Goal: Information Seeking & Learning: Get advice/opinions

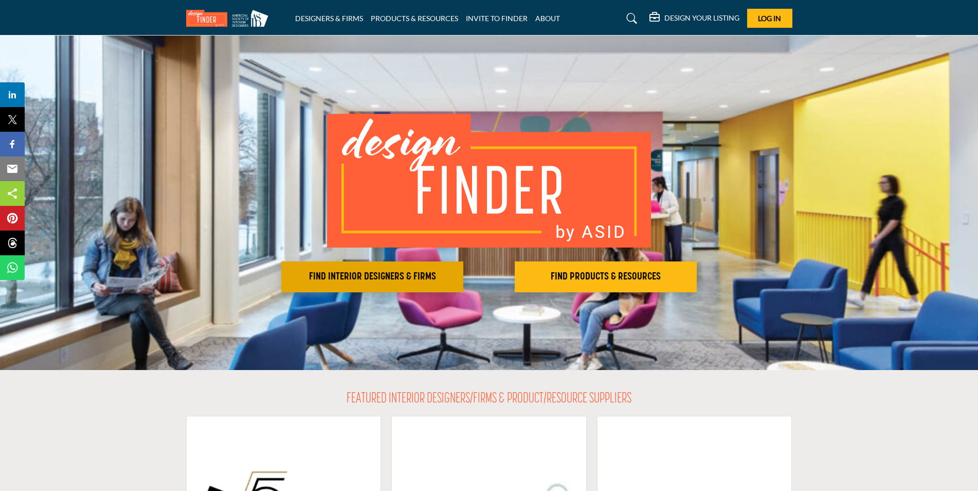
click at [446, 275] on h2 "FIND INTERIOR DESIGNERS & FIRMS" at bounding box center [372, 276] width 176 height 12
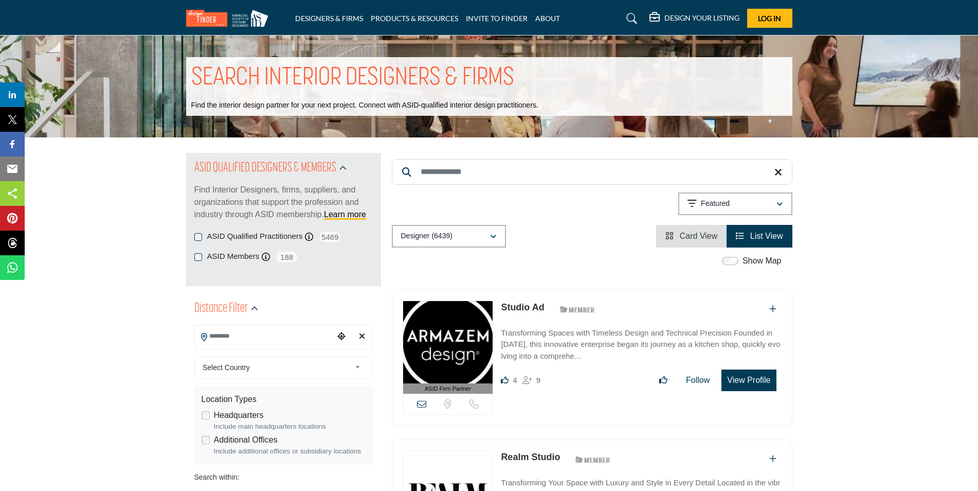
click at [298, 337] on input "Search Location" at bounding box center [264, 336] width 139 height 20
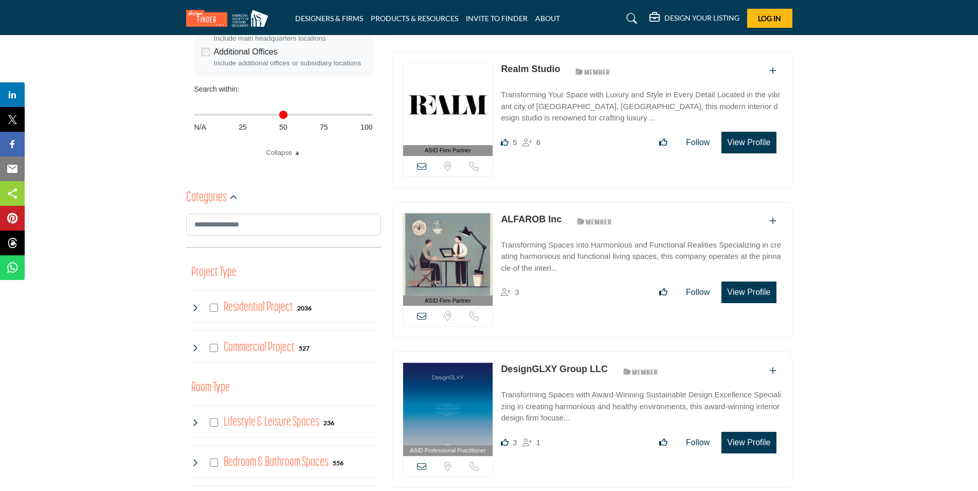
scroll to position [463, 0]
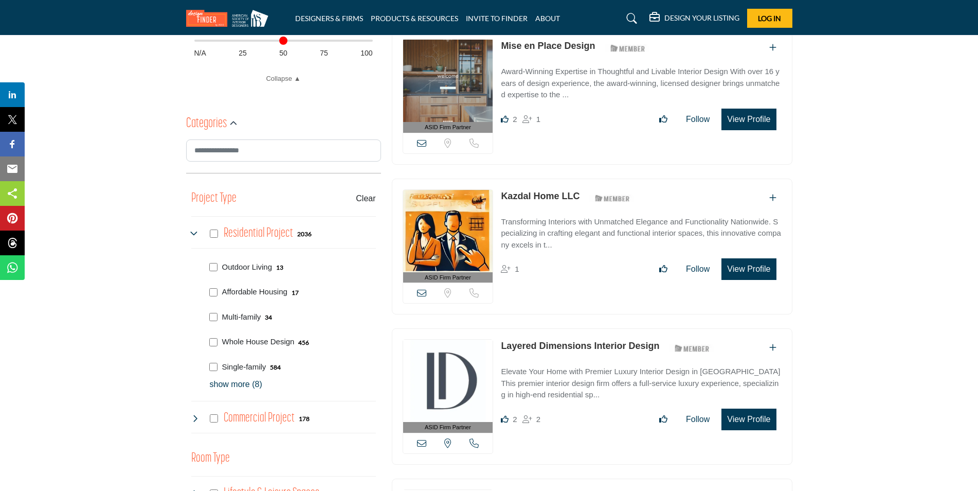
scroll to position [463, 0]
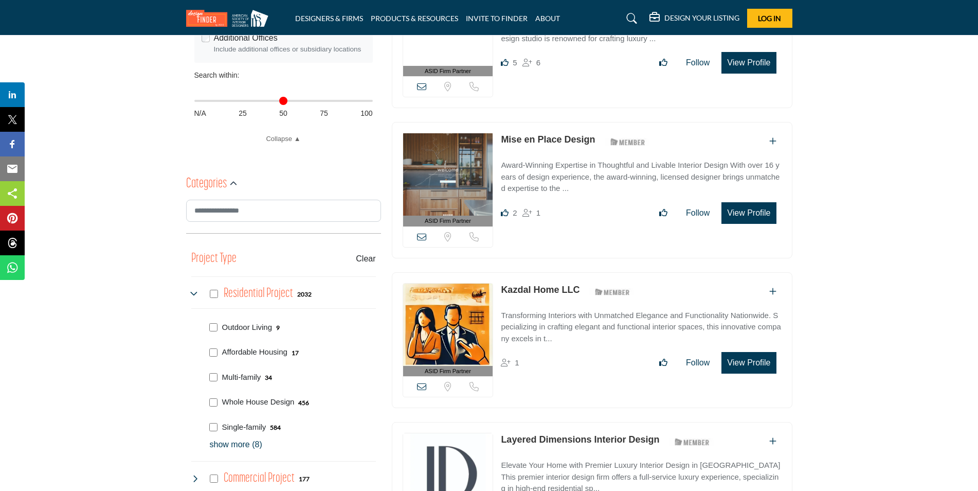
scroll to position [463, 0]
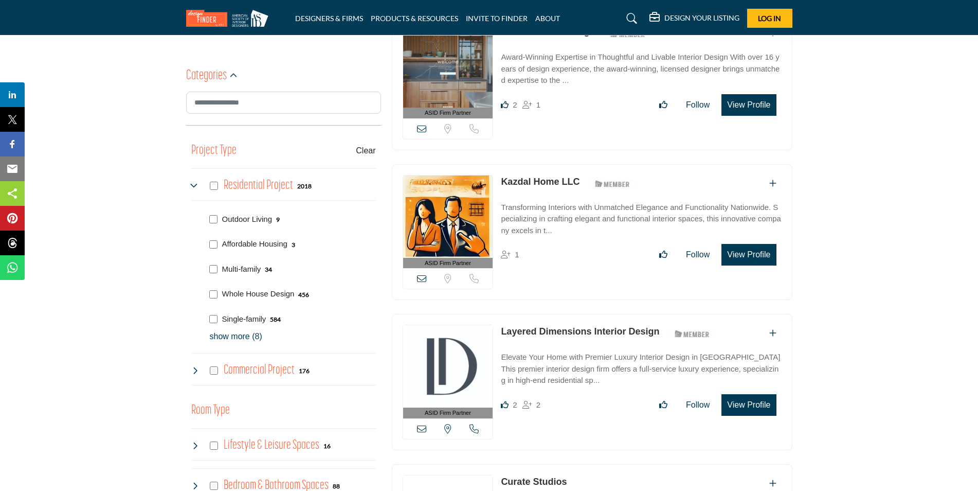
scroll to position [566, 0]
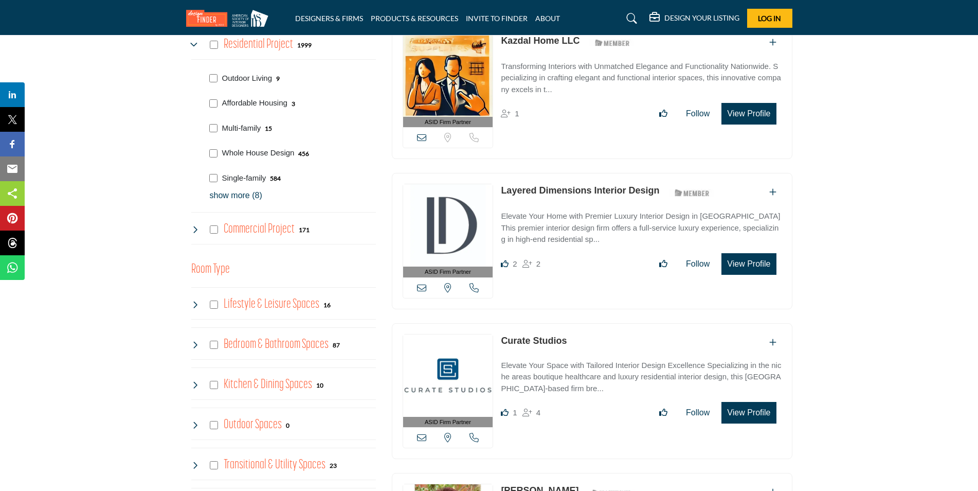
scroll to position [668, 0]
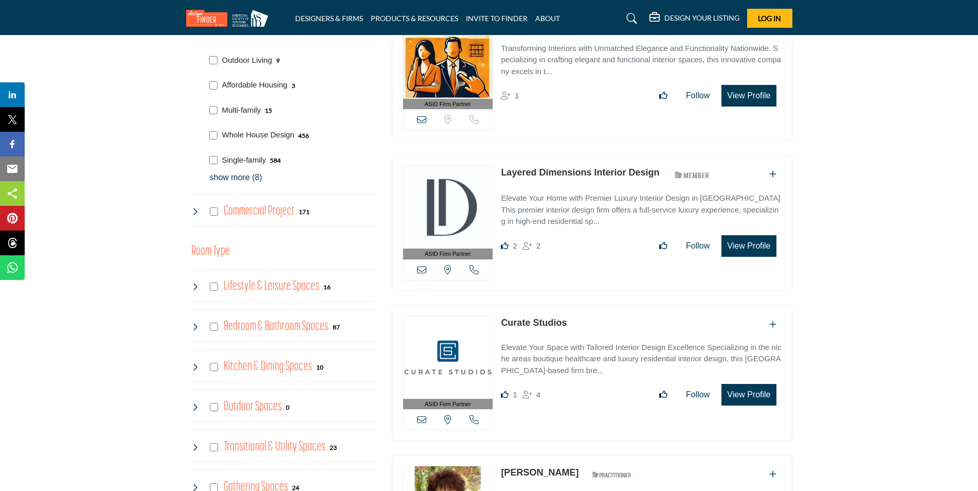
click at [244, 179] on p "show more (8)" at bounding box center [293, 177] width 166 height 12
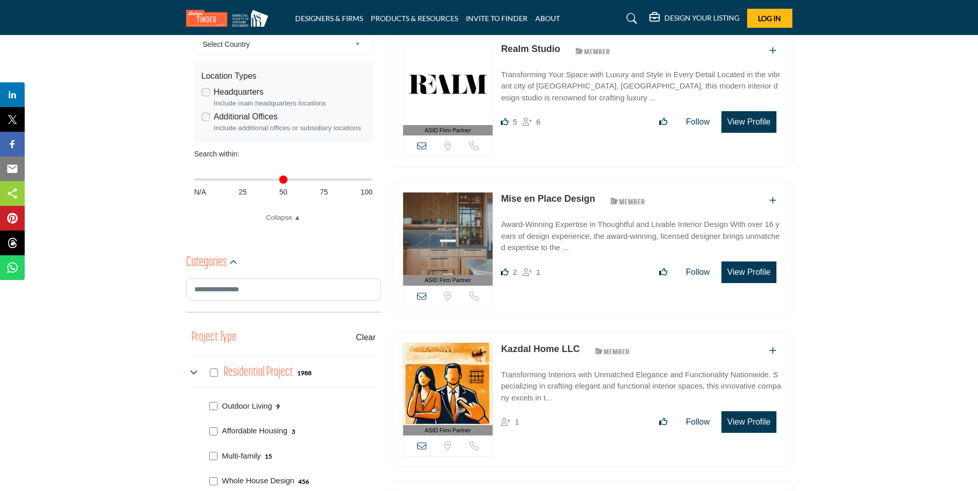
scroll to position [668, 0]
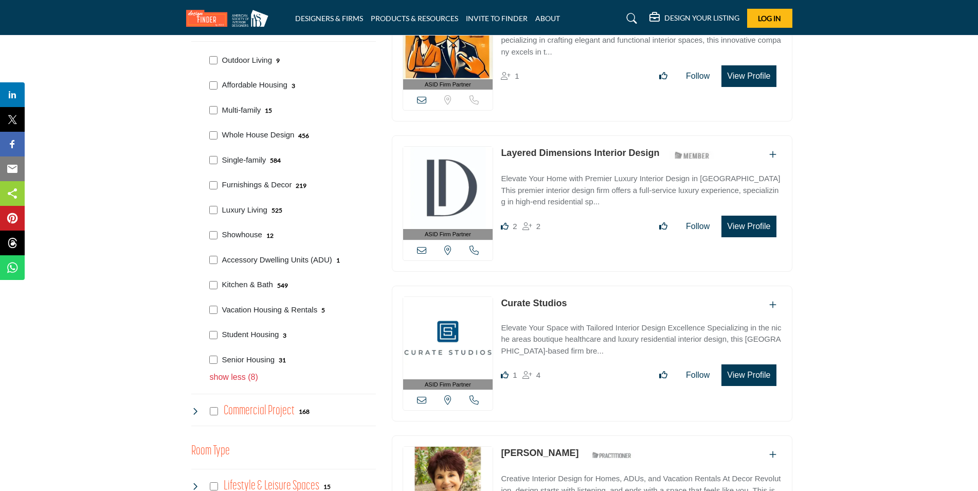
click at [215, 230] on div "Showhouse 12" at bounding box center [291, 233] width 170 height 25
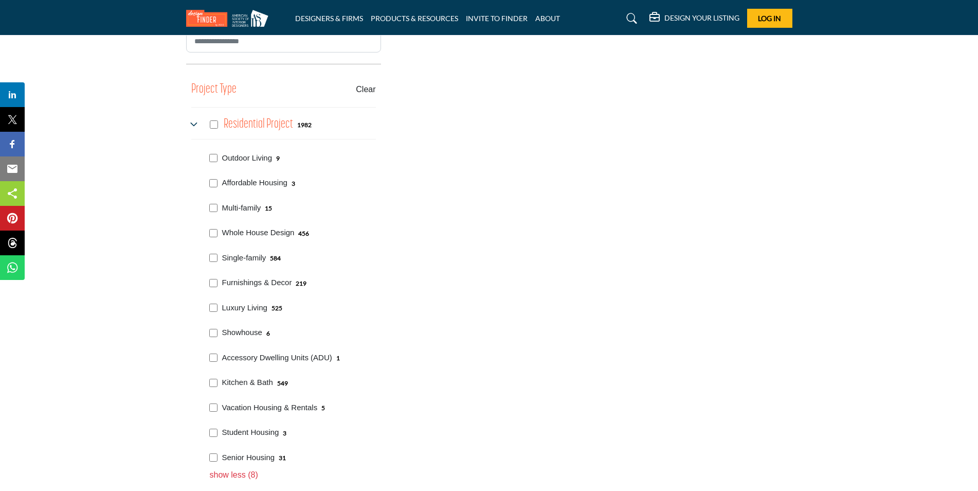
scroll to position [704, 0]
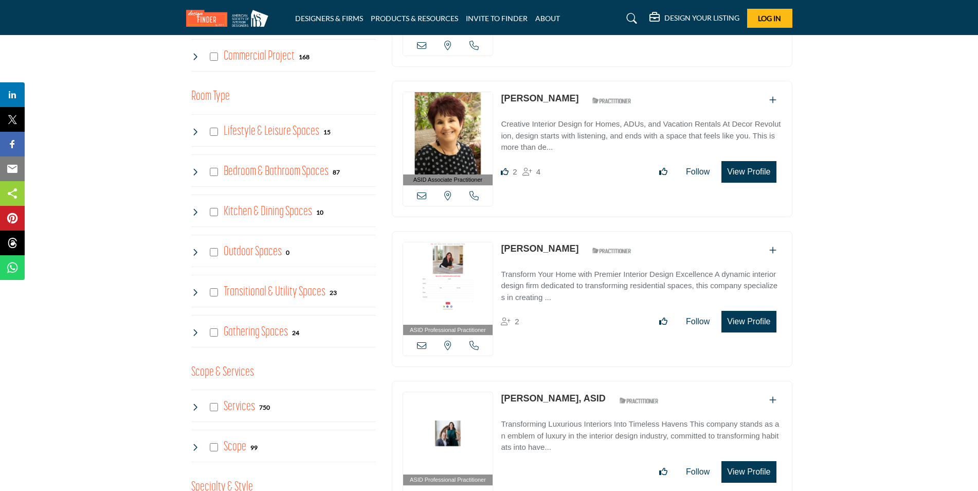
scroll to position [823, 0]
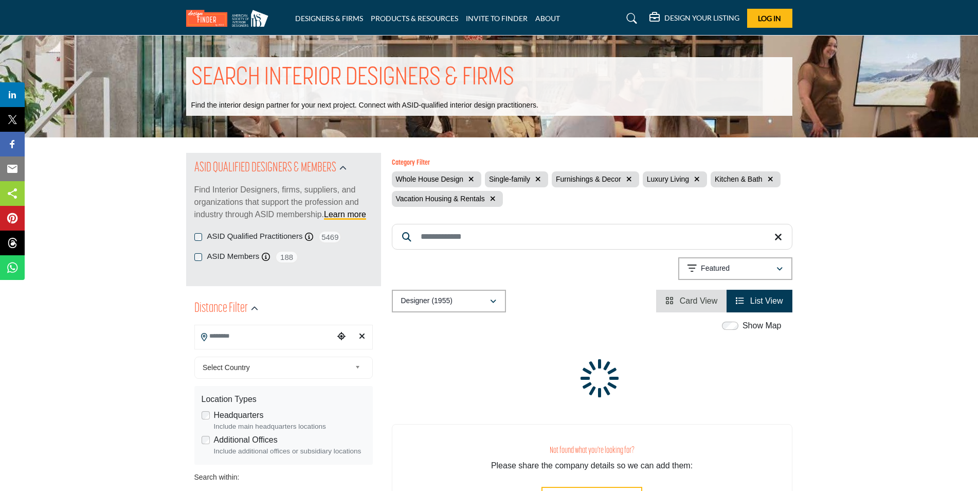
scroll to position [78, 0]
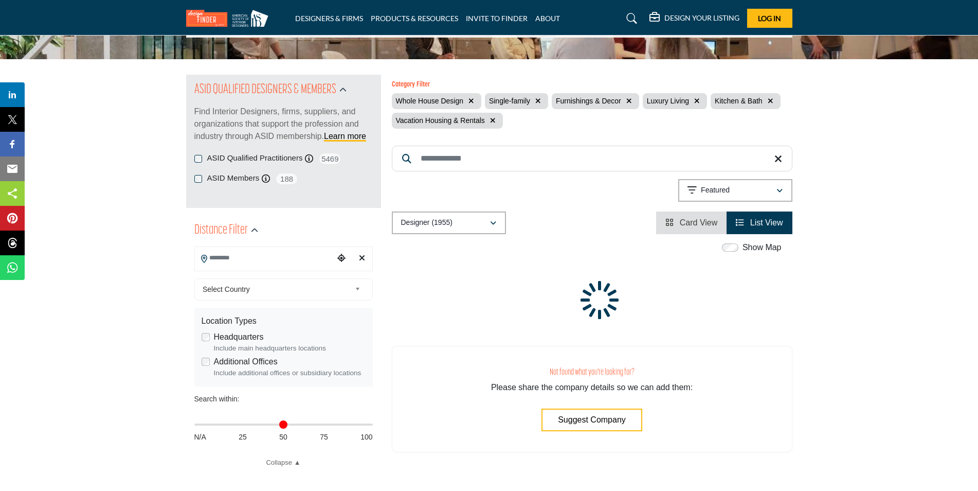
click at [214, 409] on div "Distance in miles N/A 25 50 75 100" at bounding box center [283, 429] width 178 height 40
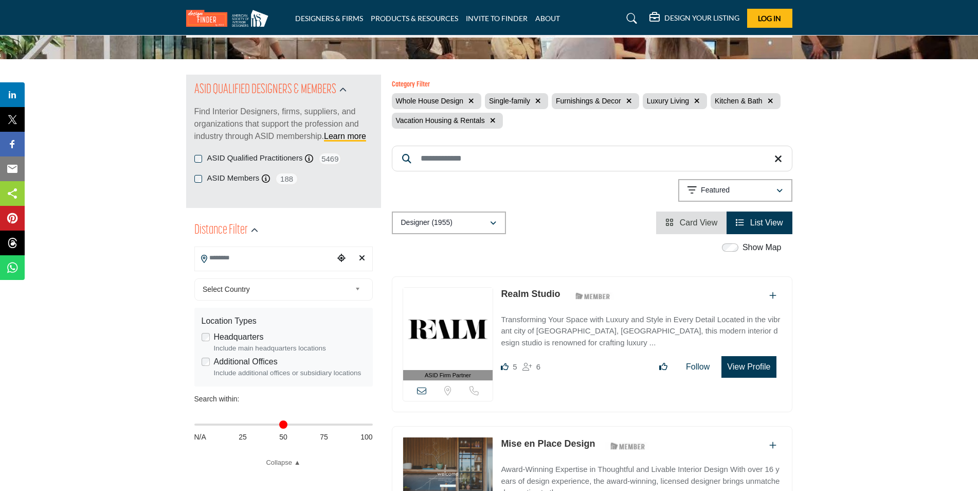
scroll to position [771, 0]
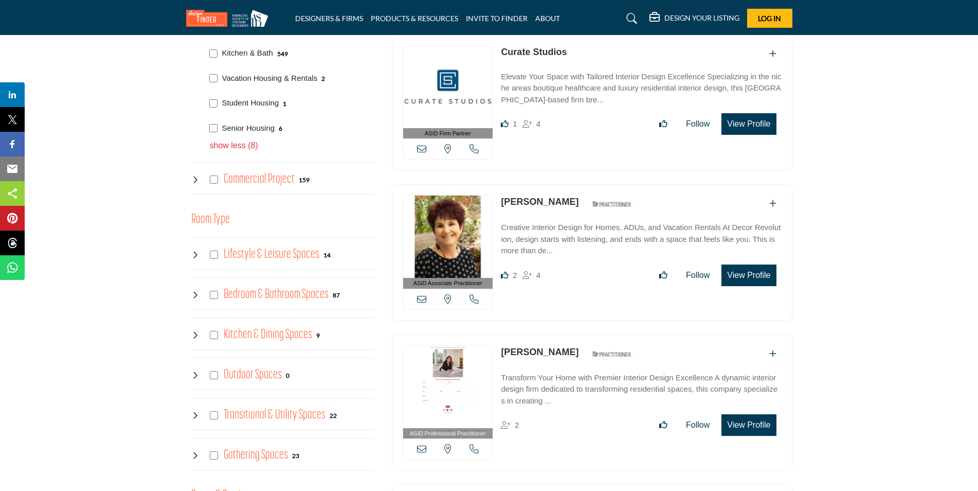
scroll to position [926, 0]
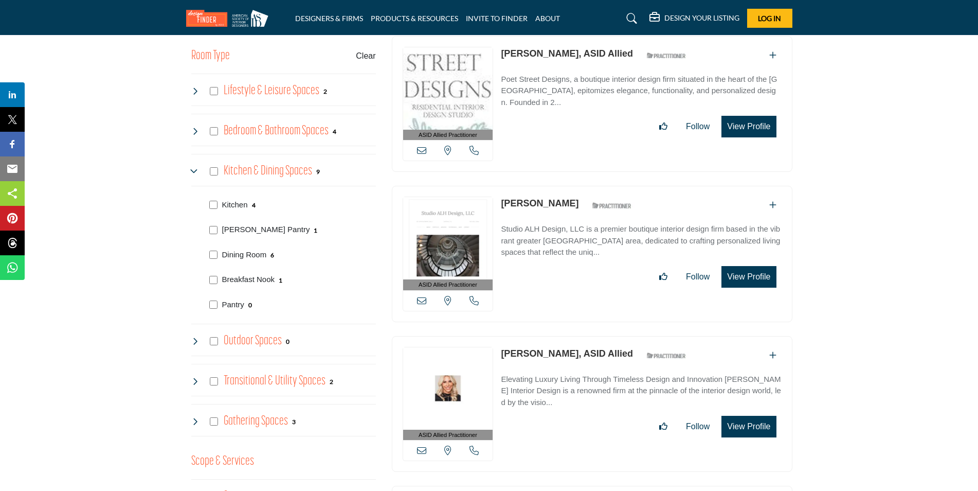
scroll to position [1066, 0]
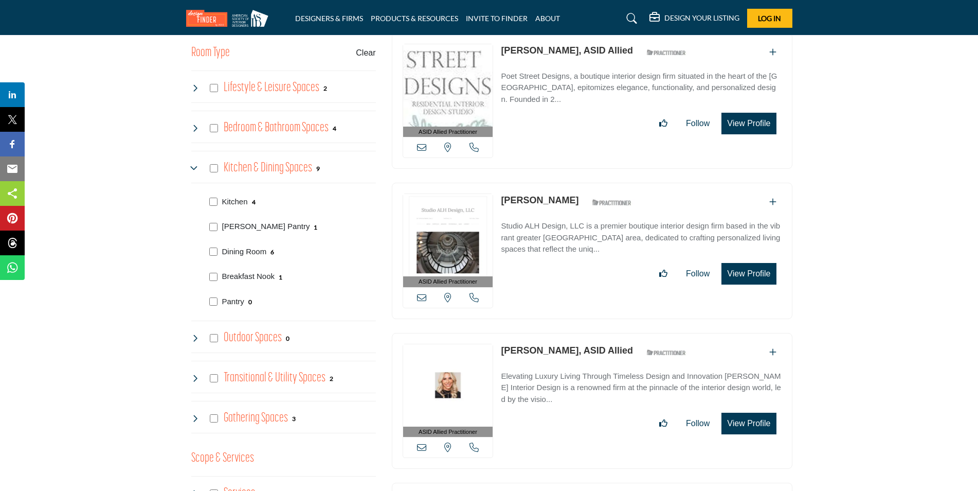
click at [298, 274] on div "Breakfast Nook 1" at bounding box center [291, 275] width 170 height 25
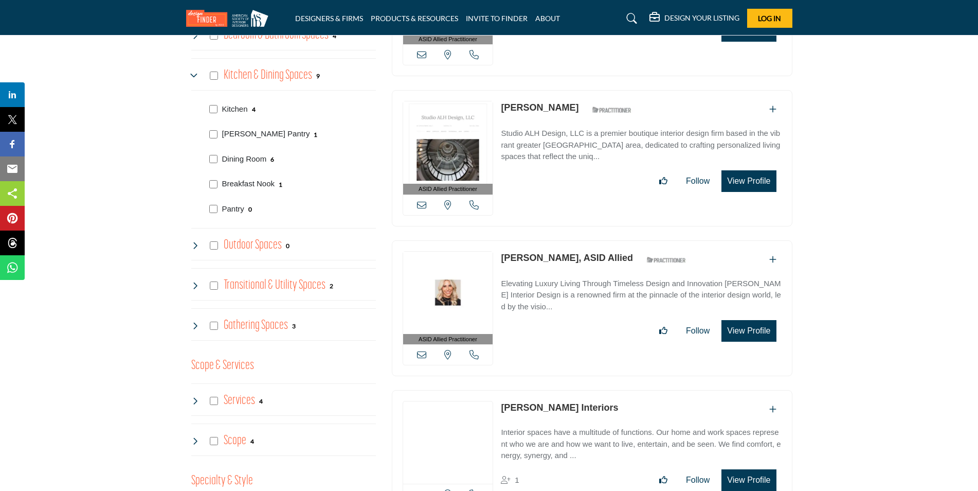
scroll to position [1169, 0]
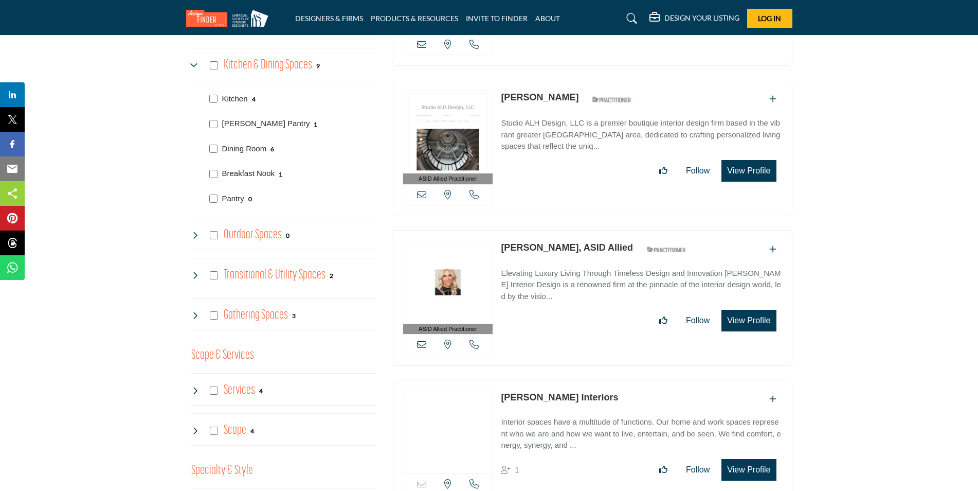
click at [284, 276] on h4 "Transitional & Utility Spaces" at bounding box center [275, 275] width 102 height 18
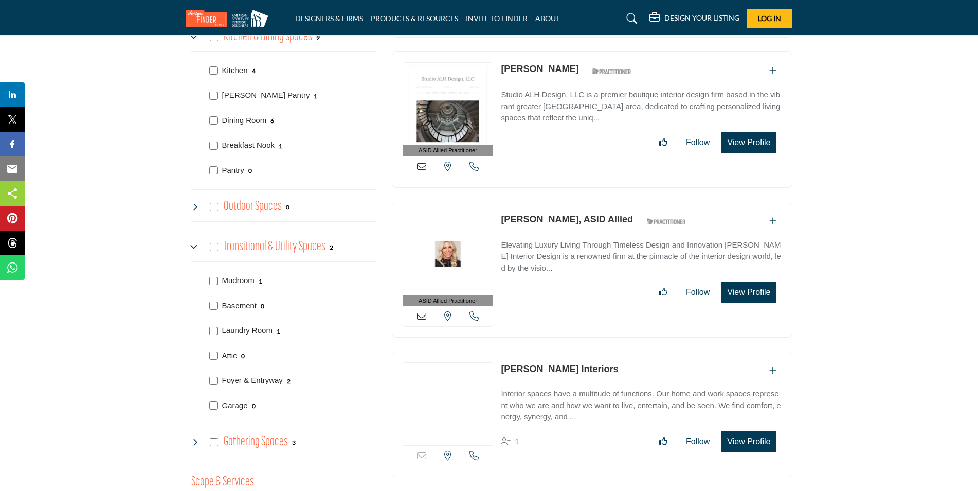
scroll to position [1221, 0]
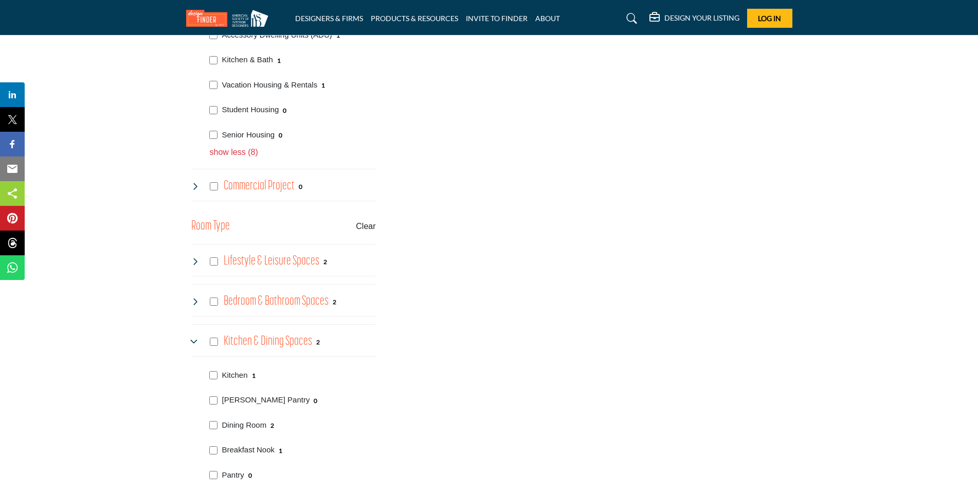
scroll to position [1028, 0]
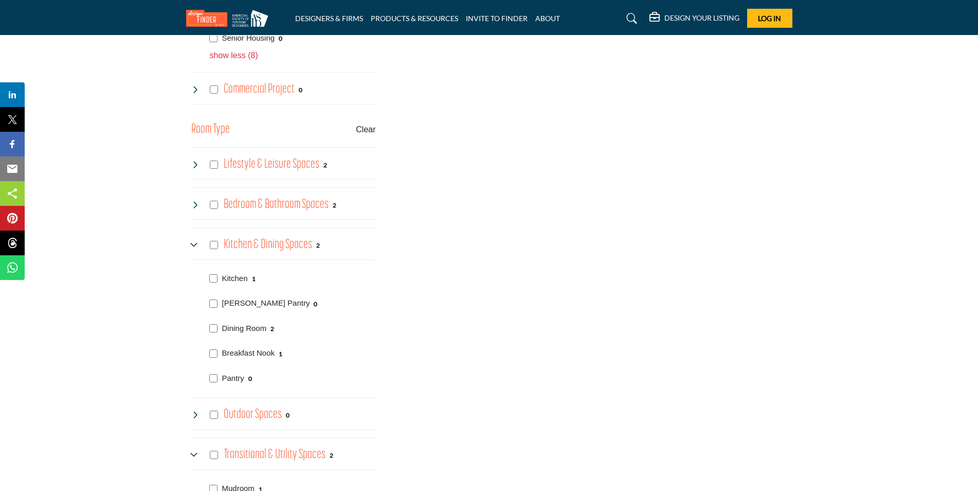
scroll to position [1131, 0]
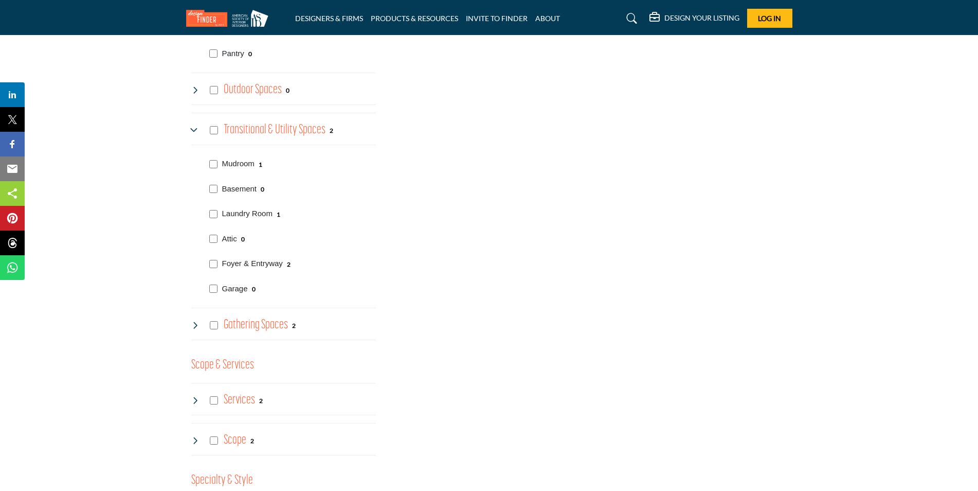
scroll to position [1369, 0]
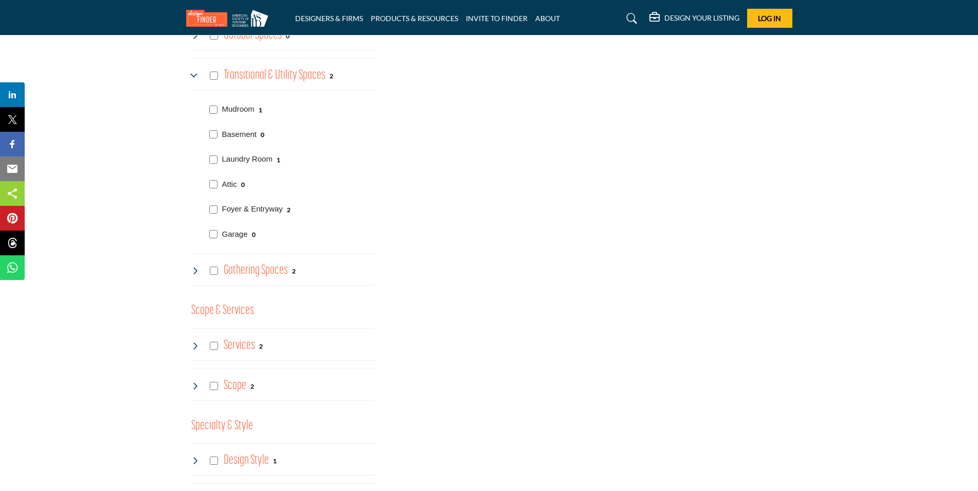
click at [261, 267] on h4 "Gathering Spaces" at bounding box center [256, 270] width 64 height 18
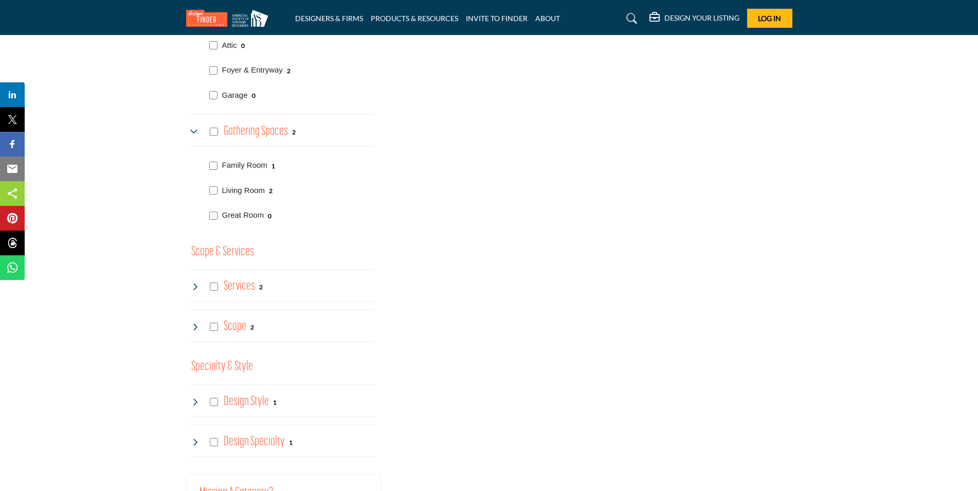
scroll to position [1523, 0]
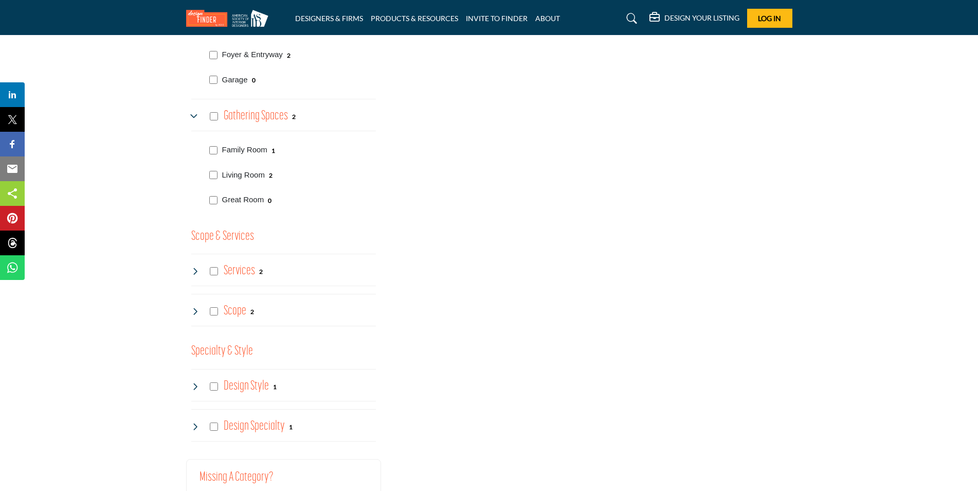
click at [241, 273] on h4 "Services" at bounding box center [239, 271] width 31 height 18
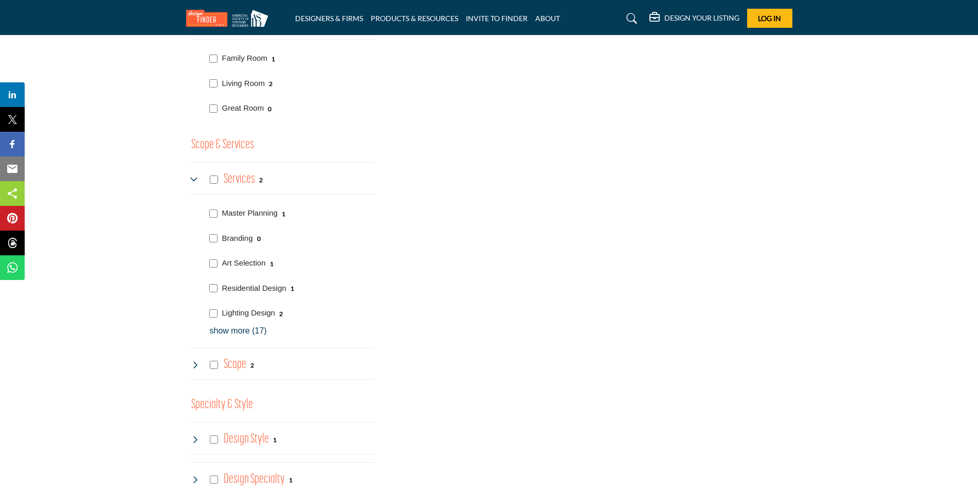
scroll to position [1677, 0]
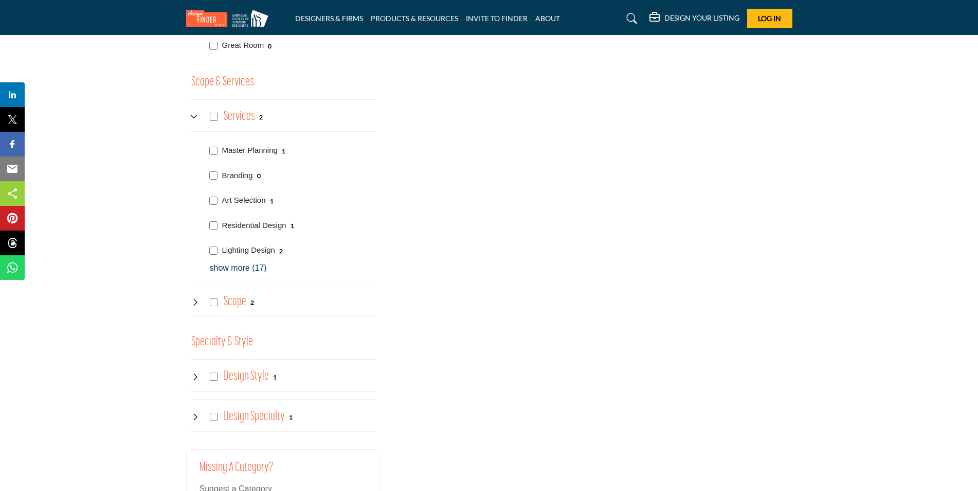
click at [230, 301] on h4 "Scope" at bounding box center [235, 302] width 23 height 18
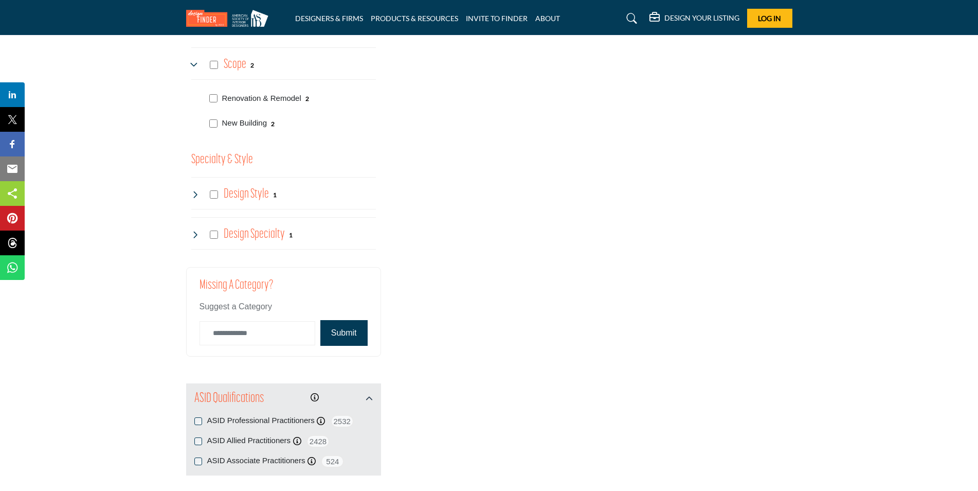
scroll to position [1920, 0]
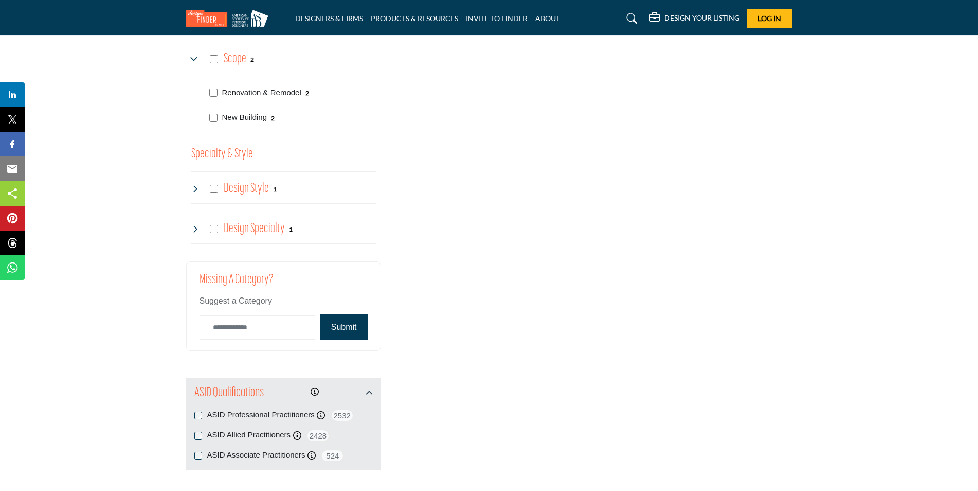
click at [243, 186] on h4 "Design Style" at bounding box center [246, 188] width 45 height 18
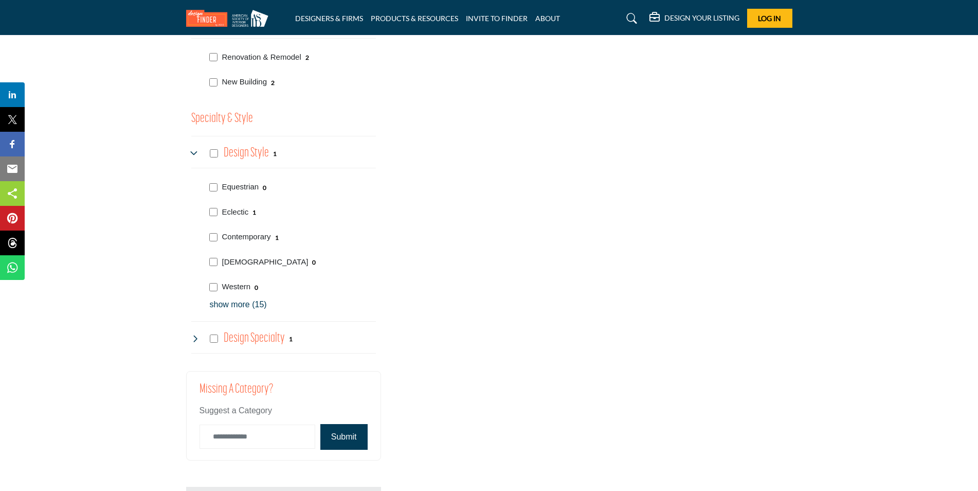
scroll to position [1971, 0]
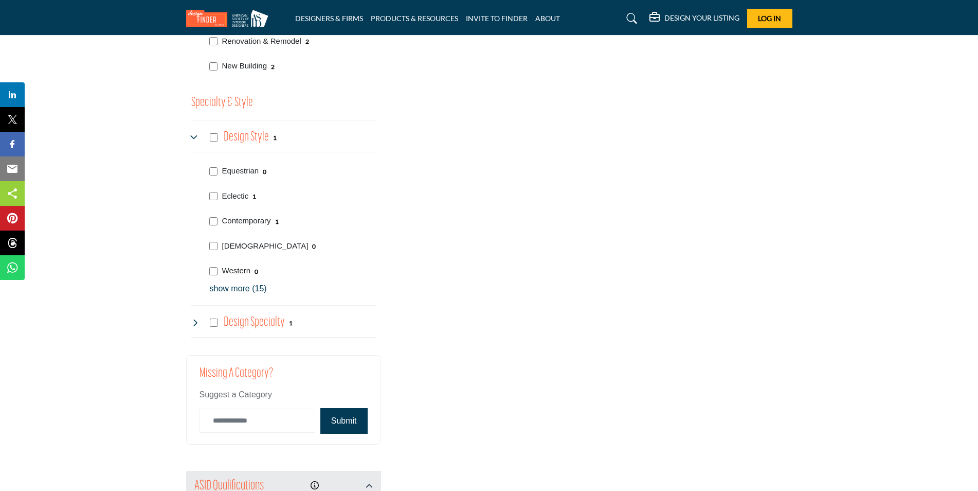
click at [251, 289] on p "show more (15)" at bounding box center [293, 288] width 166 height 12
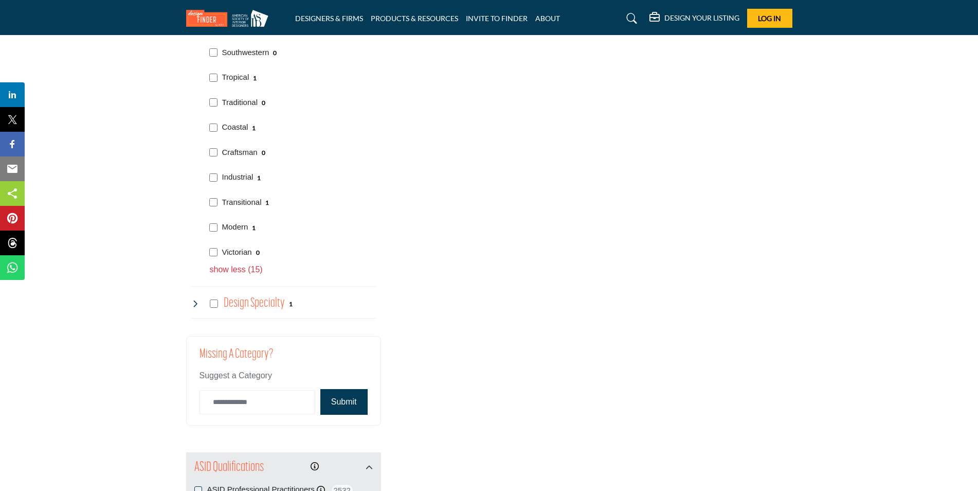
scroll to position [2383, 0]
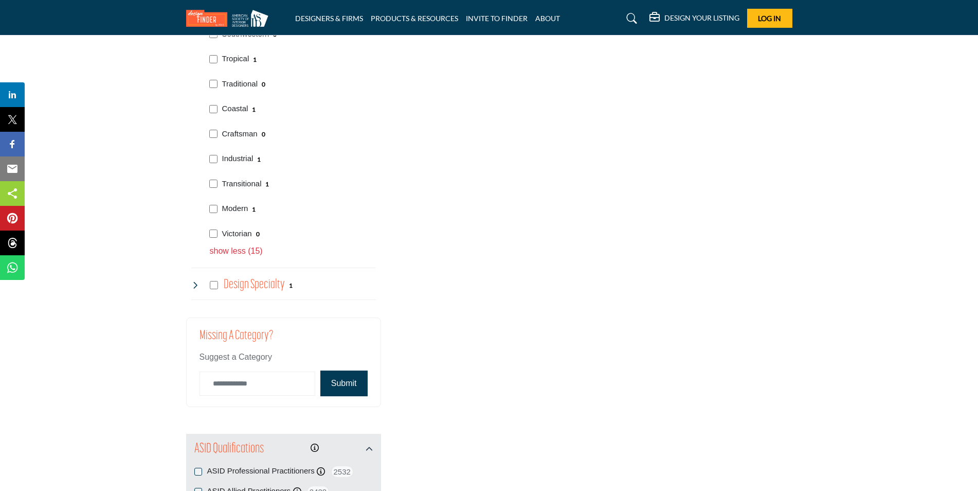
click at [261, 278] on h4 "Design Specialty" at bounding box center [254, 285] width 61 height 18
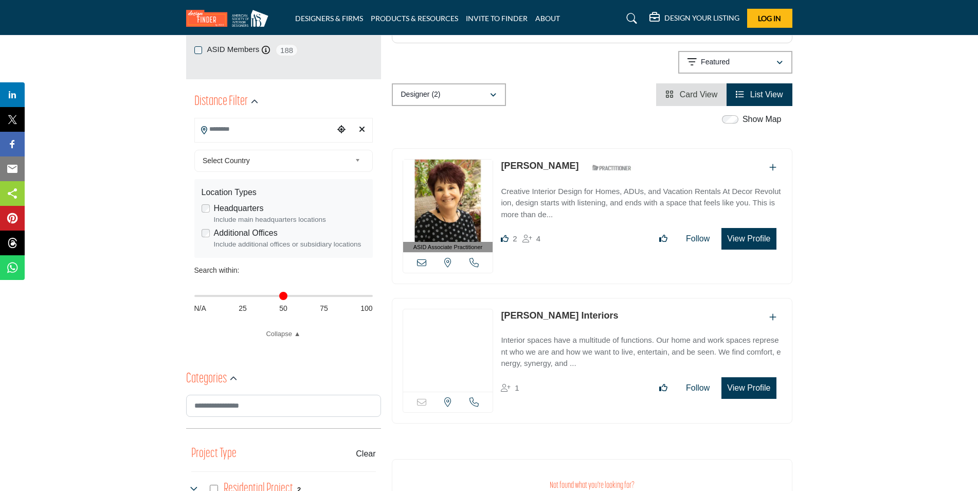
scroll to position [223, 0]
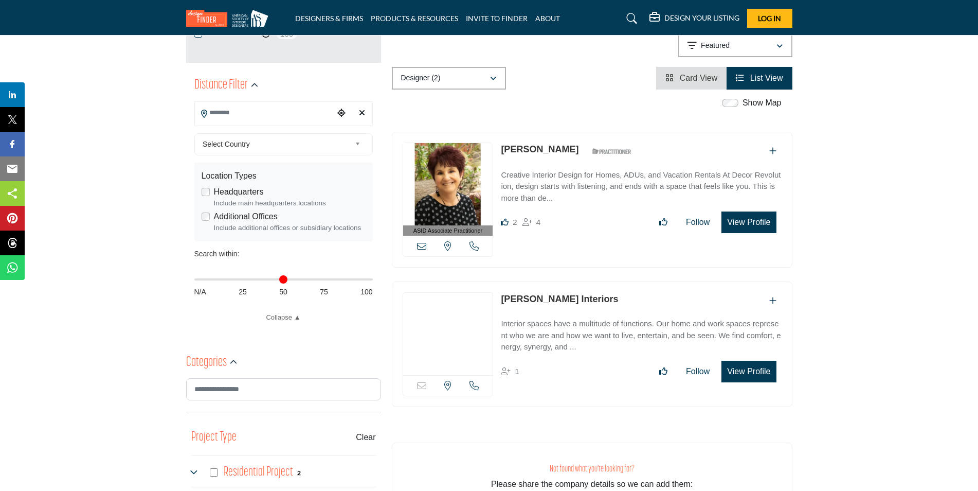
click at [531, 185] on p "Creative Interior Design for Homes, ADUs, and Vacation Rentals At Decor Revolut…" at bounding box center [641, 186] width 280 height 35
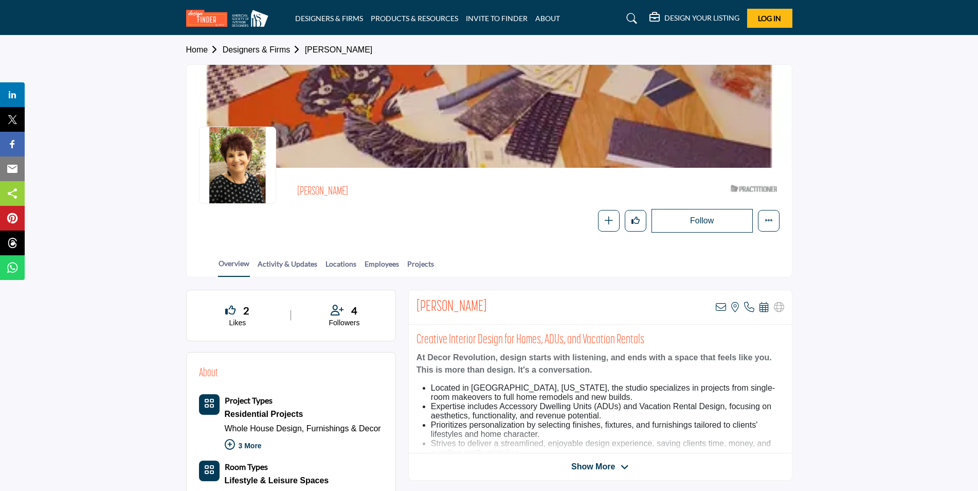
click at [265, 49] on link "Designers & Firms" at bounding box center [264, 49] width 82 height 9
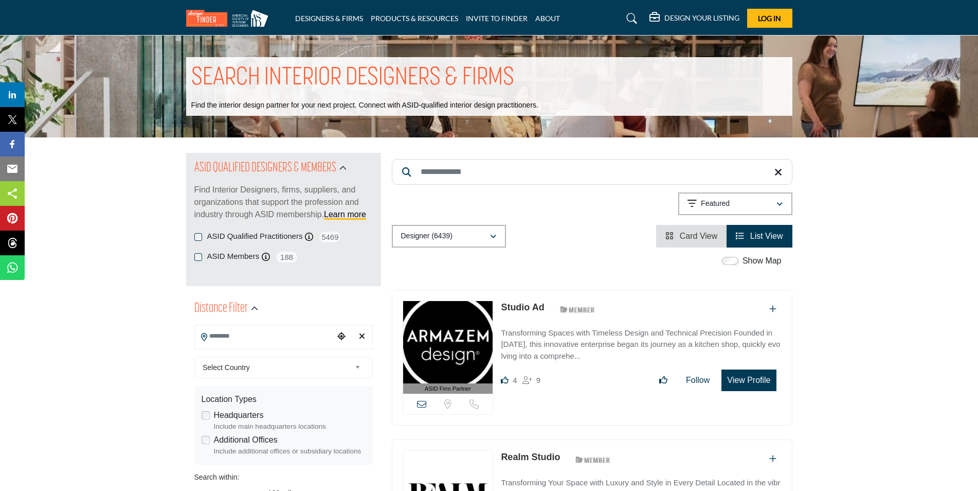
click at [299, 344] on input "Search Location" at bounding box center [264, 336] width 139 height 20
click at [258, 352] on div at bounding box center [283, 354] width 177 height 15
click at [251, 338] on input "Search Location" at bounding box center [264, 336] width 139 height 20
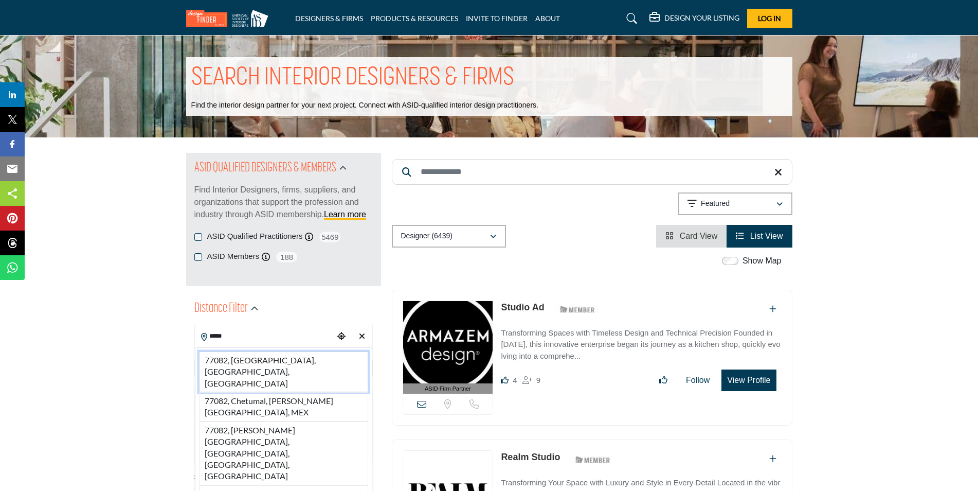
click at [260, 361] on li "77082, Houston, TX, USA" at bounding box center [283, 371] width 169 height 41
type input "**********"
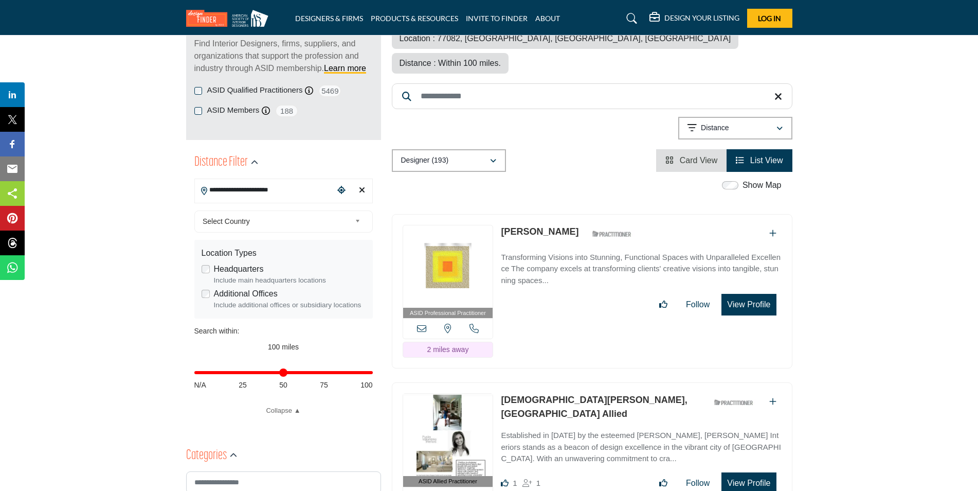
scroll to position [206, 0]
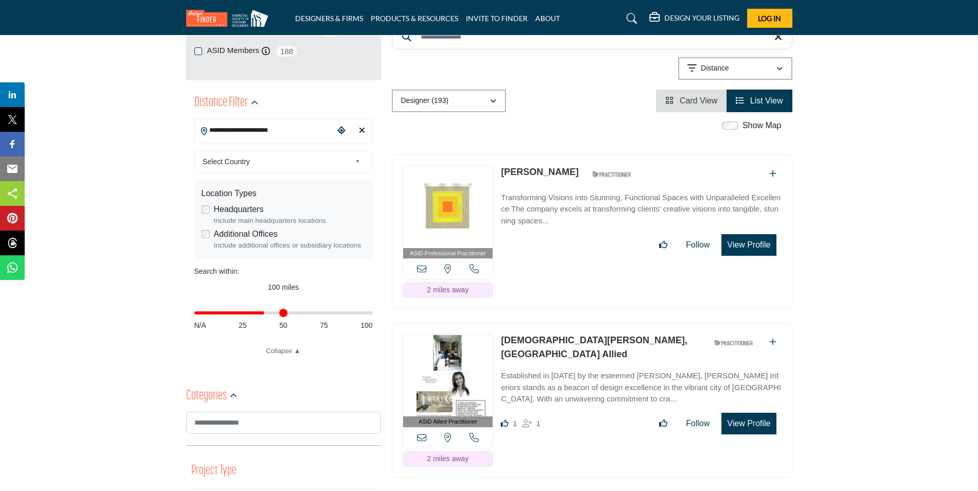
drag, startPoint x: 366, startPoint y: 312, endPoint x: 265, endPoint y: 318, distance: 101.5
type input "**"
click at [265, 314] on input "Distance in miles" at bounding box center [283, 313] width 178 height 2
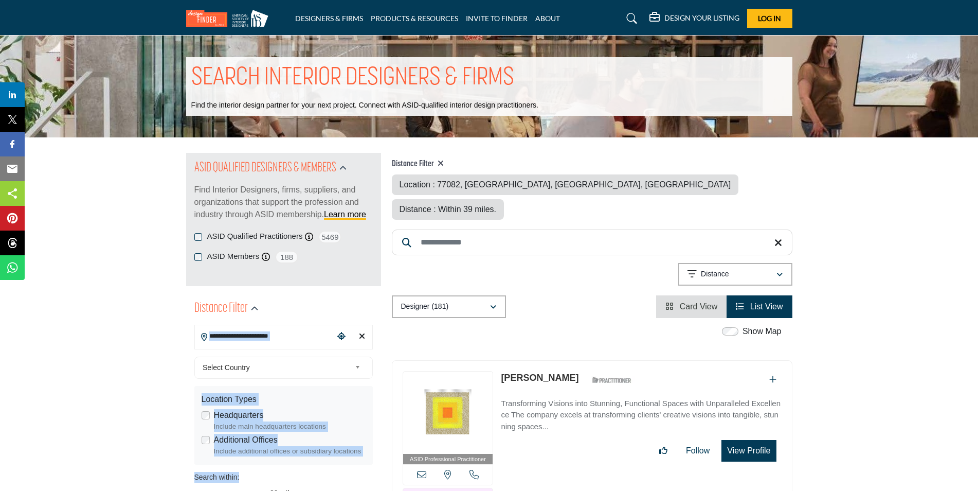
click at [261, 315] on div "**********" at bounding box center [283, 429] width 195 height 273
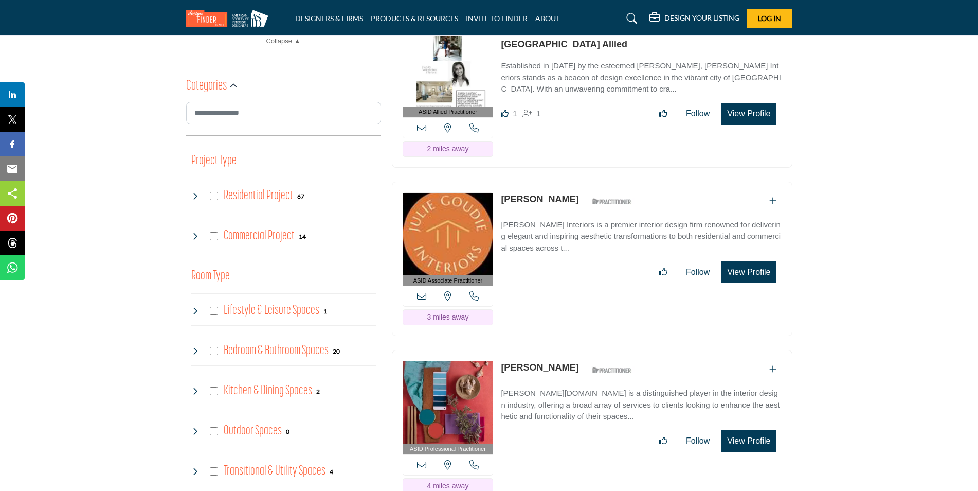
scroll to position [514, 0]
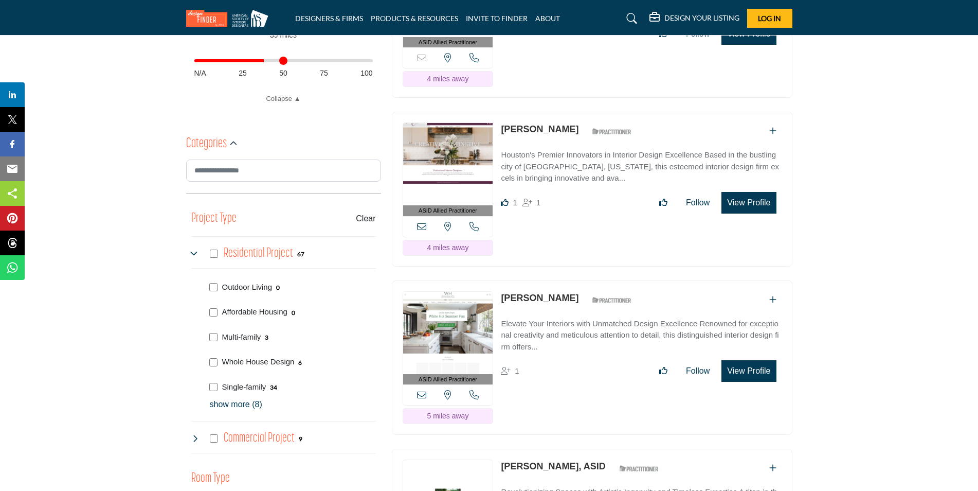
scroll to position [566, 0]
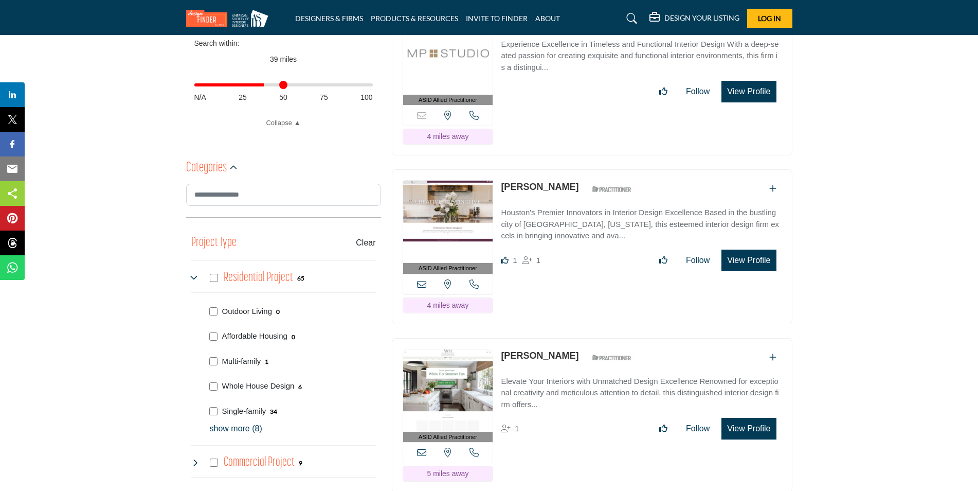
scroll to position [566, 0]
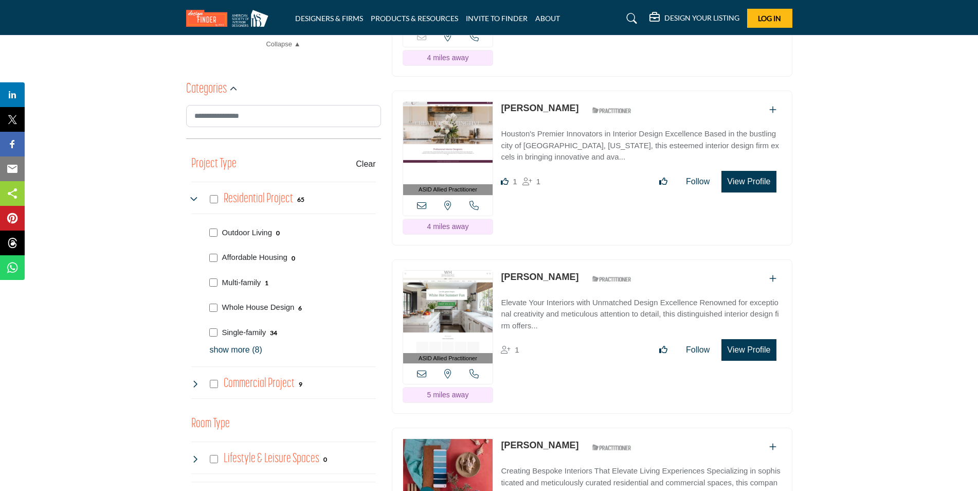
scroll to position [627, 0]
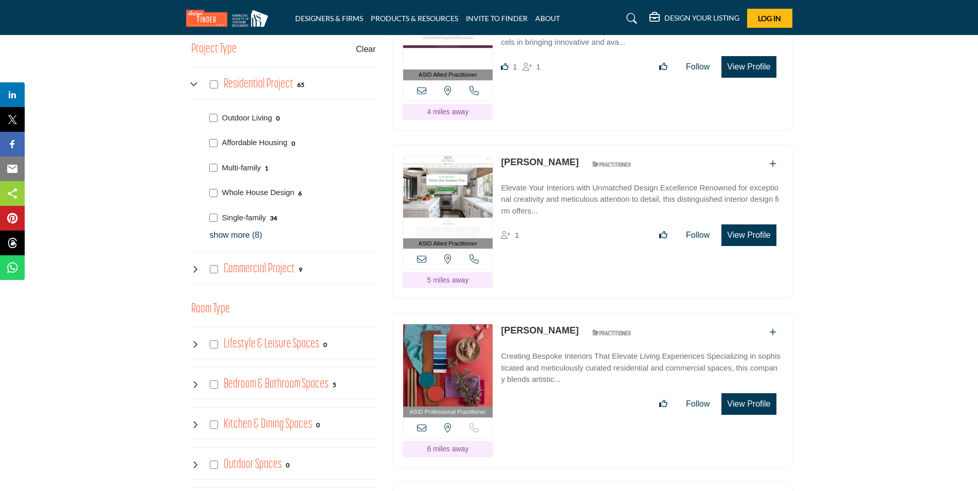
click at [241, 238] on p "show more (8)" at bounding box center [293, 235] width 166 height 12
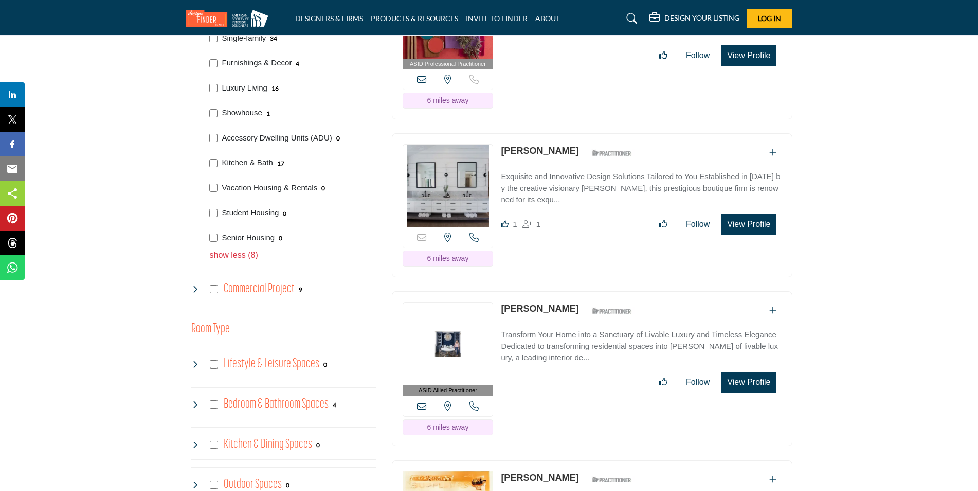
scroll to position [753, 0]
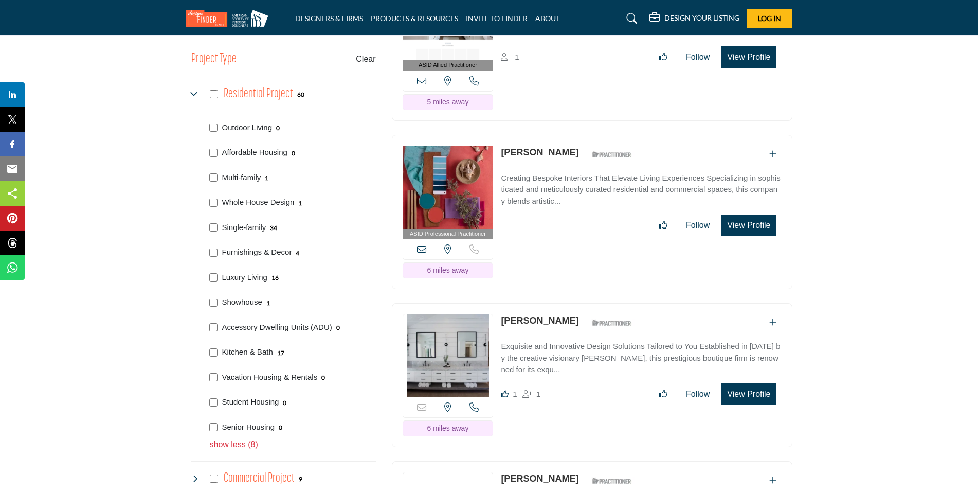
scroll to position [668, 0]
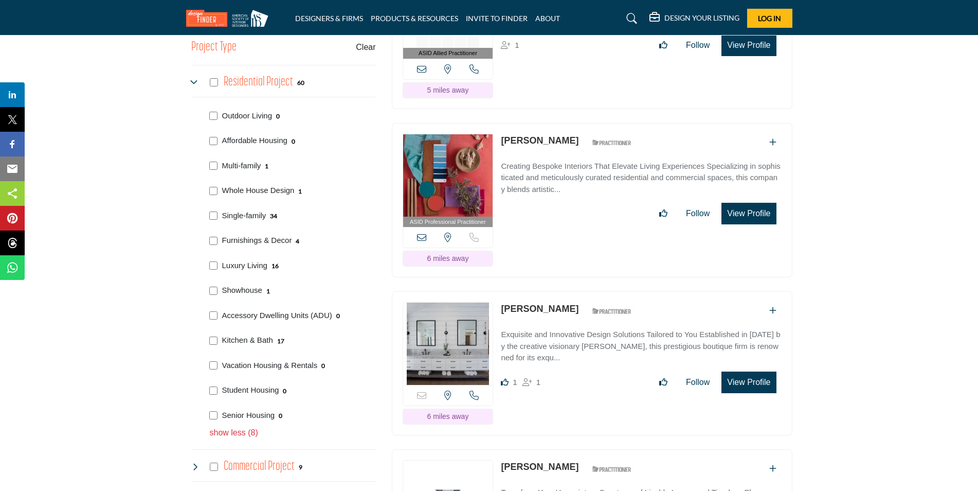
scroll to position [720, 0]
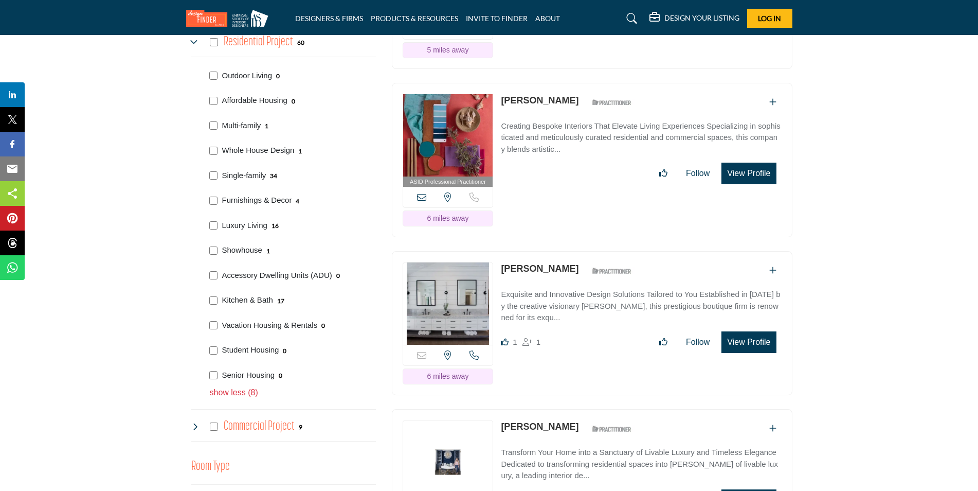
scroll to position [720, 0]
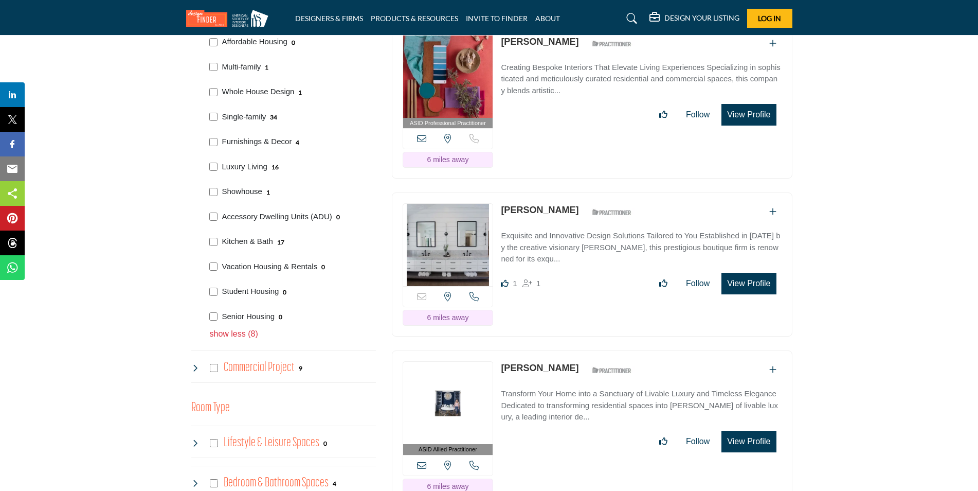
scroll to position [744, 0]
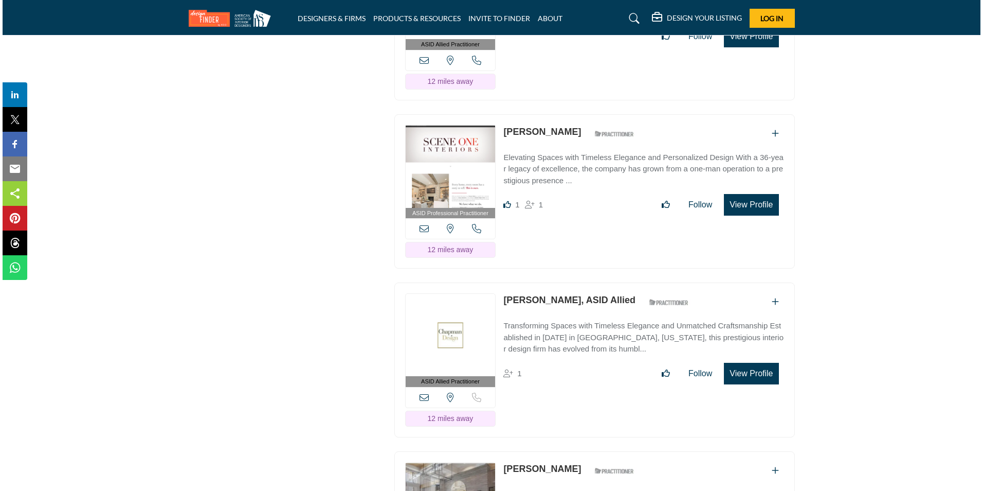
scroll to position [5707, 0]
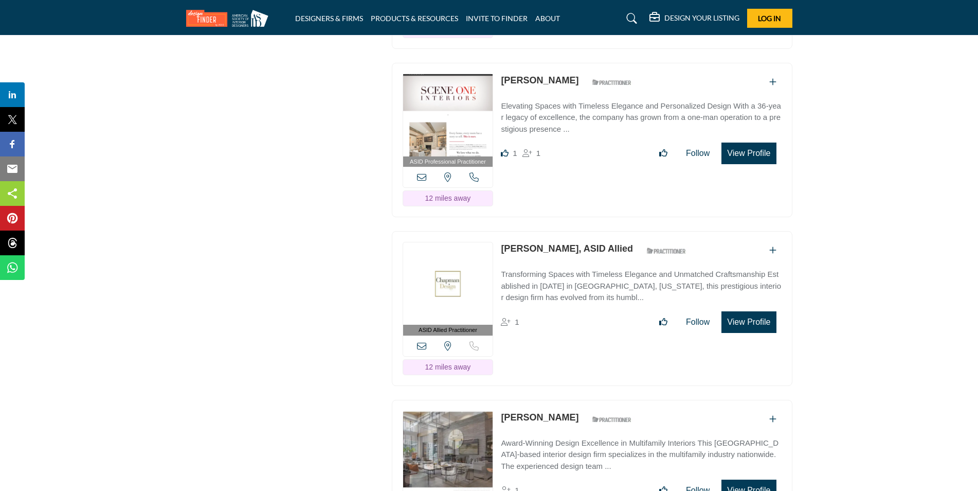
click at [758, 311] on button "View Profile" at bounding box center [748, 322] width 55 height 22
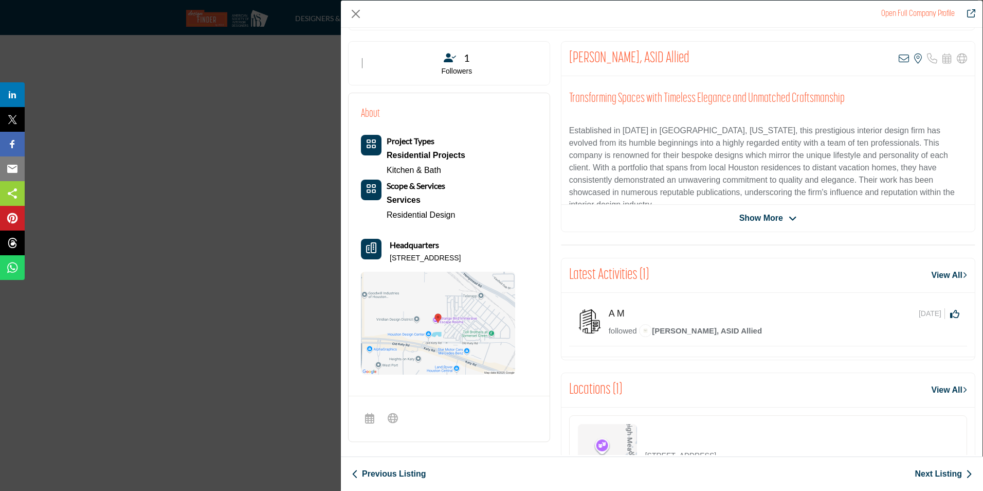
scroll to position [153, 0]
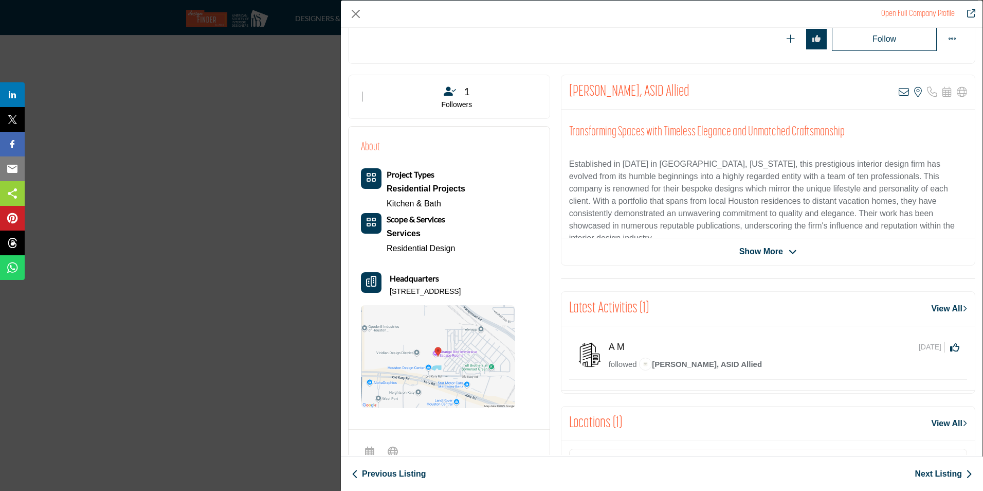
click at [778, 248] on span "Show More" at bounding box center [761, 251] width 44 height 12
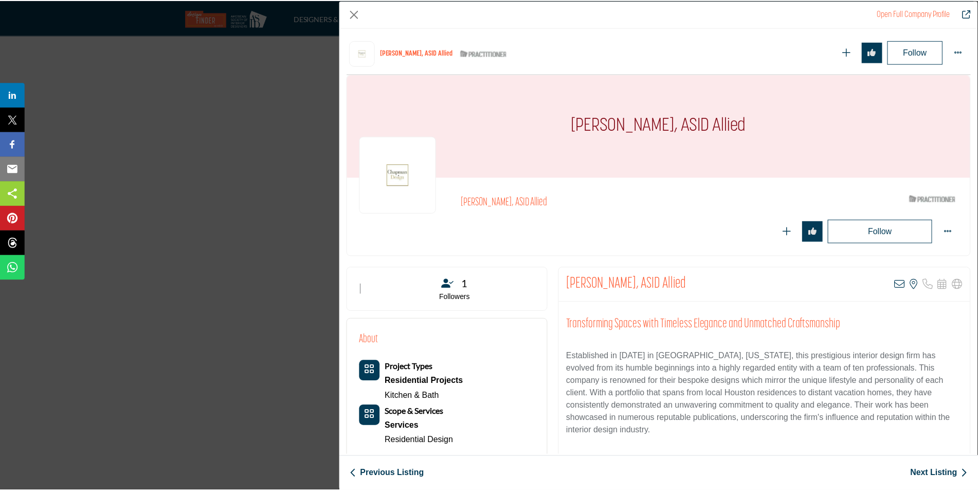
scroll to position [0, 0]
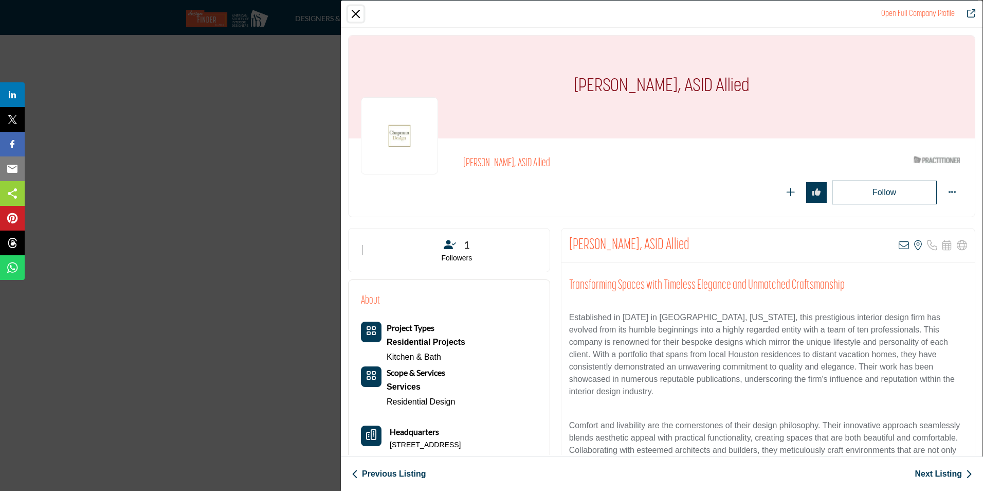
click at [356, 15] on button "Close" at bounding box center [355, 13] width 15 height 15
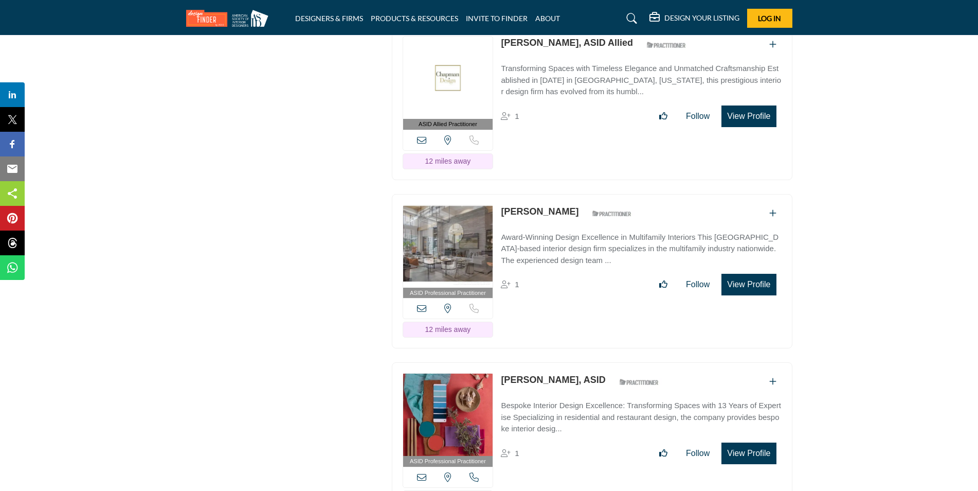
scroll to position [5964, 0]
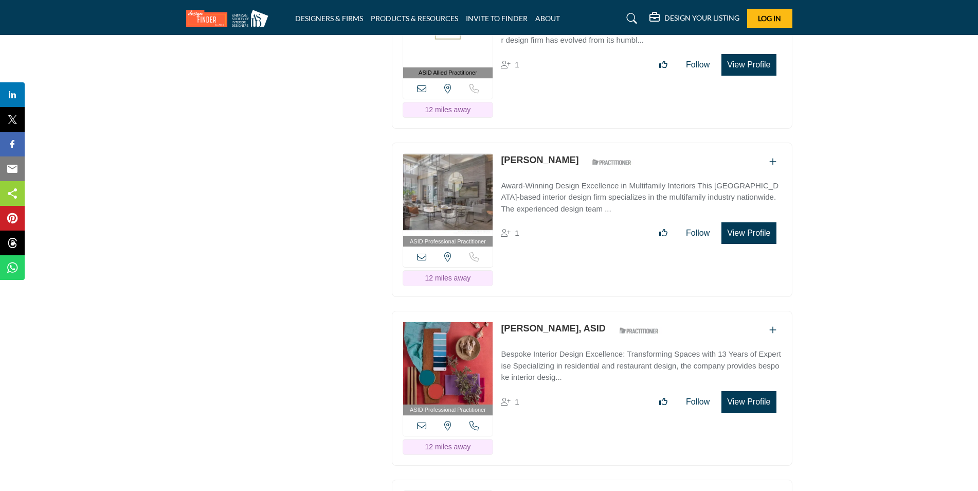
click at [527, 155] on link "[PERSON_NAME]" at bounding box center [540, 160] width 78 height 10
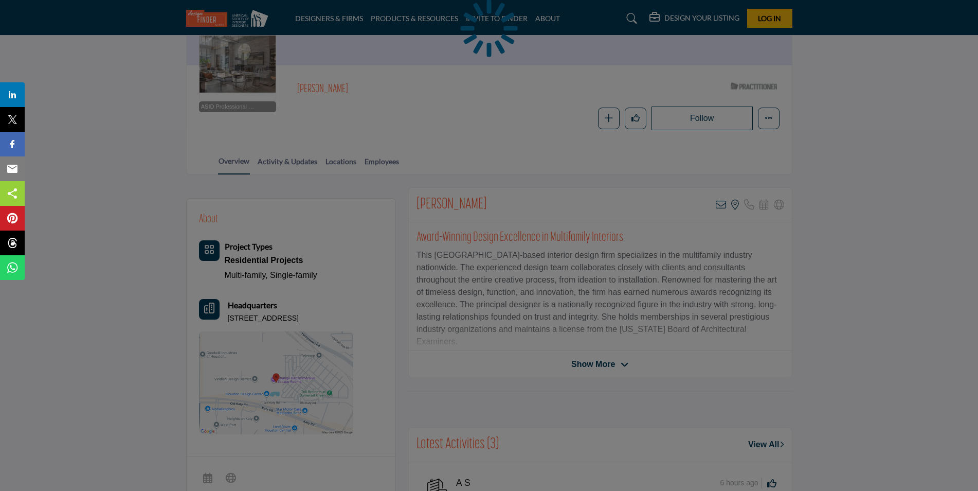
scroll to position [103, 0]
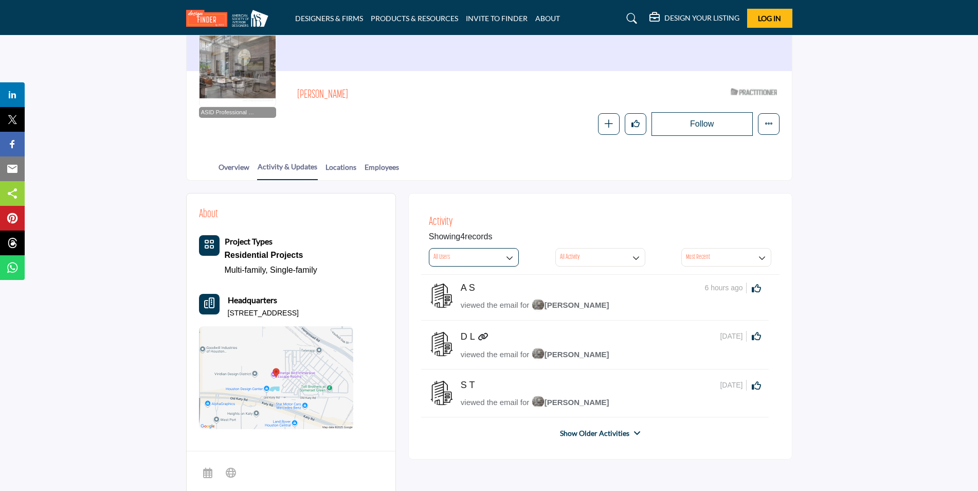
scroll to position [103, 0]
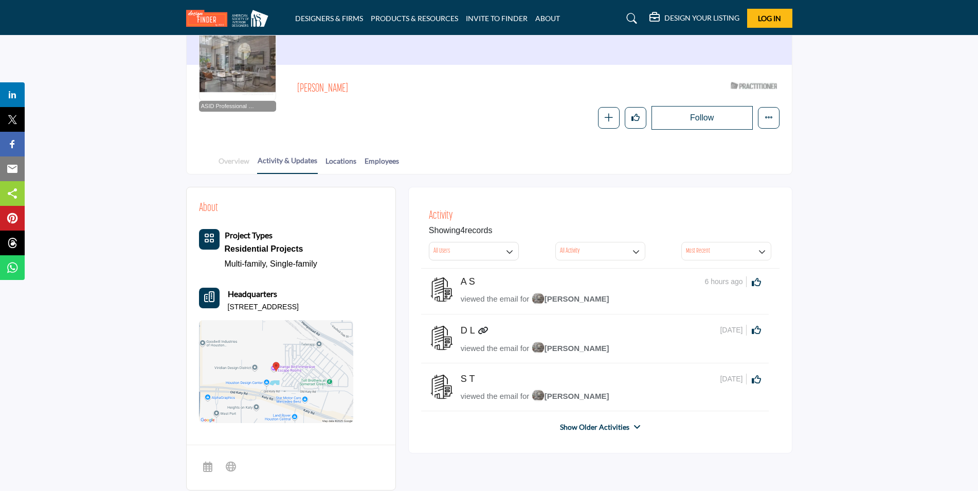
click at [244, 161] on link "Overview" at bounding box center [234, 164] width 32 height 18
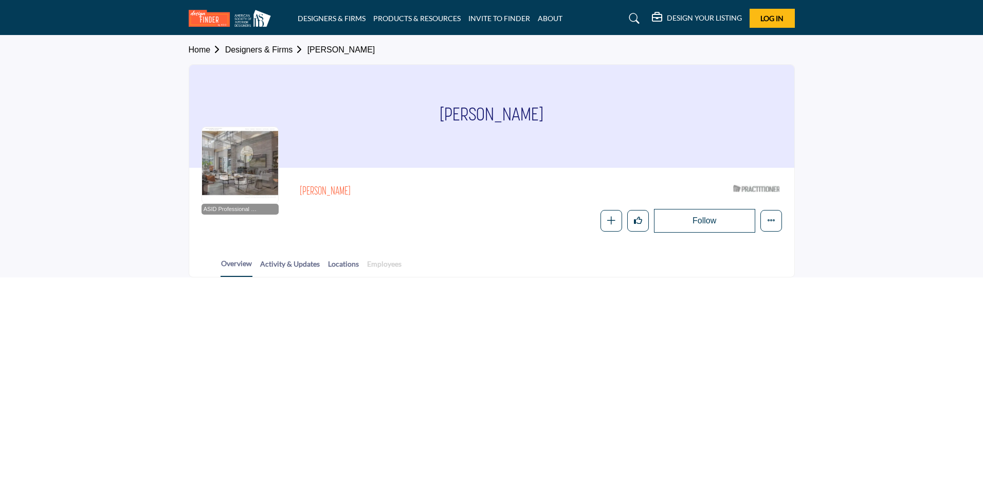
click at [376, 261] on link "Employees" at bounding box center [384, 267] width 35 height 18
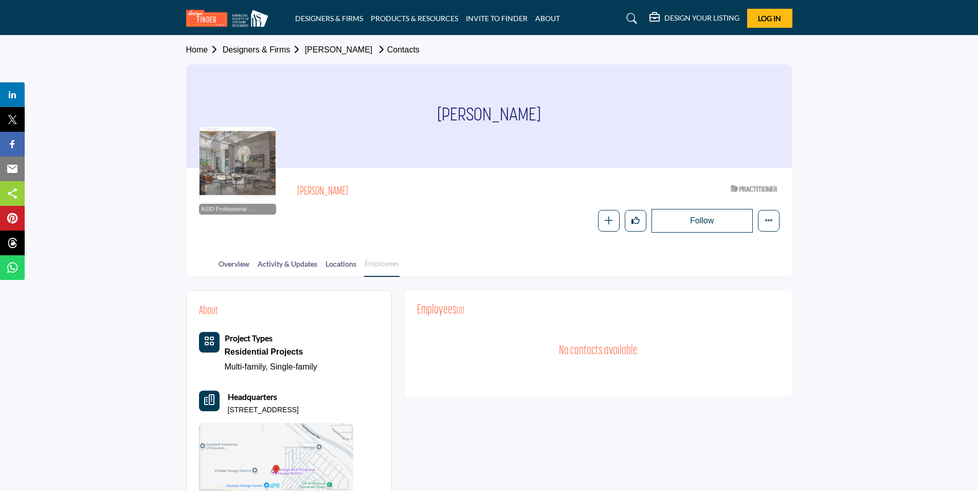
click at [386, 262] on link "Employees" at bounding box center [381, 267] width 35 height 19
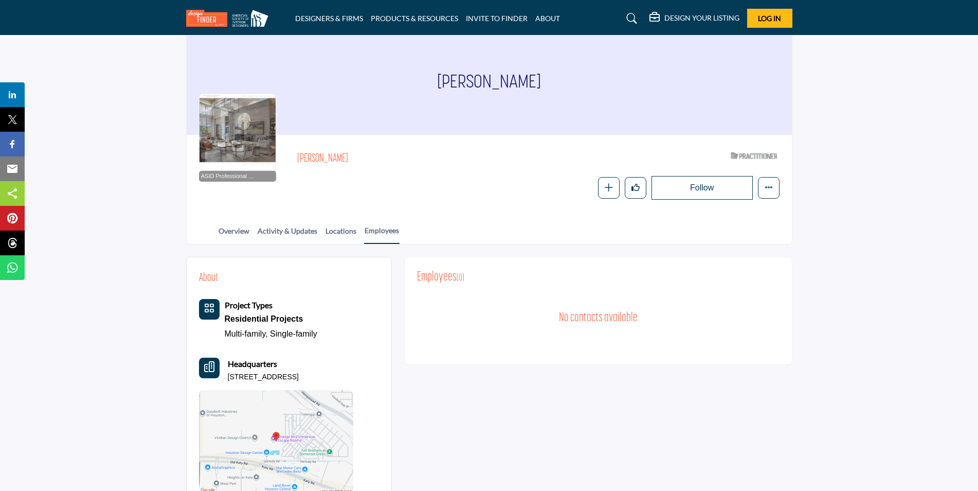
scroll to position [72, 0]
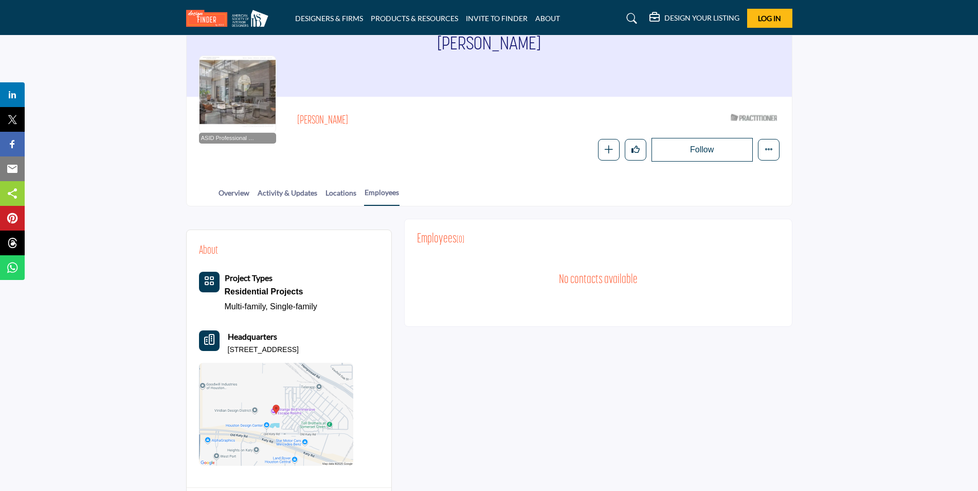
scroll to position [103, 0]
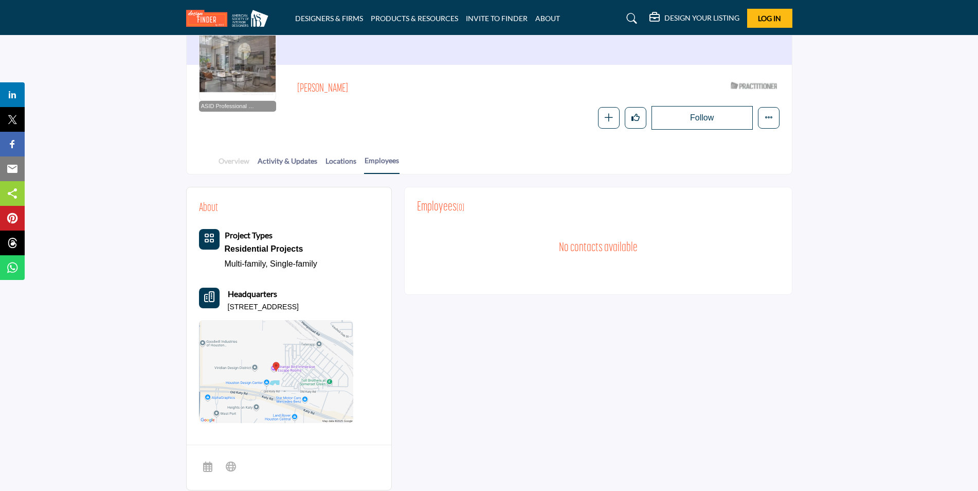
click at [236, 161] on link "Overview" at bounding box center [234, 164] width 32 height 18
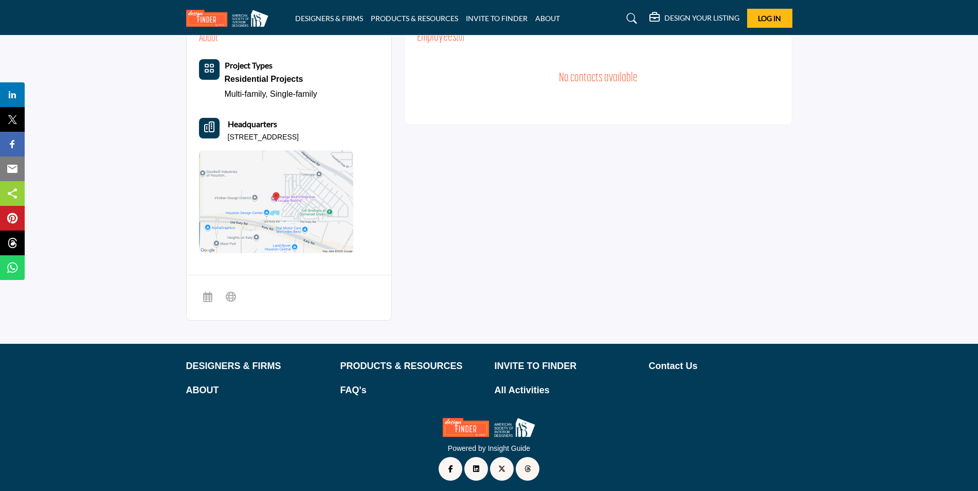
scroll to position [276, 0]
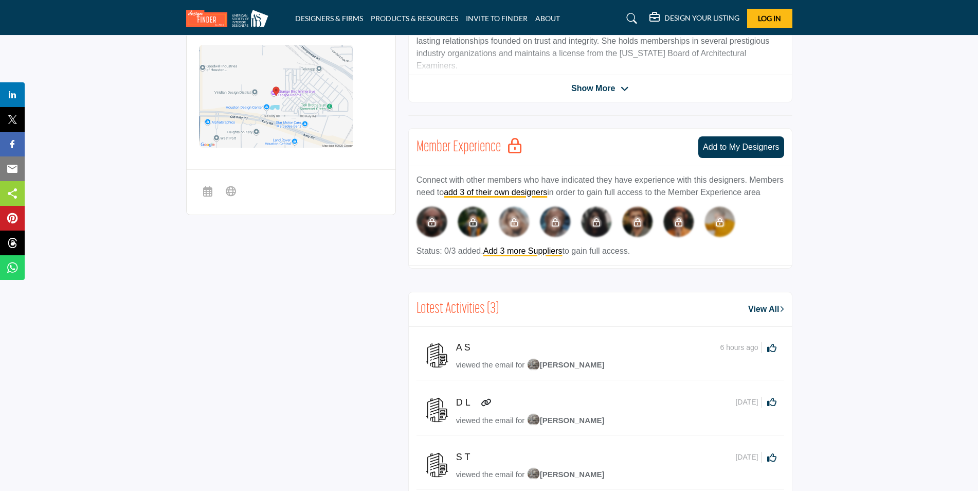
scroll to position [360, 0]
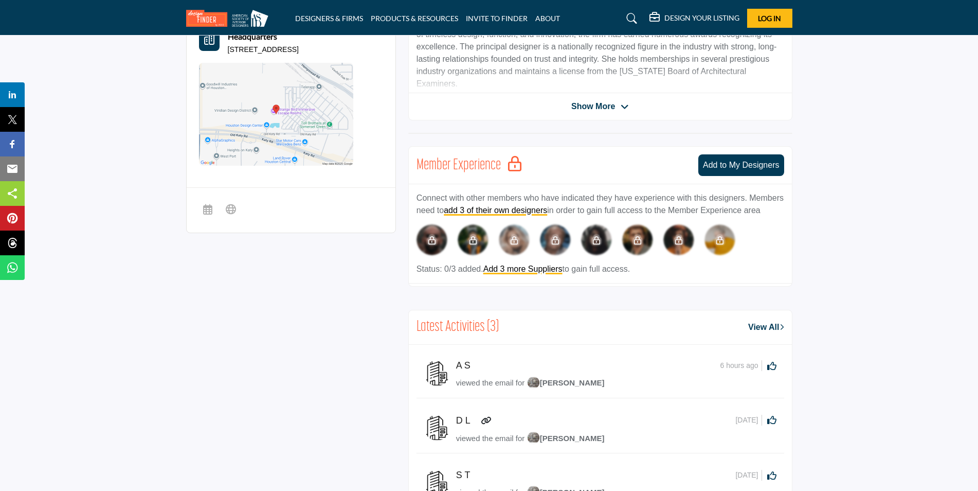
click at [597, 110] on span "Show More" at bounding box center [593, 106] width 44 height 12
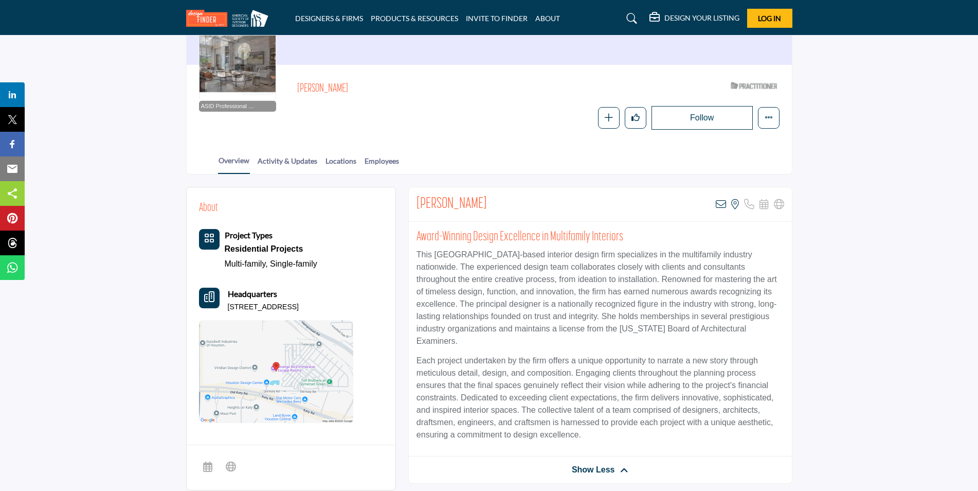
scroll to position [0, 0]
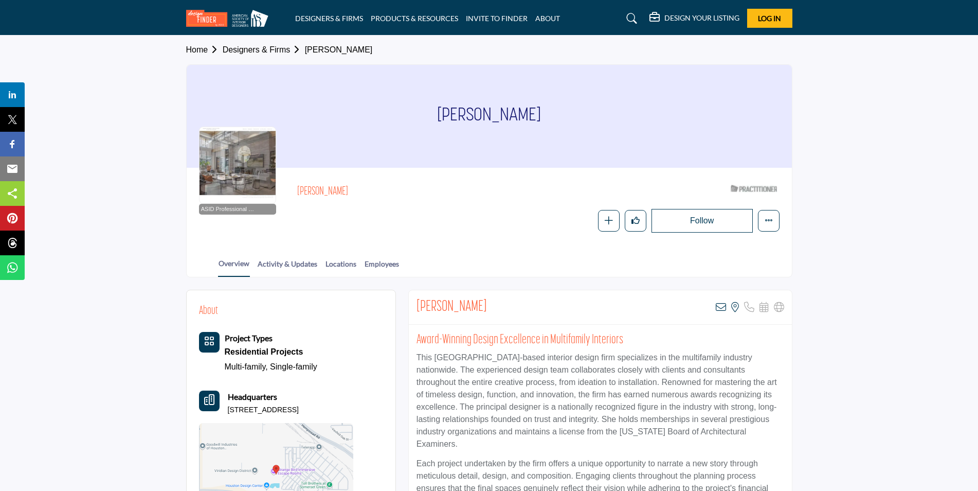
click at [286, 45] on link "Designers & Firms" at bounding box center [264, 49] width 82 height 9
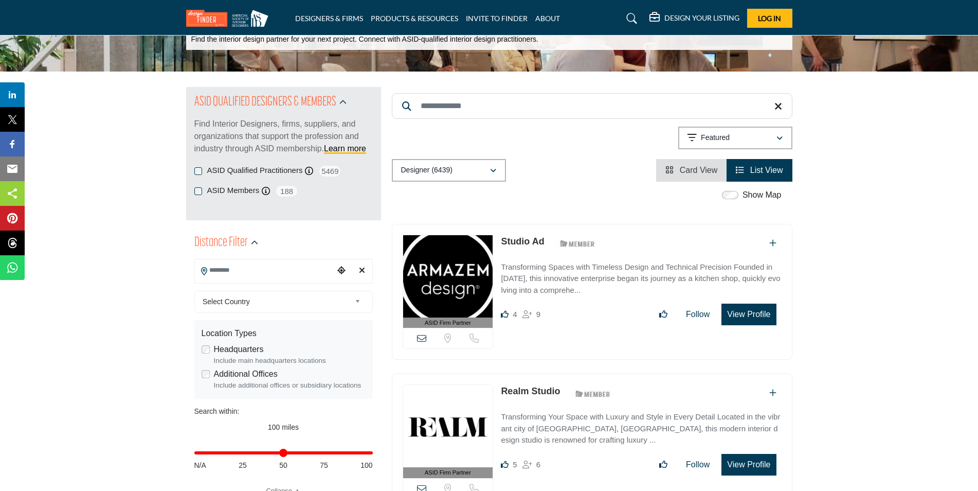
scroll to position [51, 0]
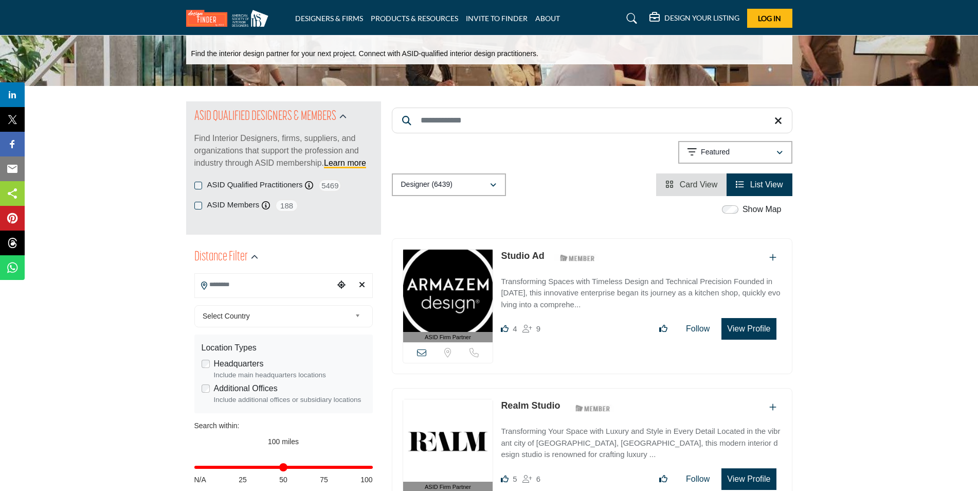
click at [291, 283] on input "Search Location" at bounding box center [264, 285] width 139 height 20
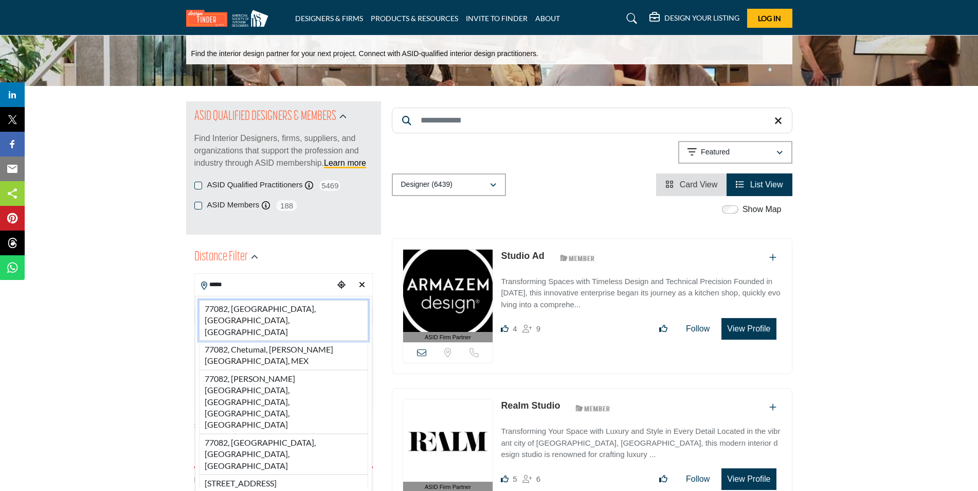
click at [283, 307] on li "77082, Houston, TX, USA" at bounding box center [283, 320] width 169 height 41
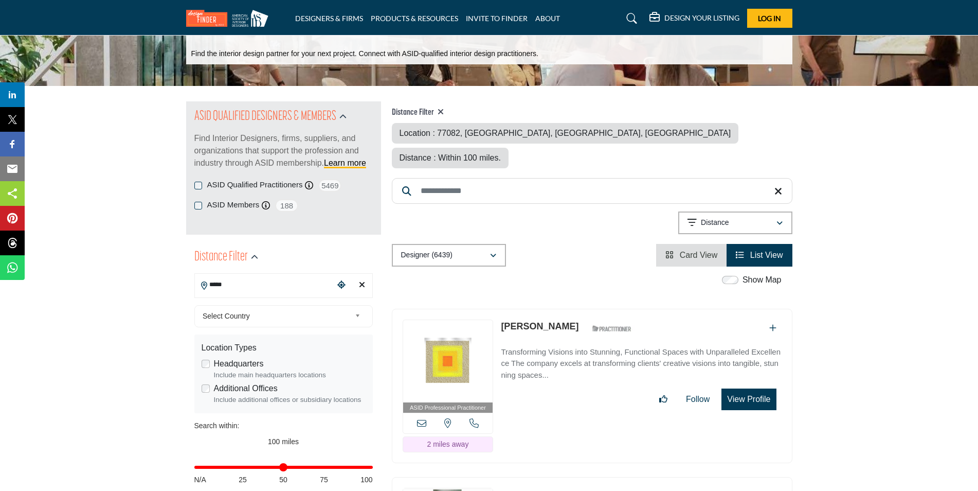
type input "**********"
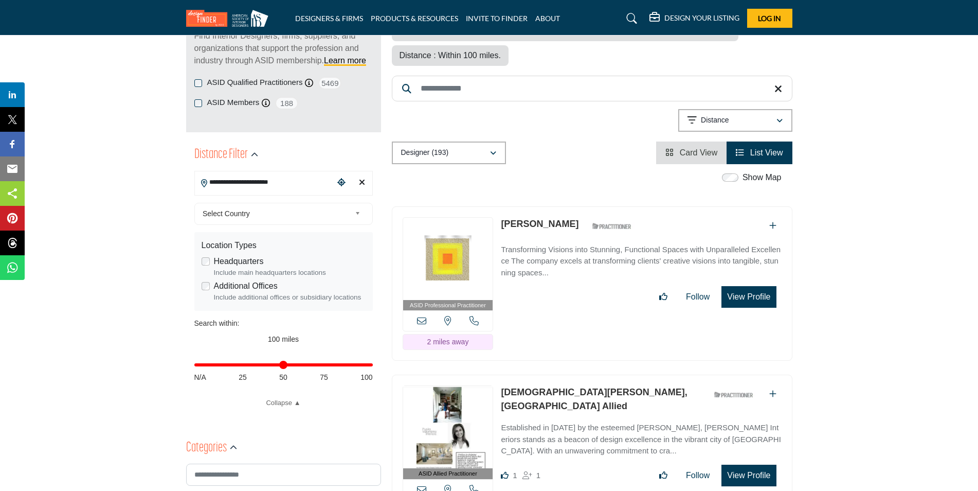
scroll to position [154, 0]
drag, startPoint x: 367, startPoint y: 361, endPoint x: 247, endPoint y: 364, distance: 120.3
click at [247, 364] on input "Distance in miles" at bounding box center [283, 364] width 178 height 2
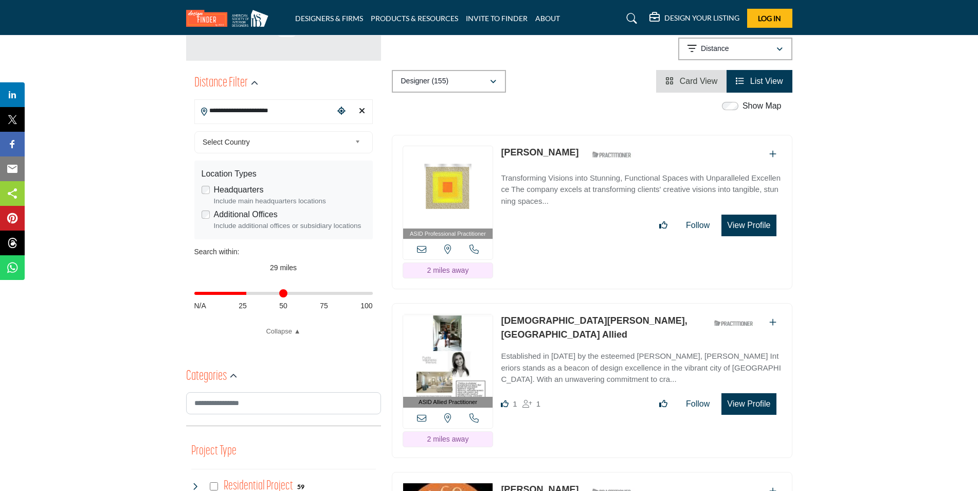
scroll to position [257, 0]
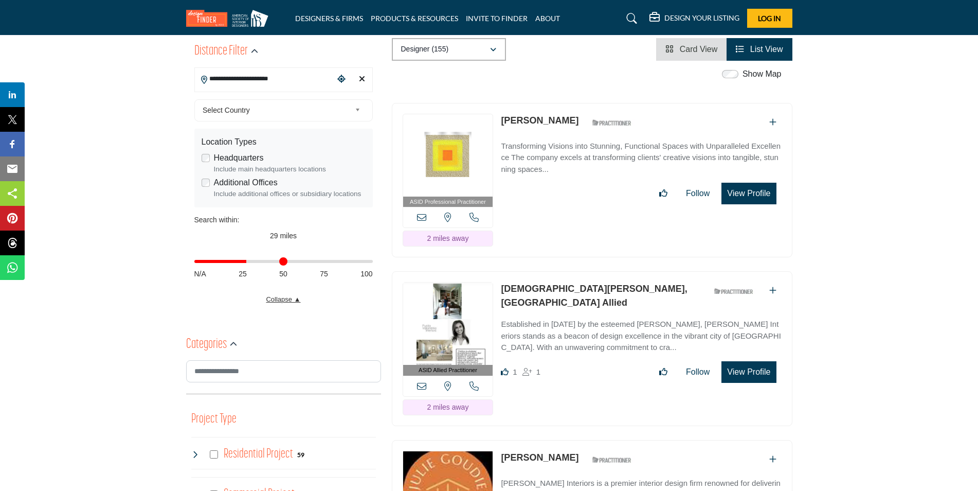
click at [291, 298] on link "Collapse ▲" at bounding box center [283, 299] width 178 height 10
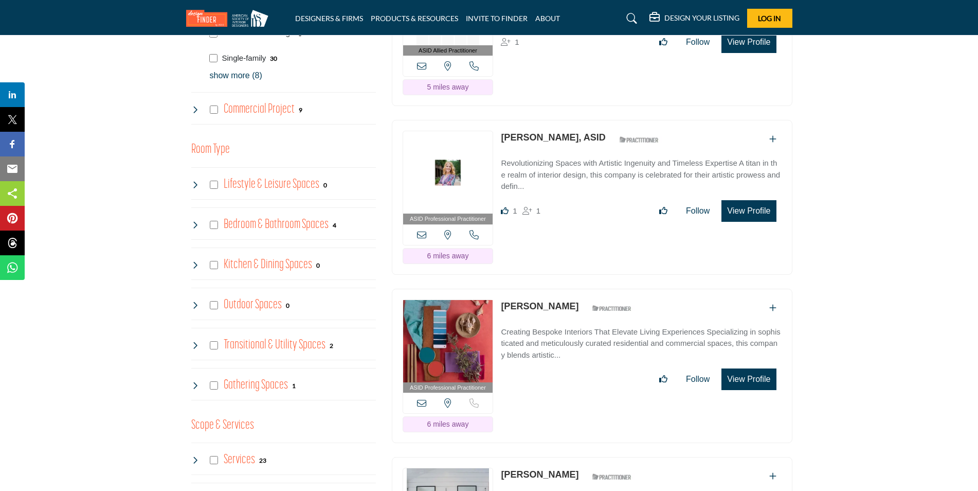
scroll to position [791, 0]
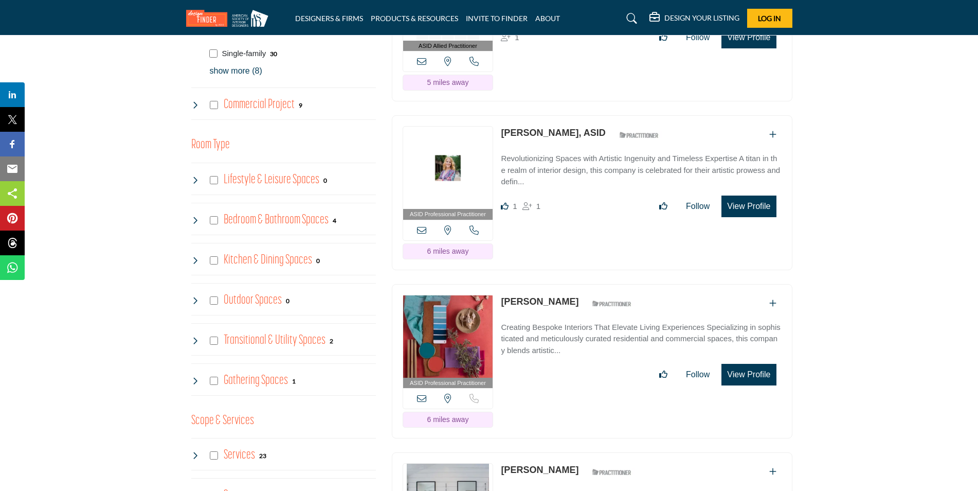
click at [208, 177] on div "Lifestyle & Leisure Spaces 0" at bounding box center [259, 180] width 136 height 19
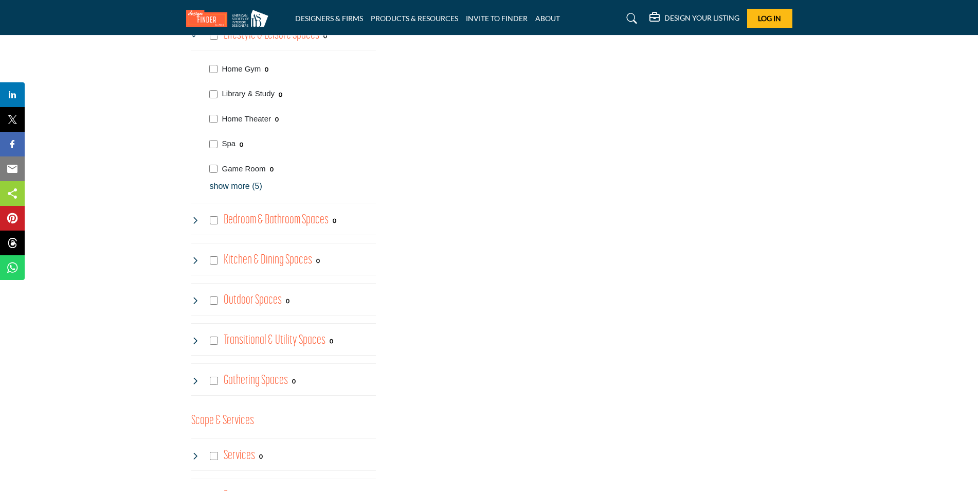
scroll to position [917, 0]
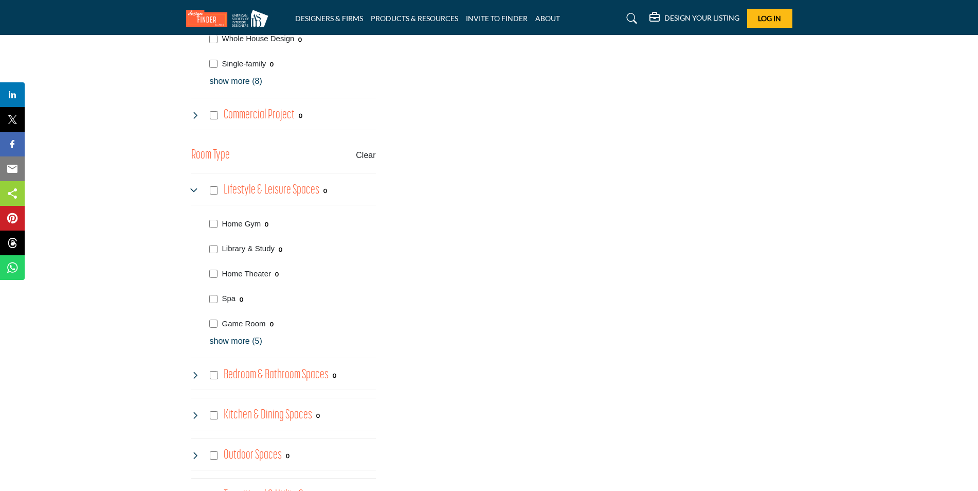
scroll to position [823, 0]
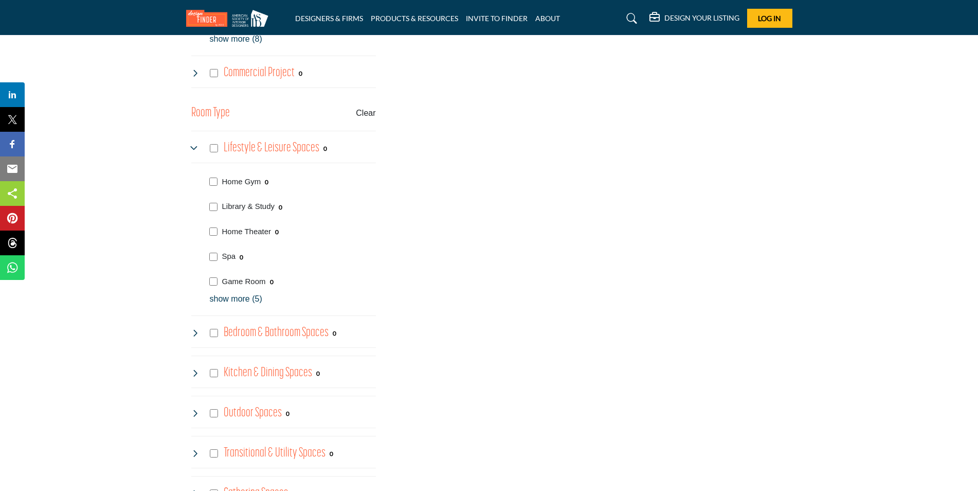
click at [241, 299] on p "show more (5)" at bounding box center [293, 299] width 166 height 12
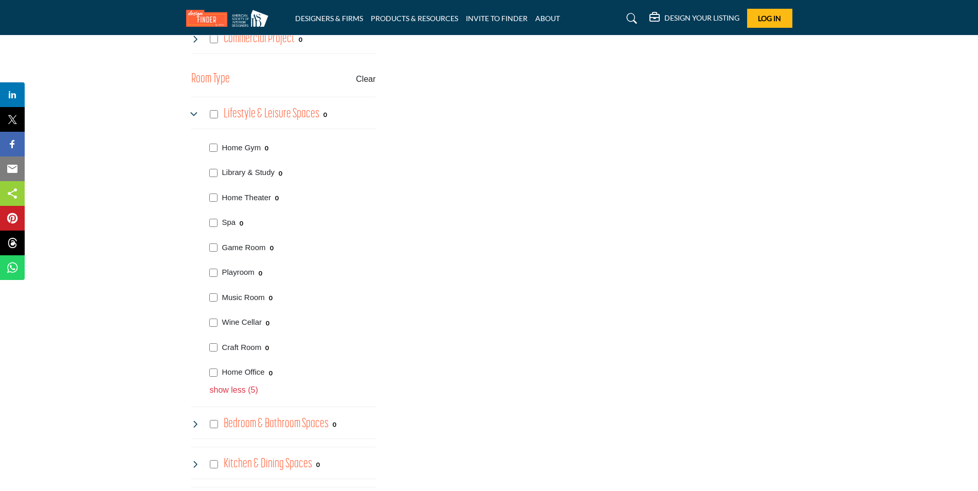
scroll to position [874, 0]
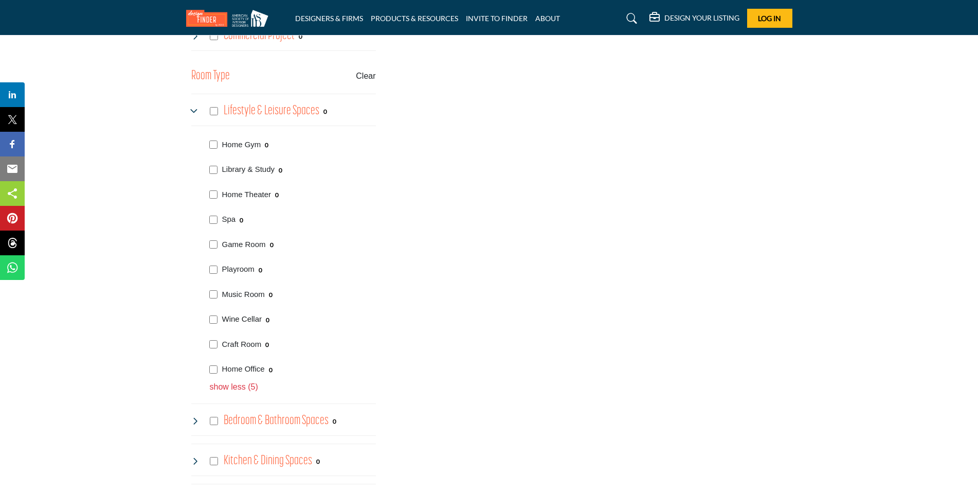
scroll to position [927, 0]
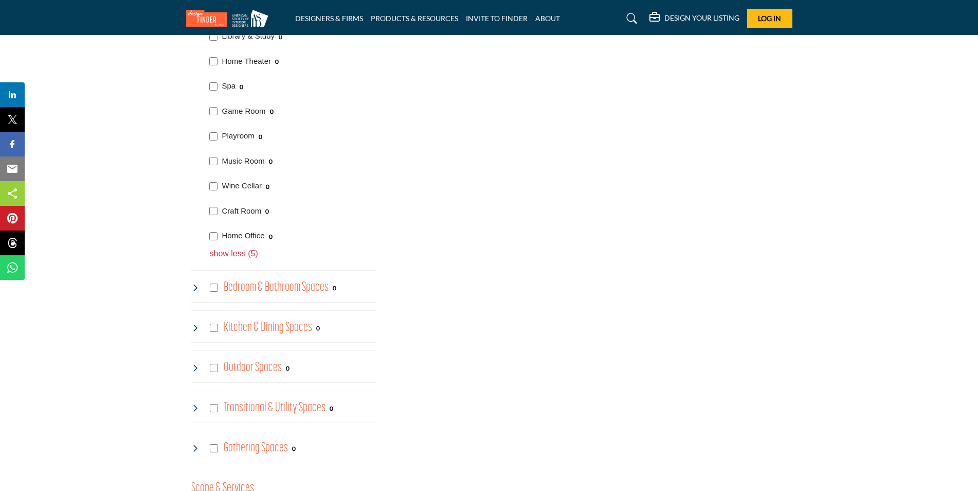
scroll to position [1026, 0]
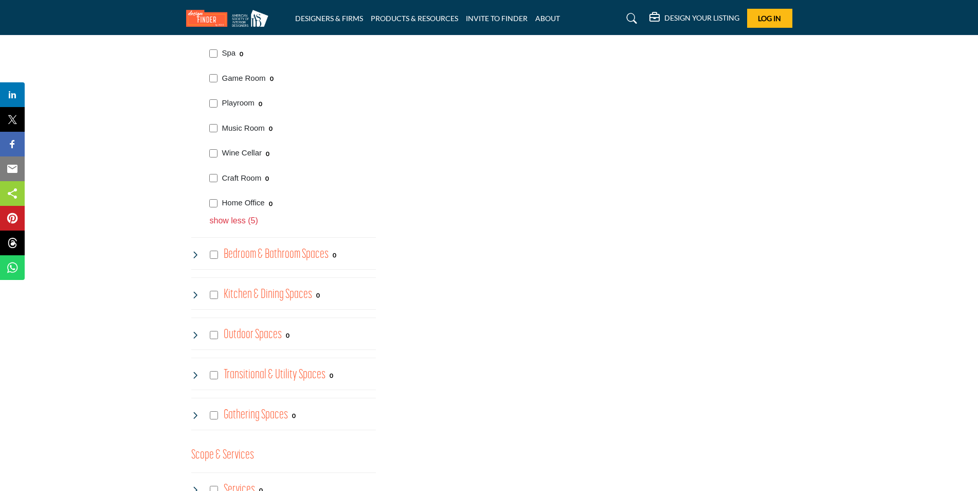
click at [234, 255] on h4 "Bedroom & Bathroom Spaces" at bounding box center [276, 254] width 105 height 18
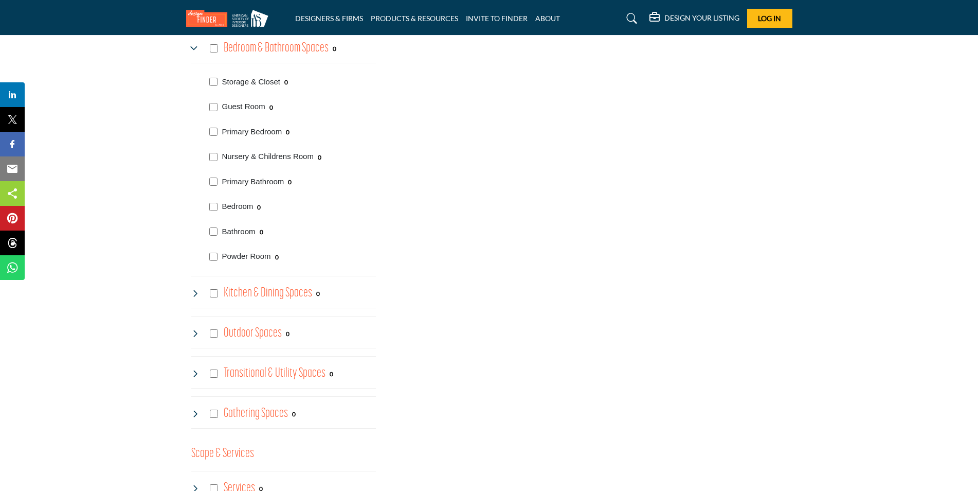
scroll to position [1283, 0]
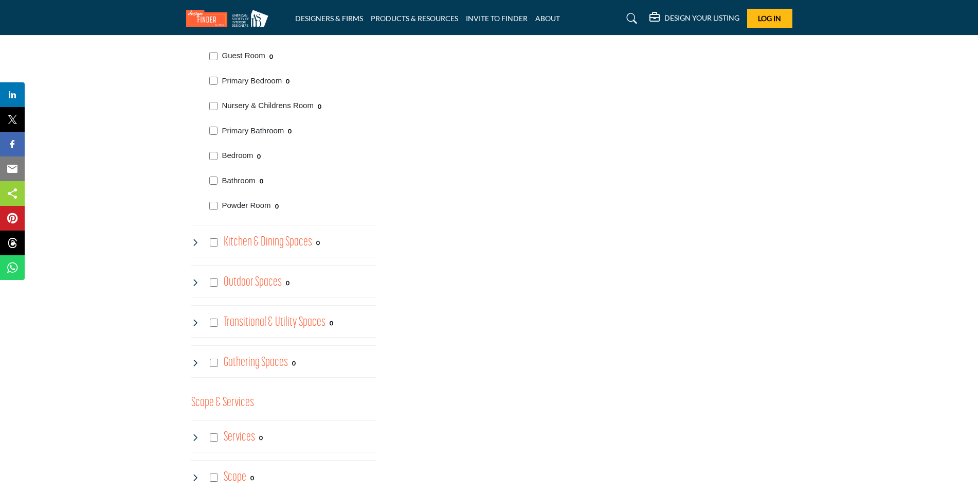
click at [234, 245] on h4 "Kitchen & Dining Spaces" at bounding box center [268, 242] width 88 height 18
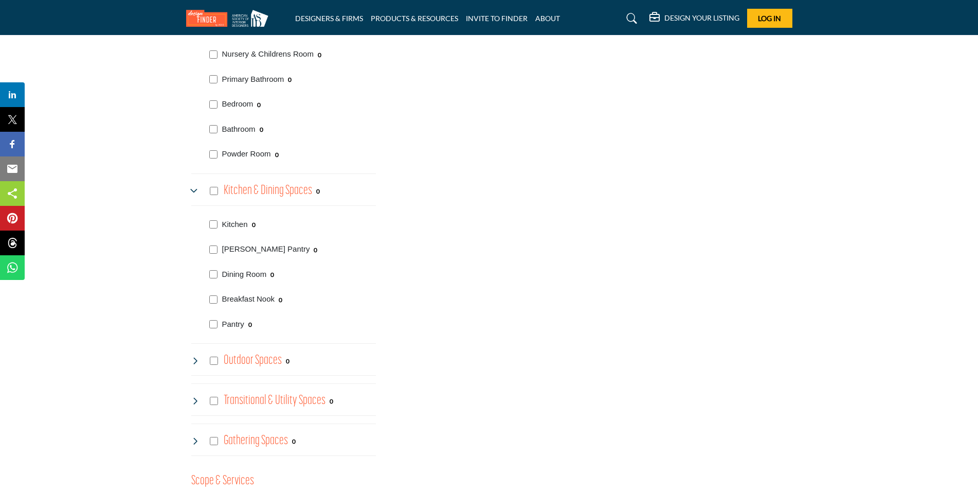
scroll to position [1386, 0]
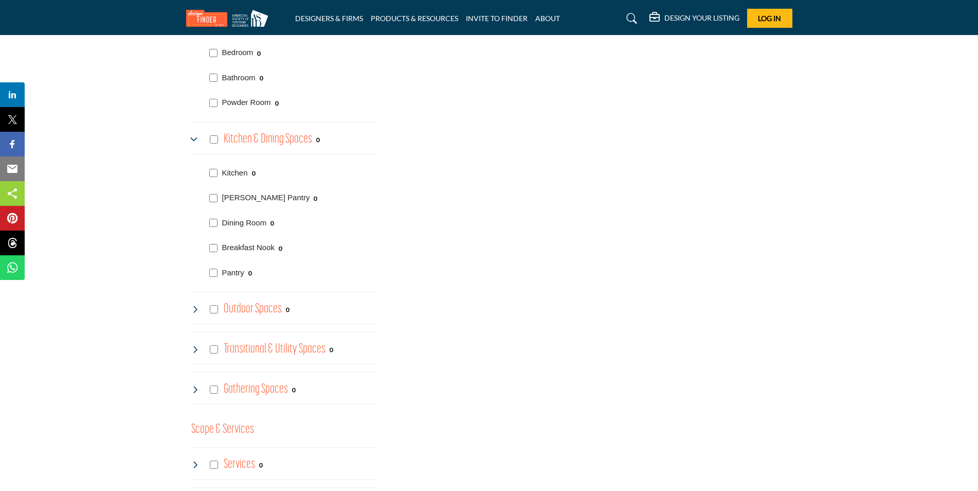
click at [260, 345] on h4 "Transitional & Utility Spaces" at bounding box center [275, 349] width 102 height 18
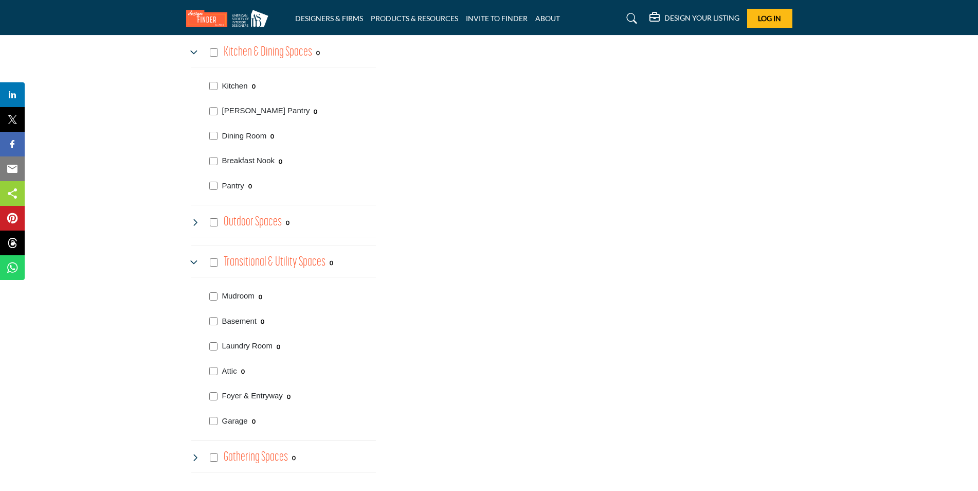
scroll to position [1489, 0]
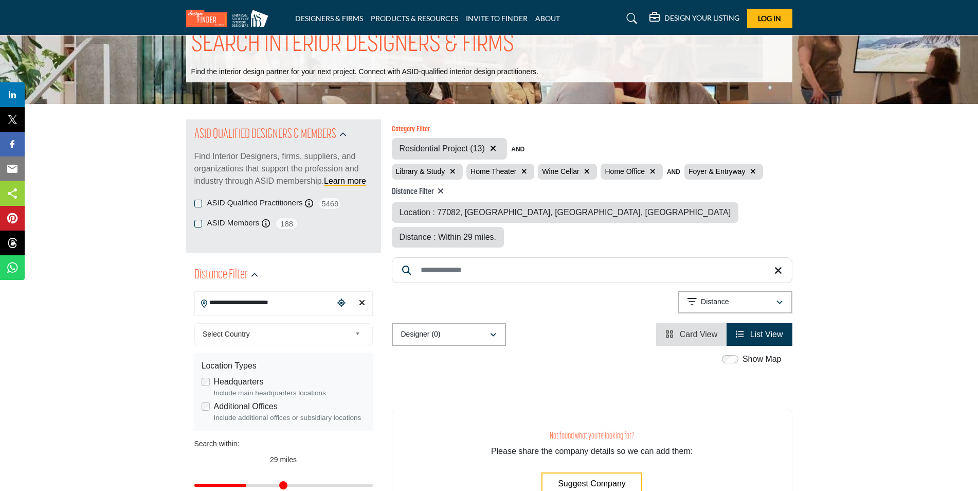
scroll to position [51, 0]
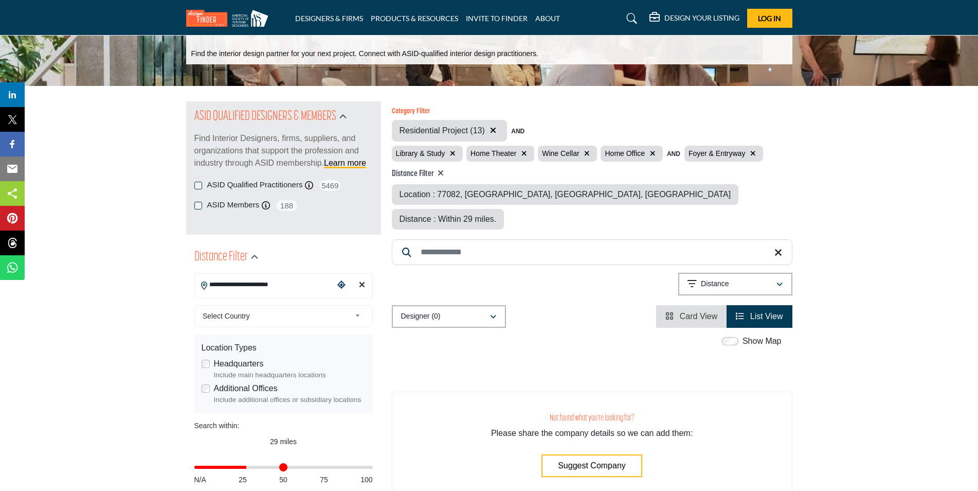
click at [497, 214] on span "Distance : Within 29 miles." at bounding box center [448, 218] width 97 height 9
drag, startPoint x: 248, startPoint y: 465, endPoint x: 279, endPoint y: 467, distance: 31.4
click at [279, 467] on input "Distance in miles" at bounding box center [283, 467] width 178 height 2
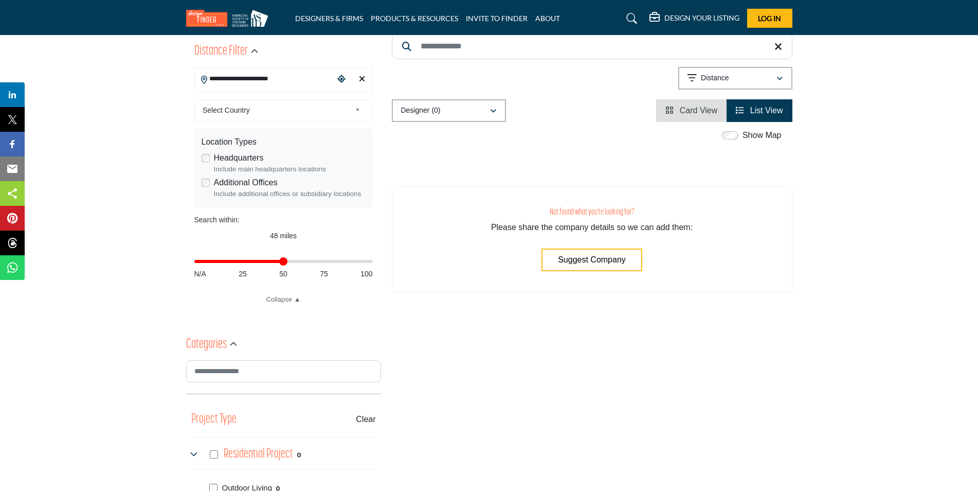
scroll to position [206, 0]
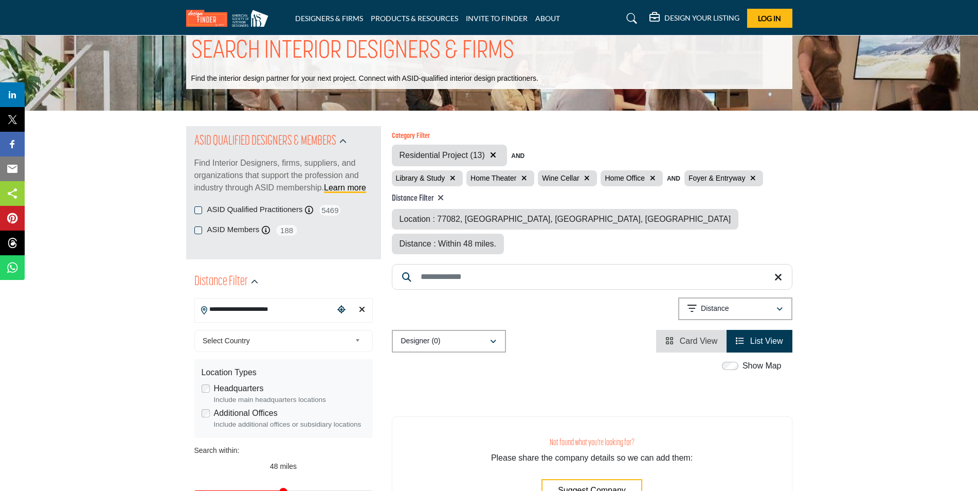
scroll to position [0, 0]
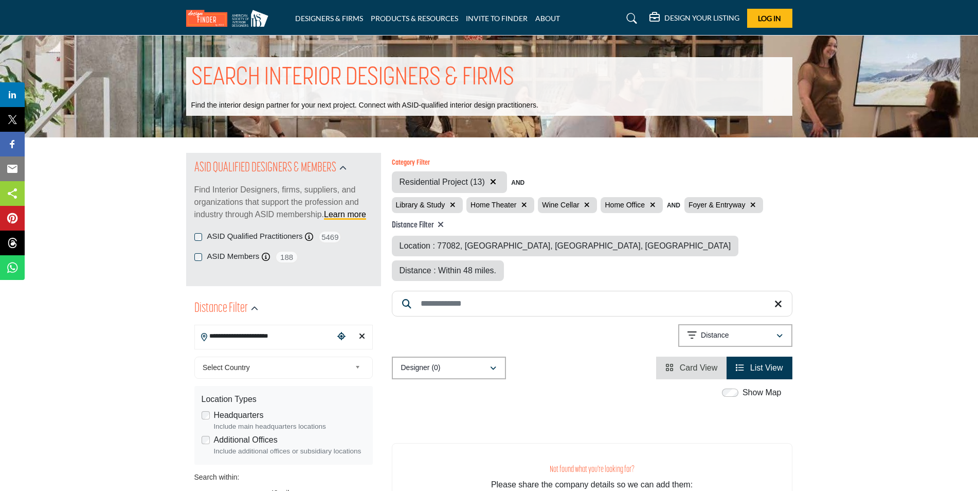
click at [497, 266] on span "Distance : Within 48 miles." at bounding box center [448, 270] width 97 height 9
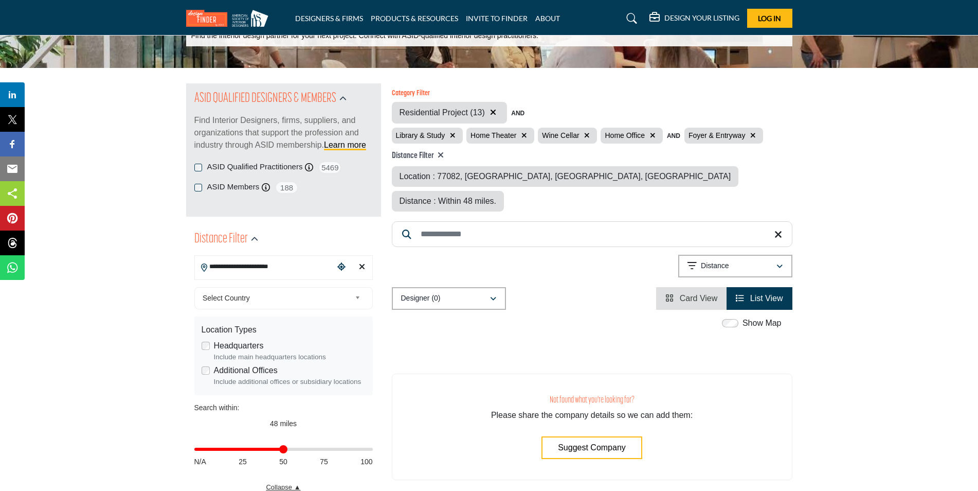
scroll to position [154, 0]
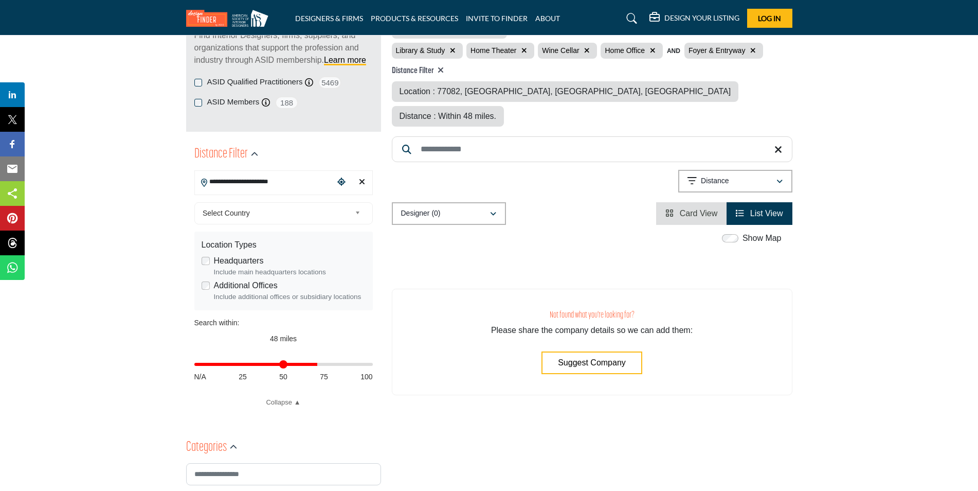
drag, startPoint x: 283, startPoint y: 361, endPoint x: 316, endPoint y: 366, distance: 33.8
type input "**"
click at [316, 365] on input "Distance in miles" at bounding box center [283, 364] width 178 height 2
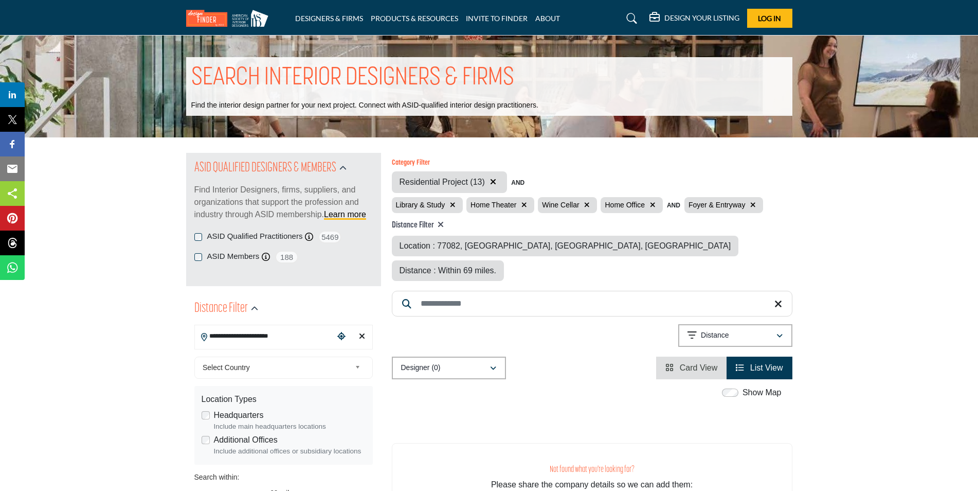
click at [469, 414] on div "Not found what you're looking for? Please share the company details so we can a…" at bounding box center [592, 481] width 401 height 135
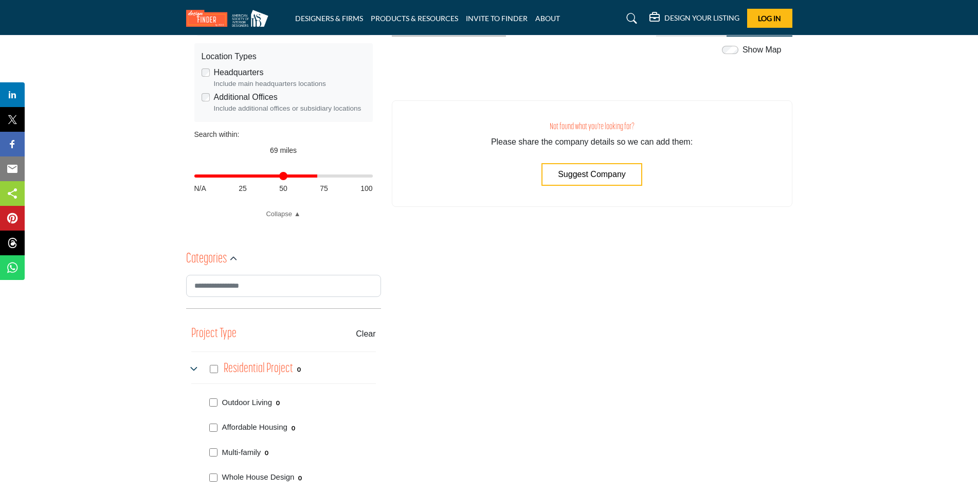
scroll to position [360, 0]
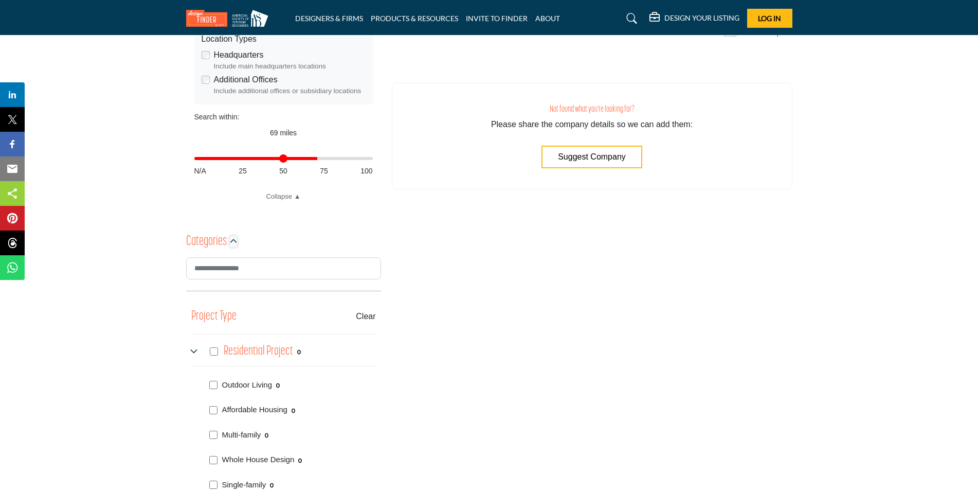
click at [230, 242] on icon "button" at bounding box center [233, 241] width 7 height 7
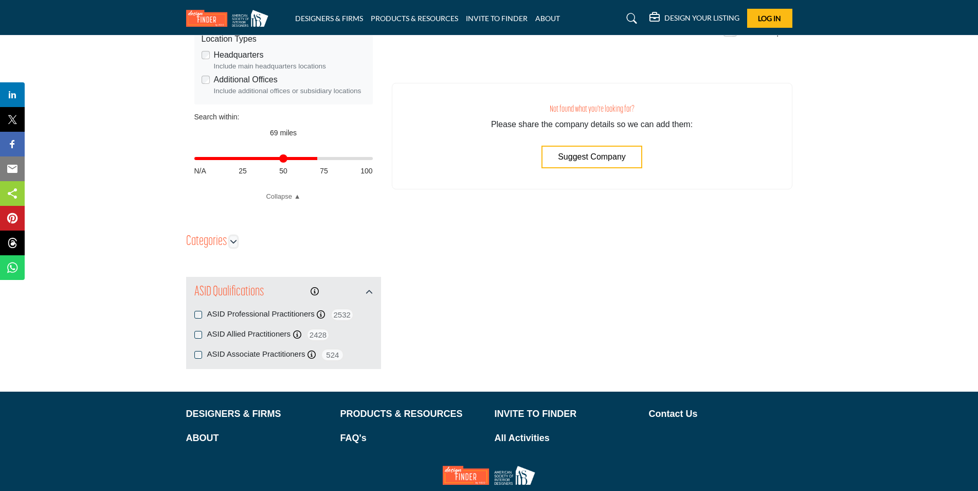
click at [230, 242] on icon "button" at bounding box center [233, 241] width 7 height 7
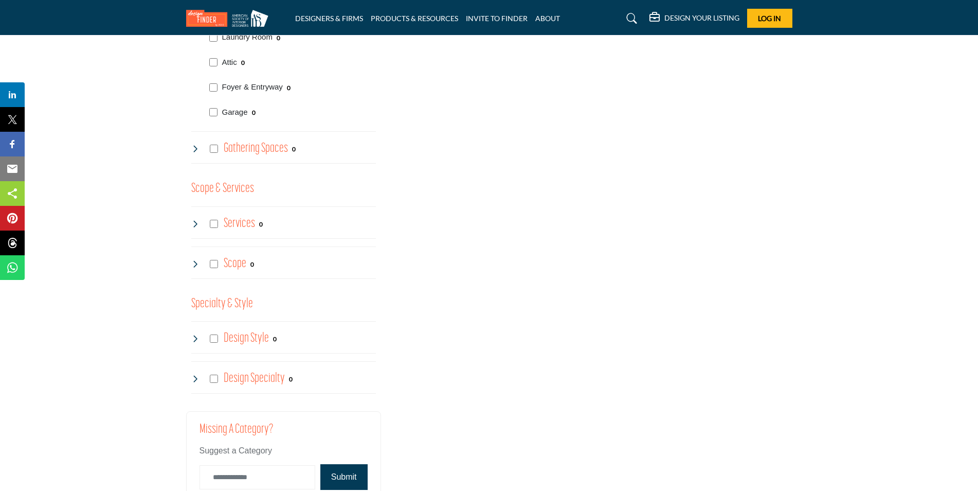
scroll to position [1748, 0]
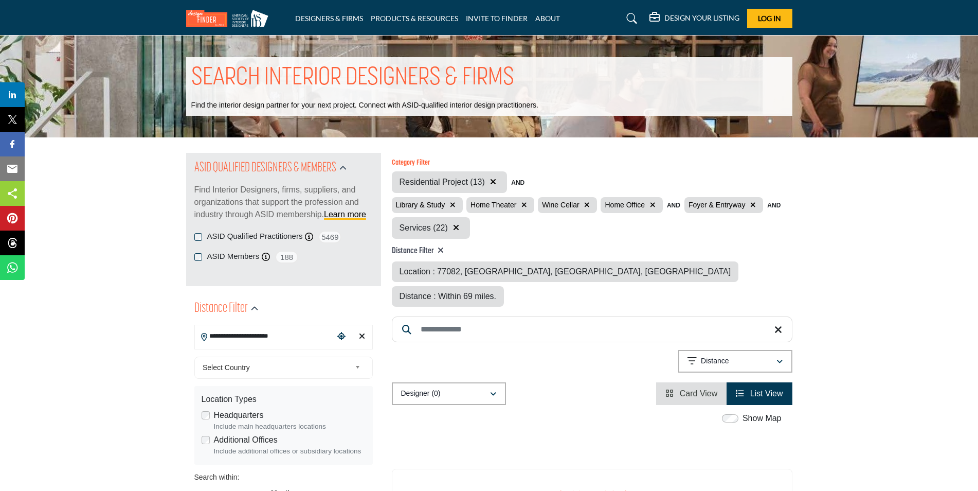
click at [498, 179] on button "button" at bounding box center [493, 181] width 12 height 13
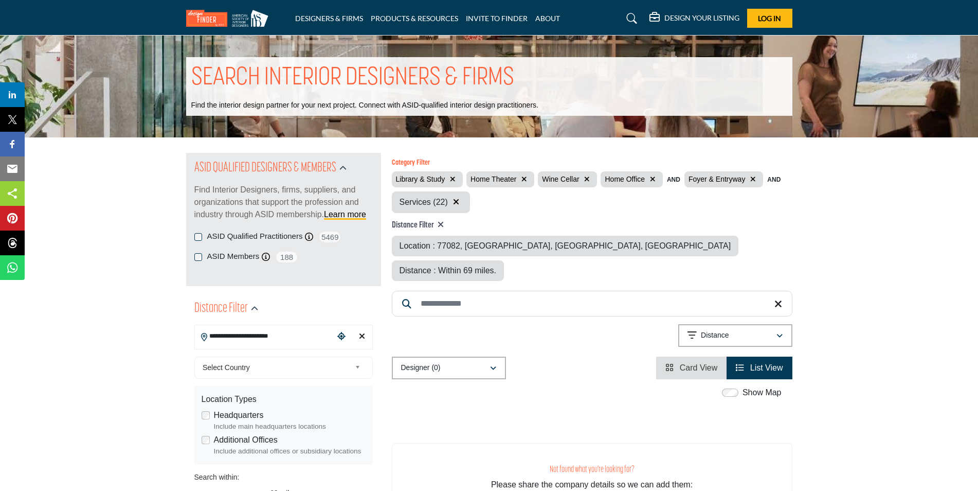
click at [450, 179] on icon "button" at bounding box center [453, 178] width 6 height 7
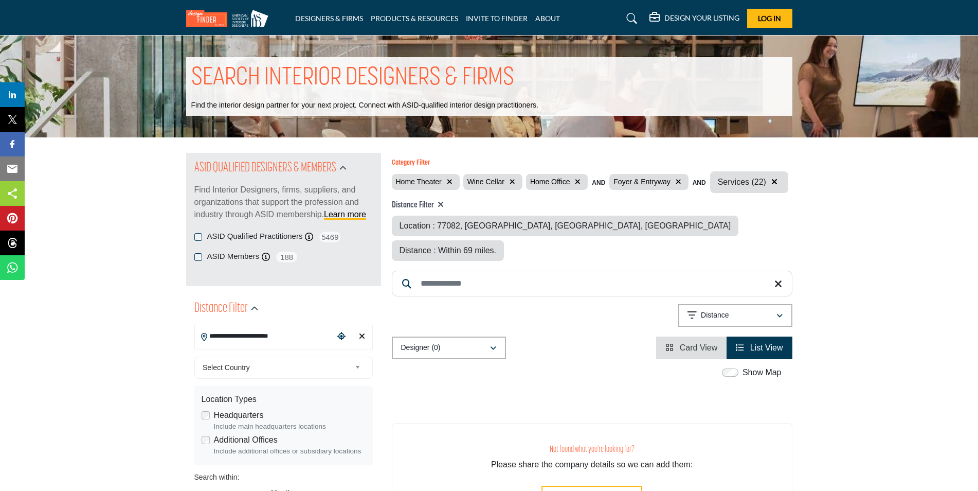
scroll to position [51, 0]
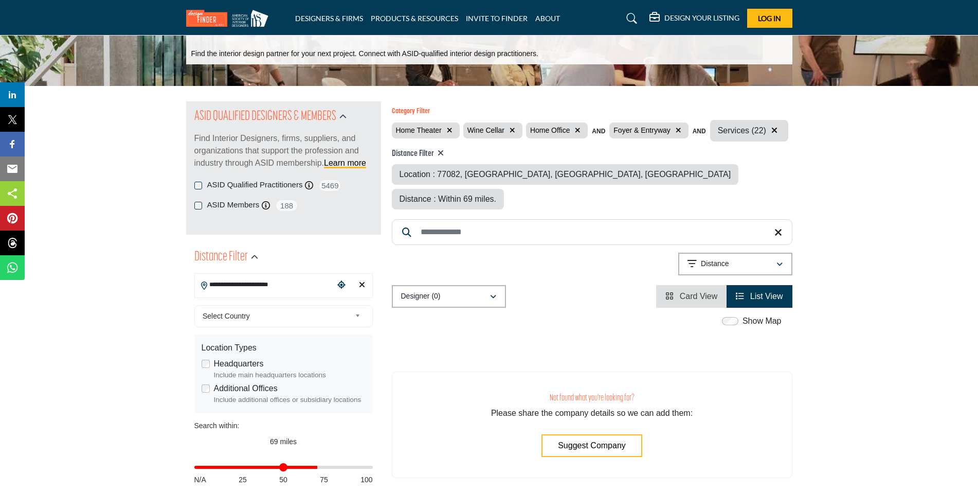
click at [529, 175] on div "Location : 77082, Houston, TX, USA" at bounding box center [565, 174] width 347 height 21
click at [466, 175] on span "Location : 77082, Houston, TX, USA" at bounding box center [566, 174] width 332 height 9
click at [442, 153] on icon at bounding box center [441, 153] width 6 height 8
type input "***"
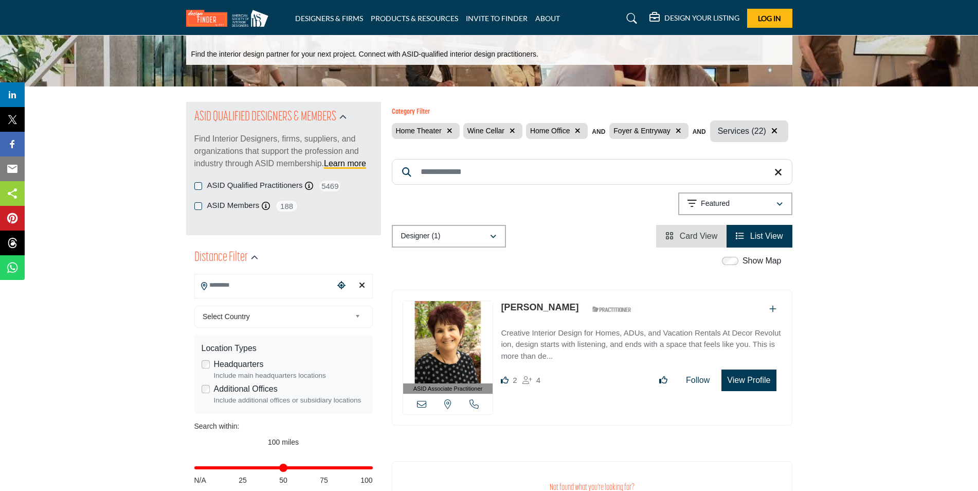
scroll to position [51, 0]
click at [228, 283] on input "Search Location" at bounding box center [264, 285] width 139 height 20
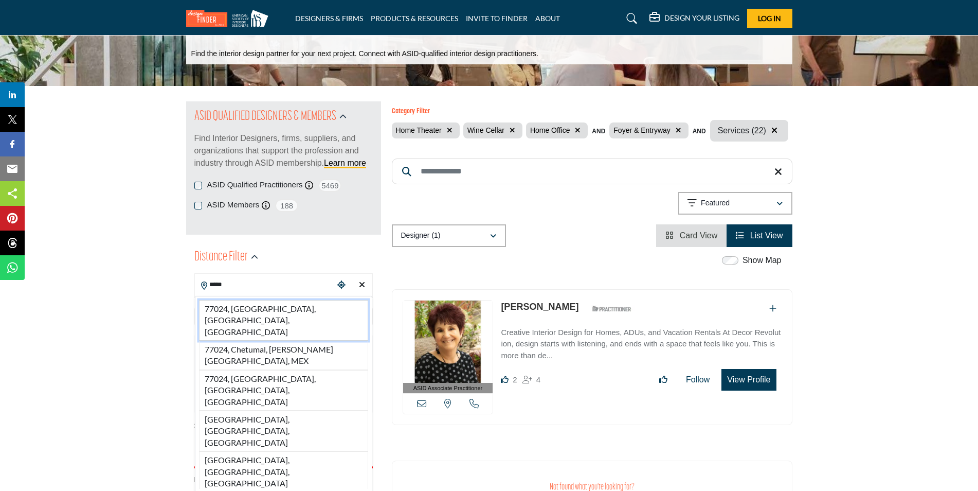
click at [252, 311] on li "77024, Houston, TX, USA" at bounding box center [283, 320] width 169 height 41
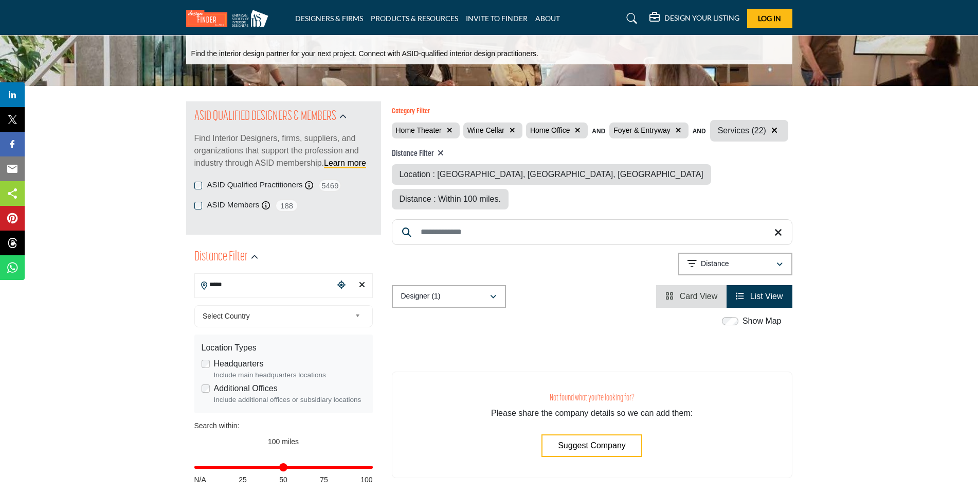
type input "**********"
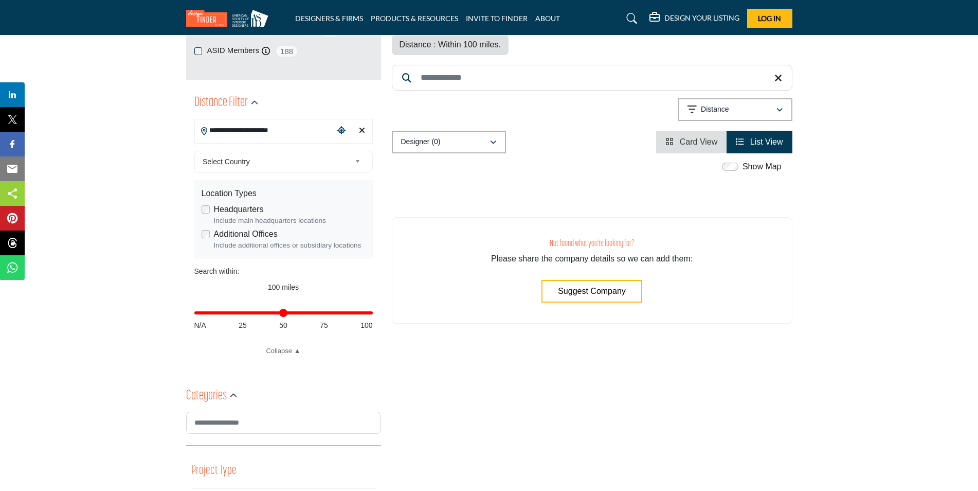
scroll to position [51, 0]
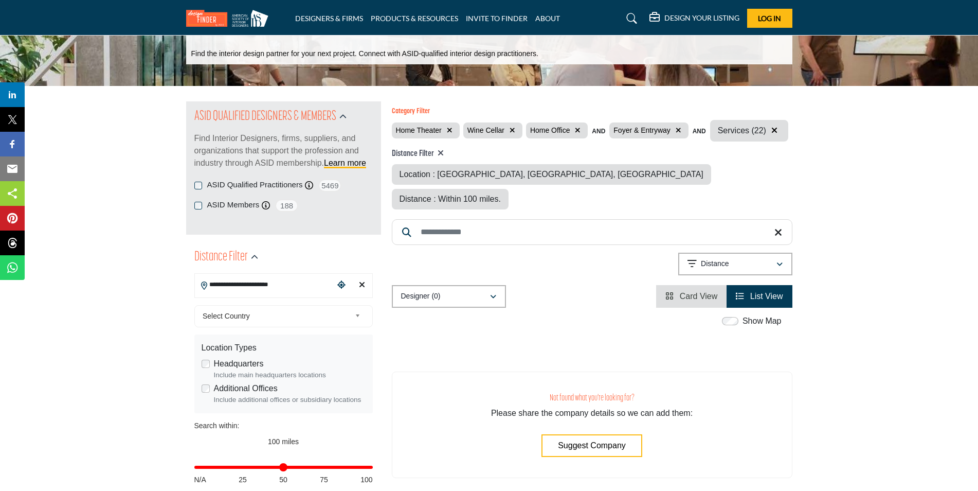
click at [281, 279] on input "**********" at bounding box center [264, 285] width 139 height 20
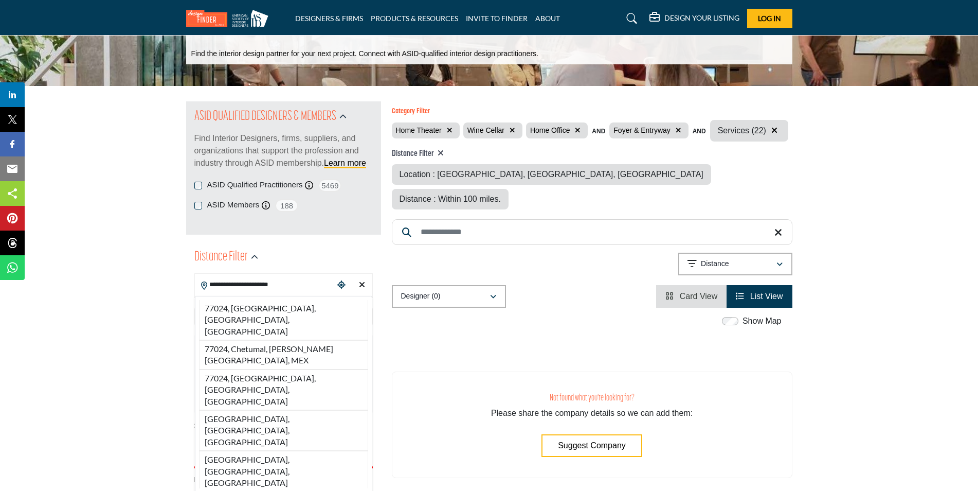
drag, startPoint x: 289, startPoint y: 283, endPoint x: 187, endPoint y: 286, distance: 102.4
click at [187, 286] on div "**********" at bounding box center [283, 378] width 195 height 273
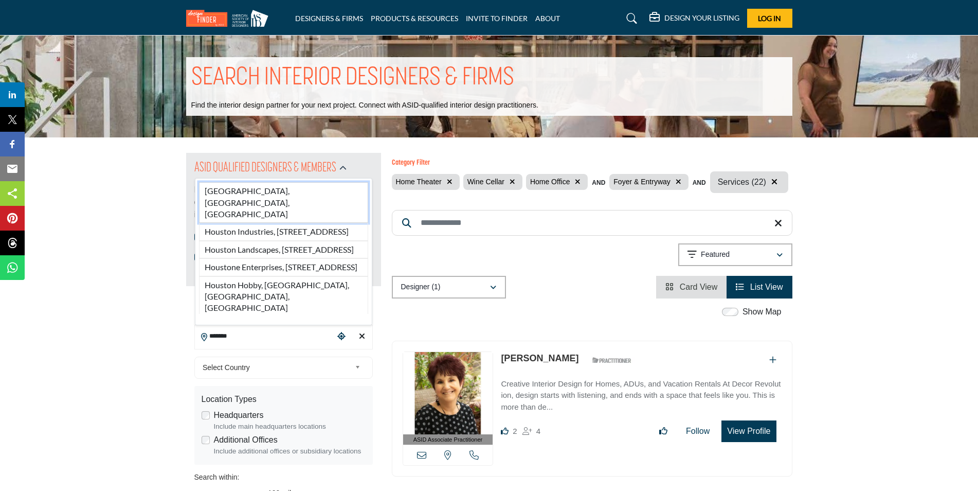
click at [221, 200] on li "Houston, TX, USA" at bounding box center [283, 202] width 169 height 41
type input "**********"
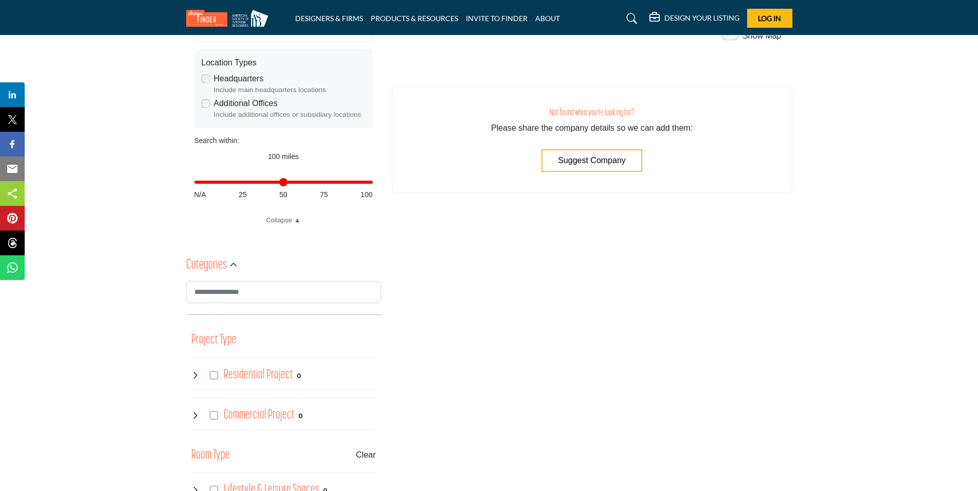
scroll to position [151, 0]
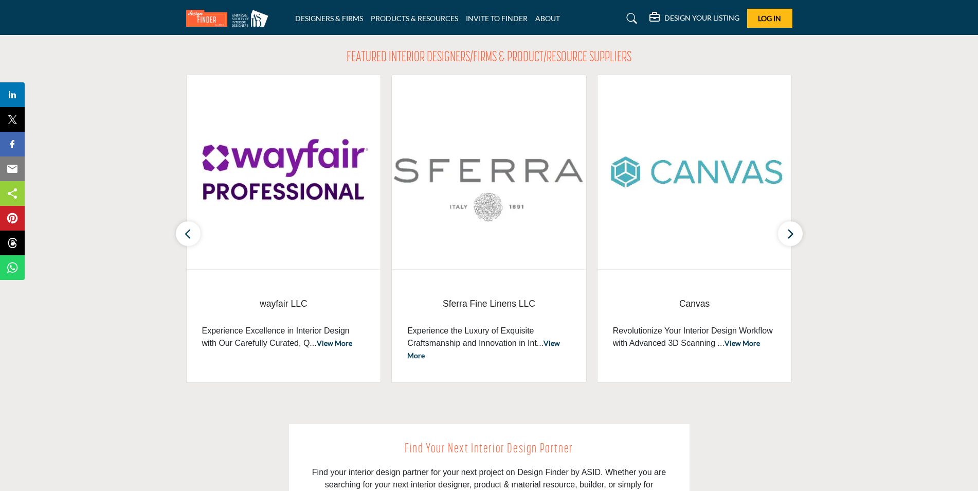
scroll to position [309, 0]
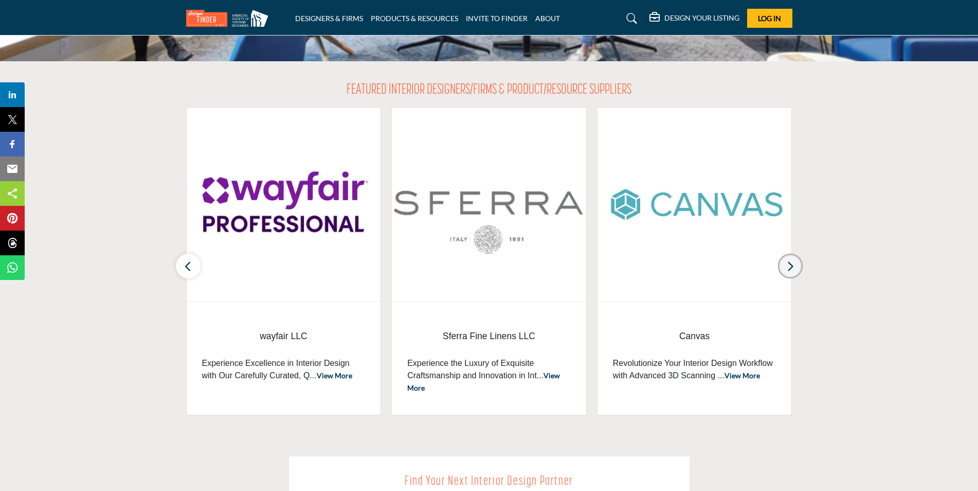
click at [792, 268] on icon "button" at bounding box center [790, 266] width 8 height 13
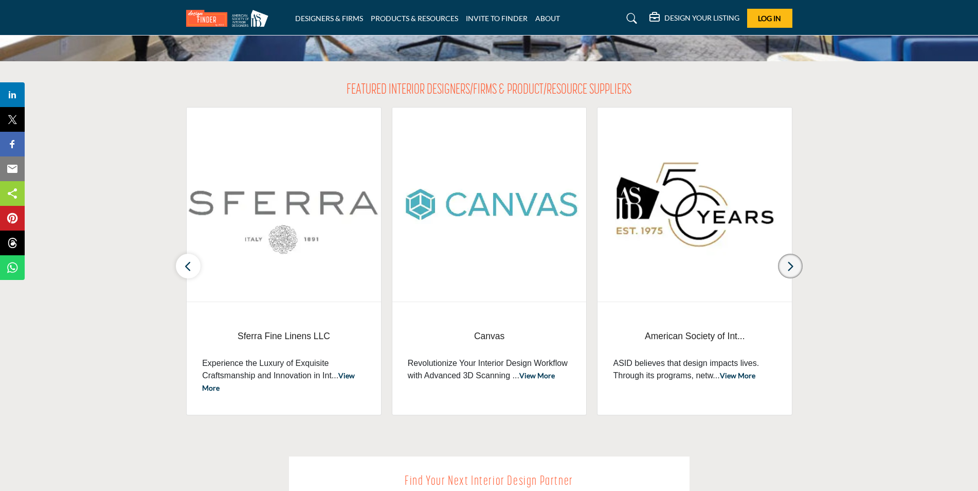
click at [792, 268] on icon "button" at bounding box center [790, 266] width 8 height 13
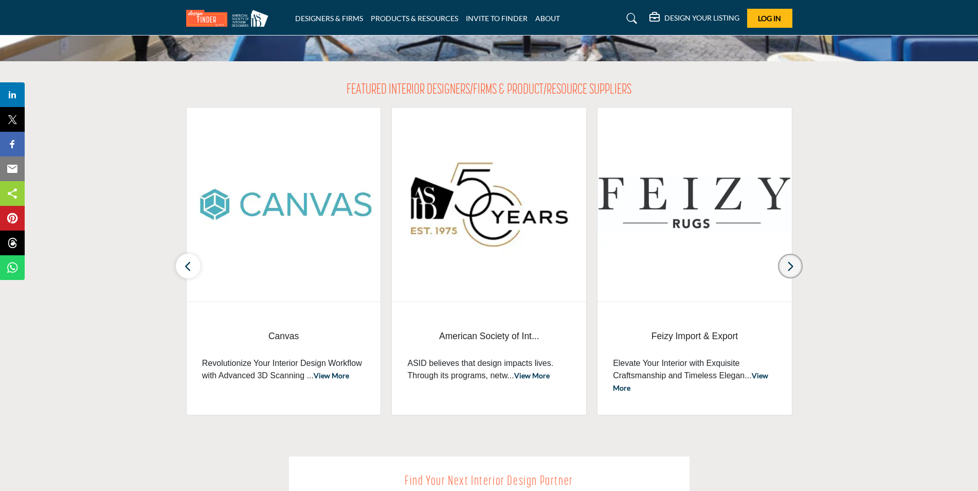
click at [792, 268] on icon "button" at bounding box center [790, 266] width 8 height 13
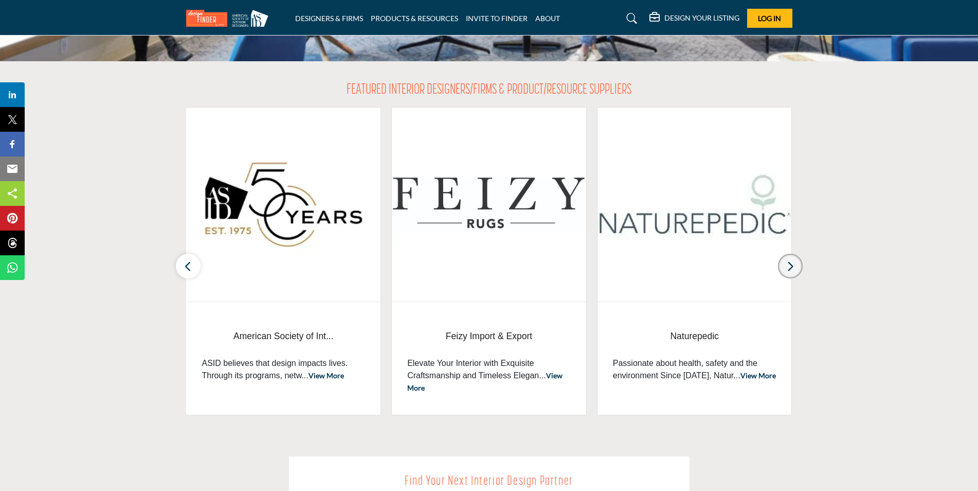
click at [792, 268] on icon "button" at bounding box center [790, 266] width 8 height 13
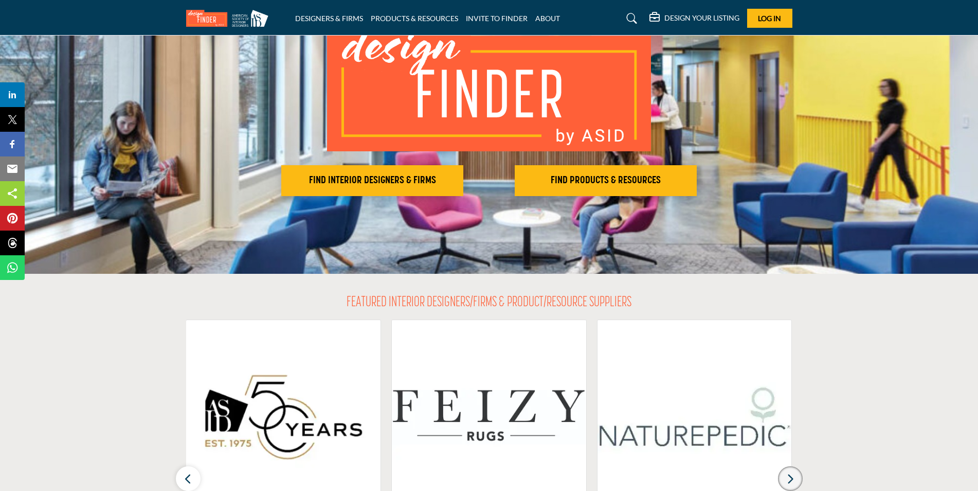
scroll to position [51, 0]
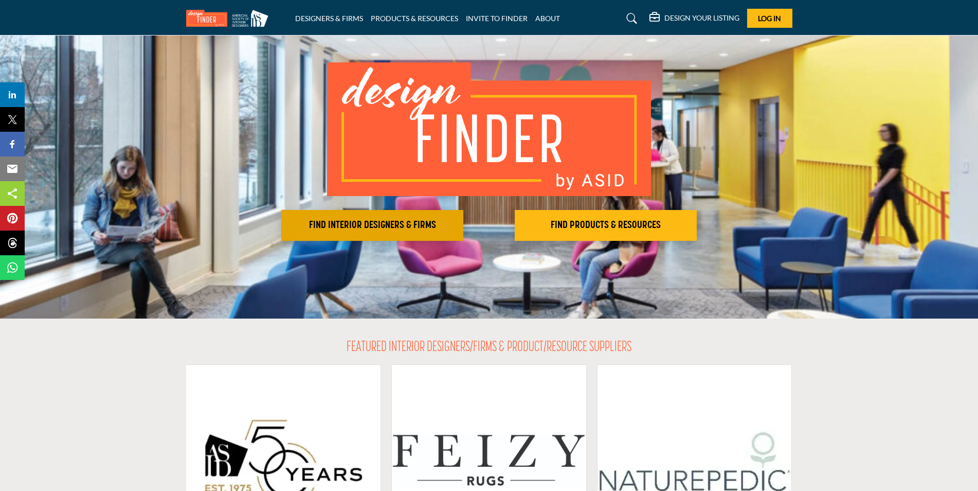
click at [301, 224] on h2 "FIND INTERIOR DESIGNERS & FIRMS" at bounding box center [372, 225] width 176 height 12
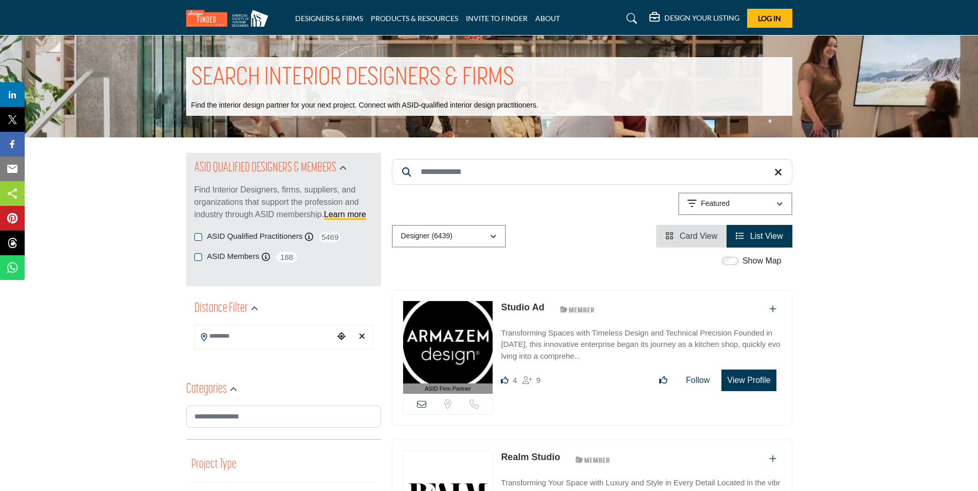
click at [264, 343] on input "Search Location" at bounding box center [264, 336] width 139 height 20
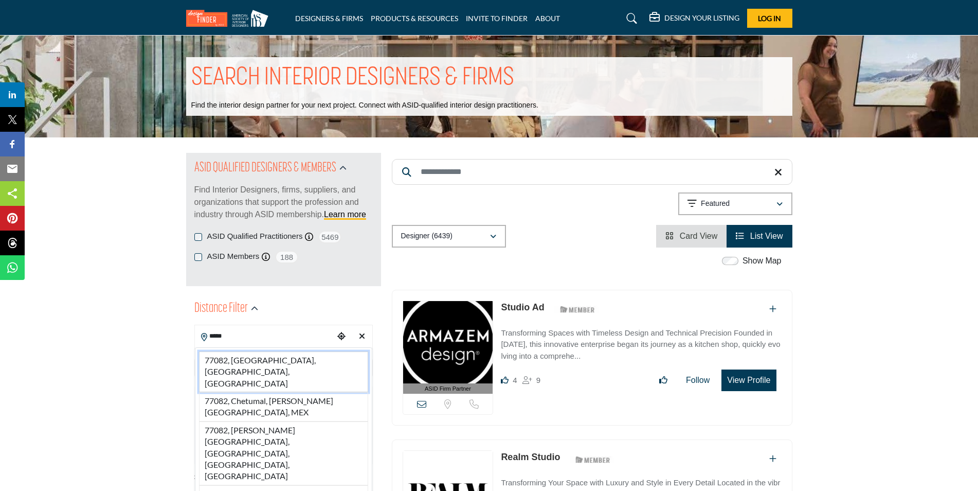
click at [262, 357] on li "77082, [GEOGRAPHIC_DATA], [GEOGRAPHIC_DATA], [GEOGRAPHIC_DATA]" at bounding box center [283, 371] width 169 height 41
type input "**********"
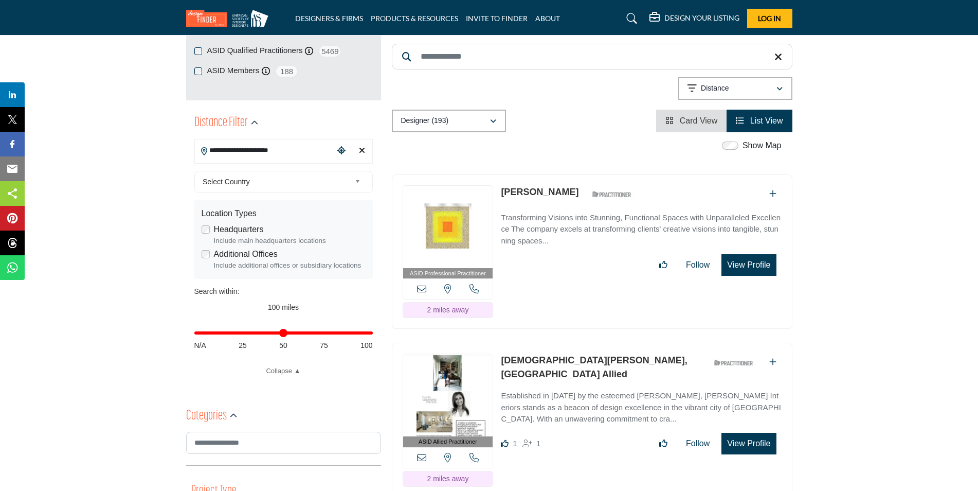
scroll to position [206, 0]
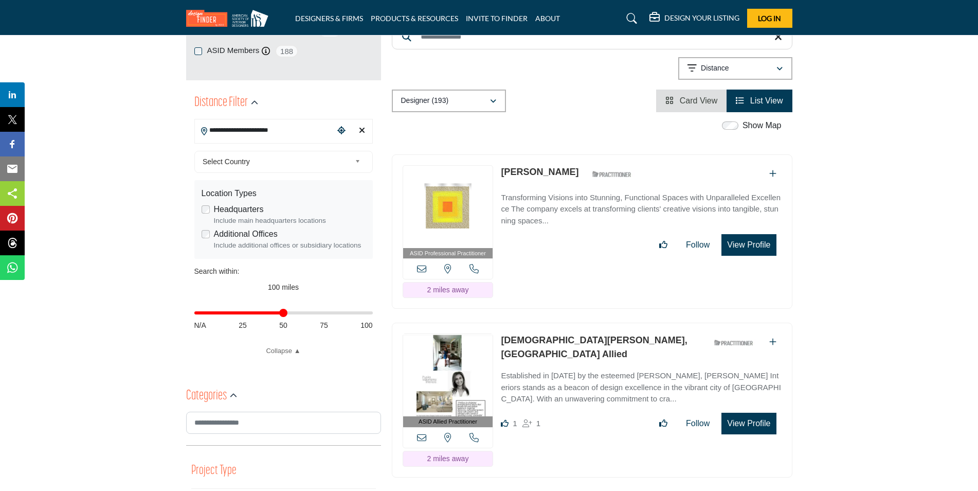
drag, startPoint x: 369, startPoint y: 316, endPoint x: 285, endPoint y: 320, distance: 83.9
type input "**"
click at [285, 314] on input "Distance in miles" at bounding box center [283, 313] width 178 height 2
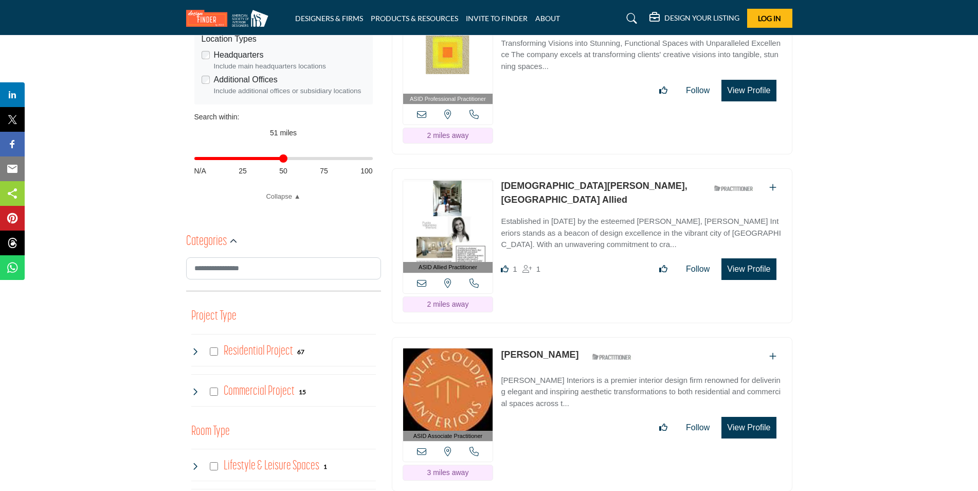
scroll to position [411, 0]
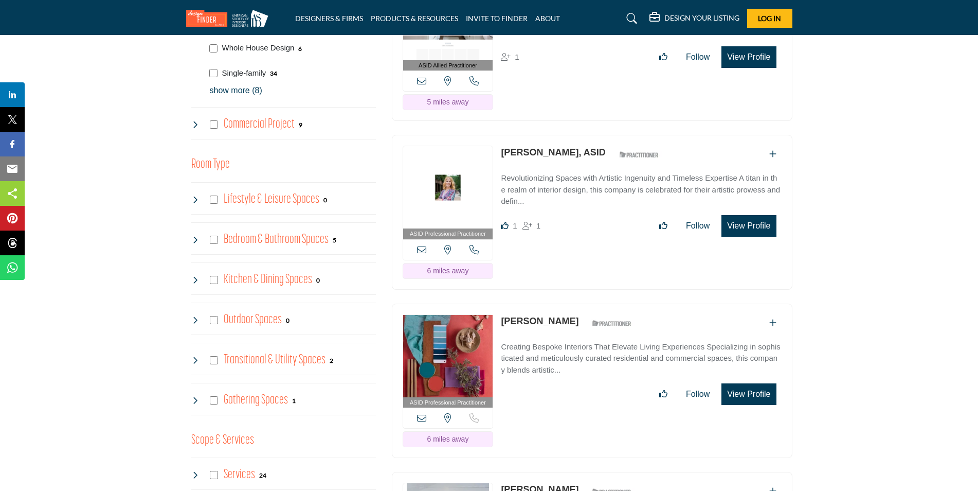
scroll to position [823, 0]
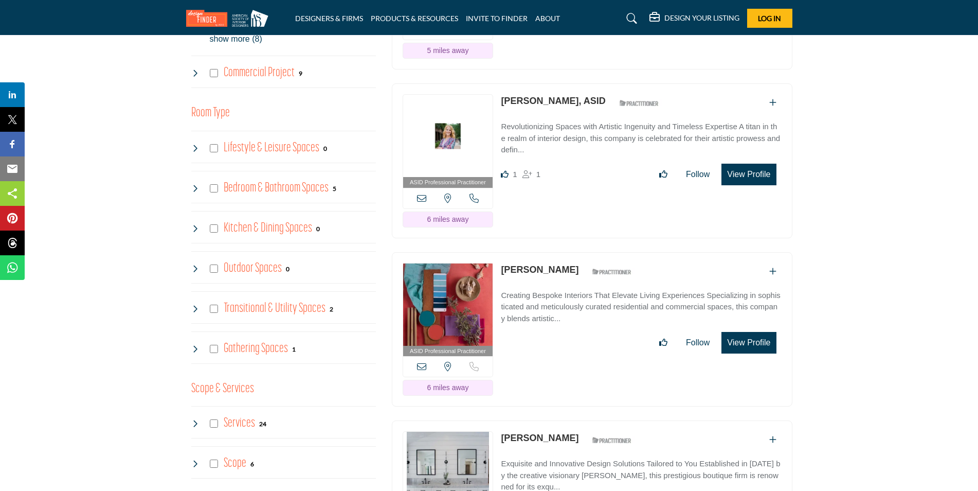
click at [280, 313] on h4 "Transitional & Utility Spaces" at bounding box center [275, 308] width 102 height 18
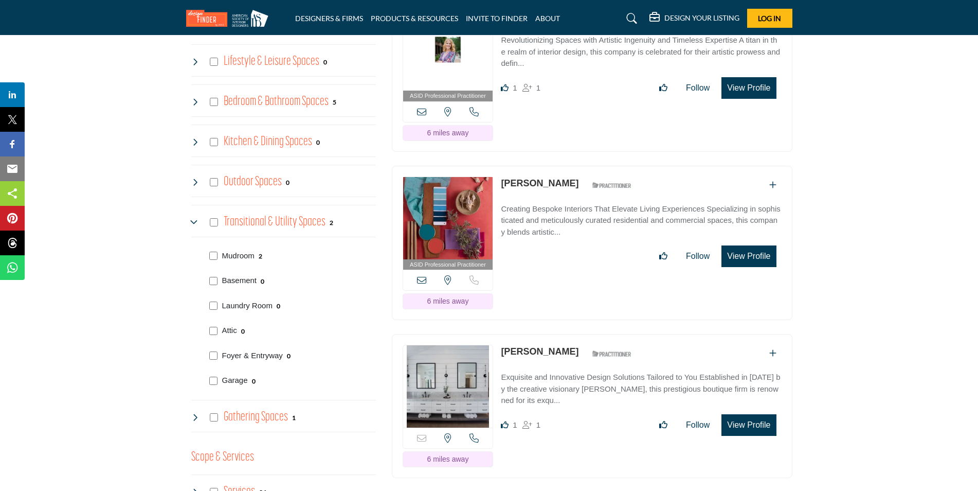
scroll to position [926, 0]
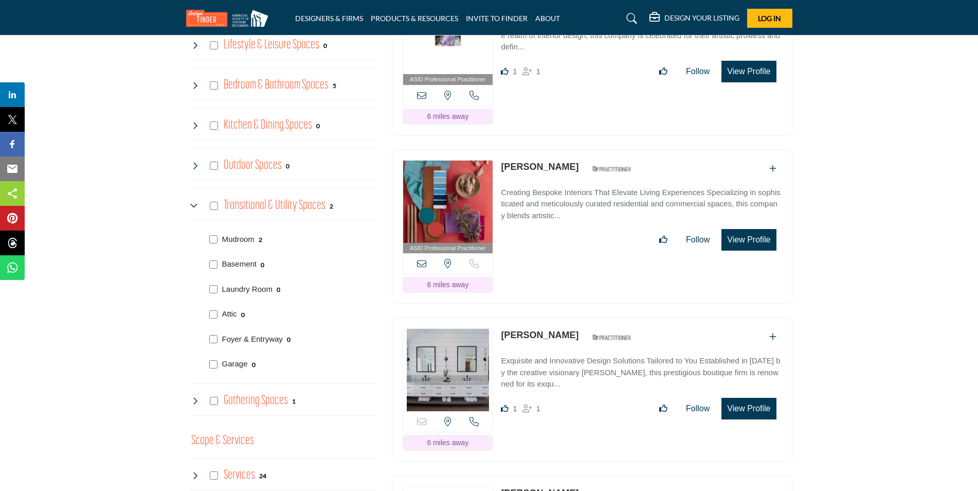
click at [274, 403] on h4 "Gathering Spaces" at bounding box center [256, 400] width 64 height 18
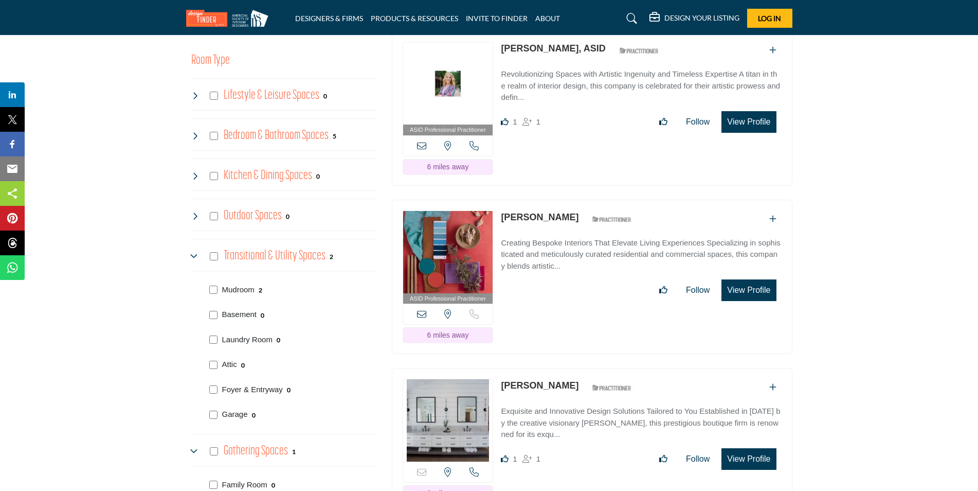
scroll to position [874, 0]
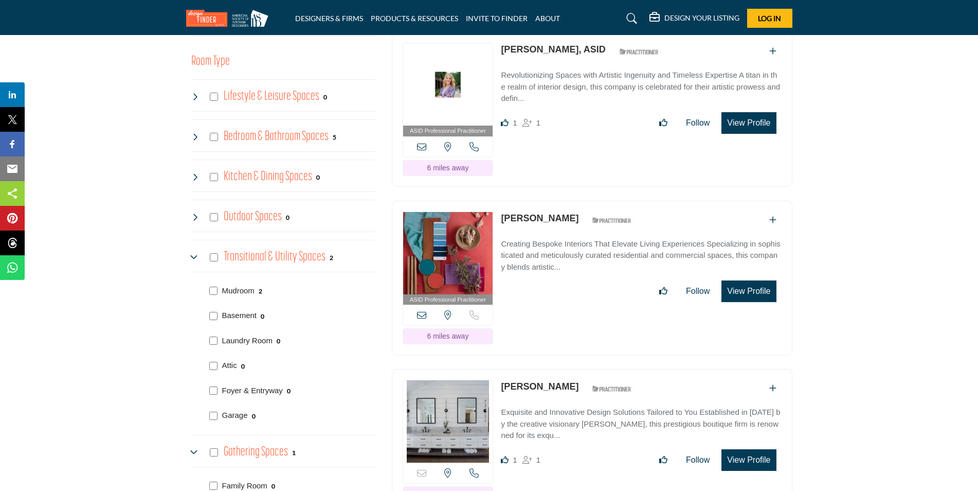
click at [275, 139] on h4 "Bedroom & Bathroom Spaces" at bounding box center [276, 137] width 105 height 18
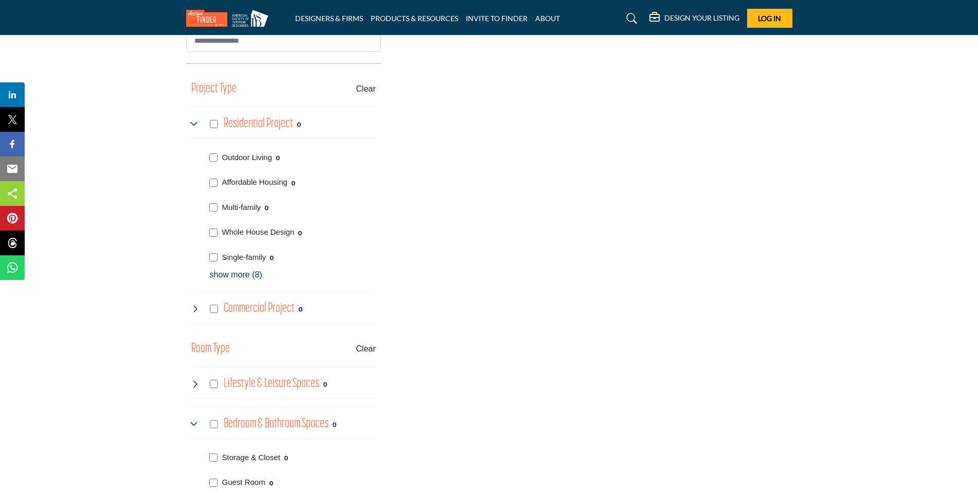
scroll to position [668, 0]
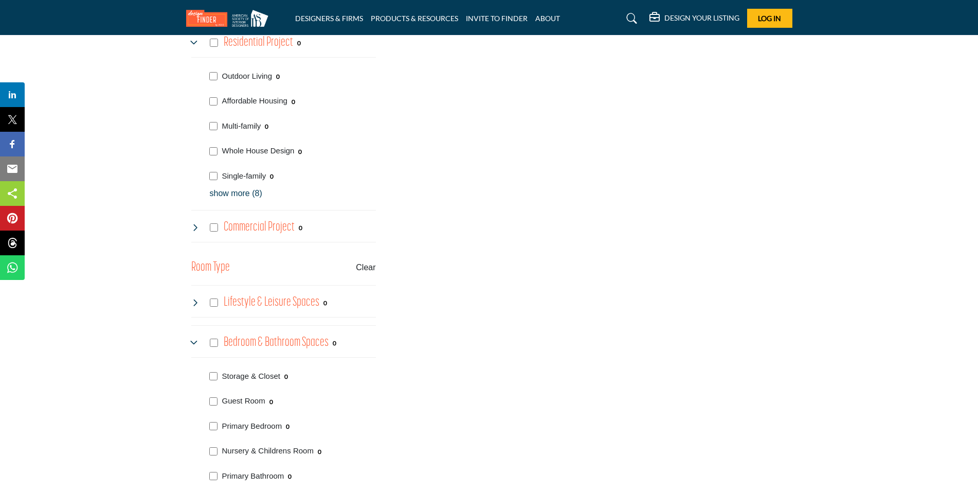
click at [253, 299] on h4 "Lifestyle & Leisure Spaces" at bounding box center [272, 302] width 96 height 18
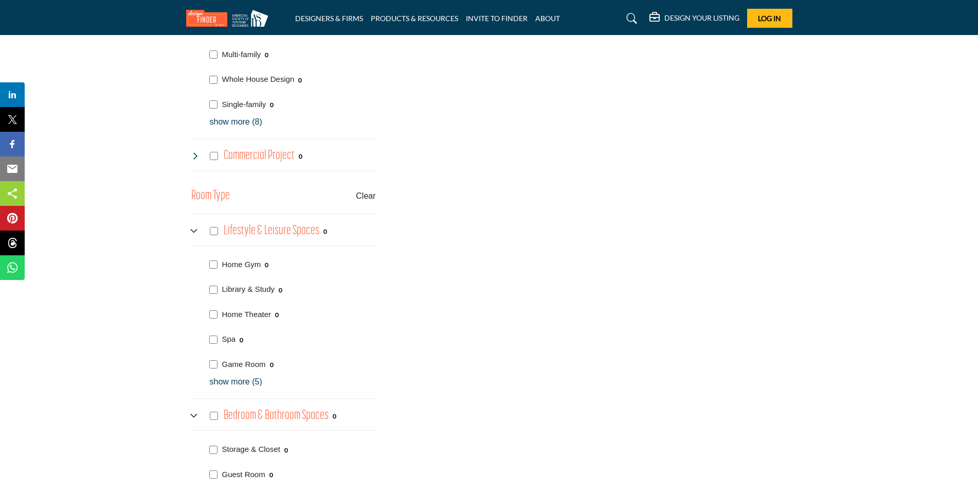
scroll to position [771, 0]
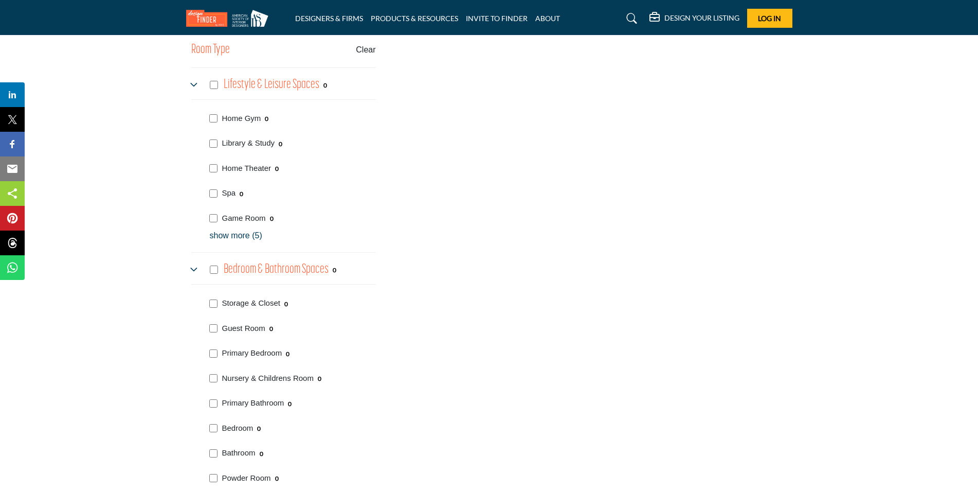
scroll to position [908, 0]
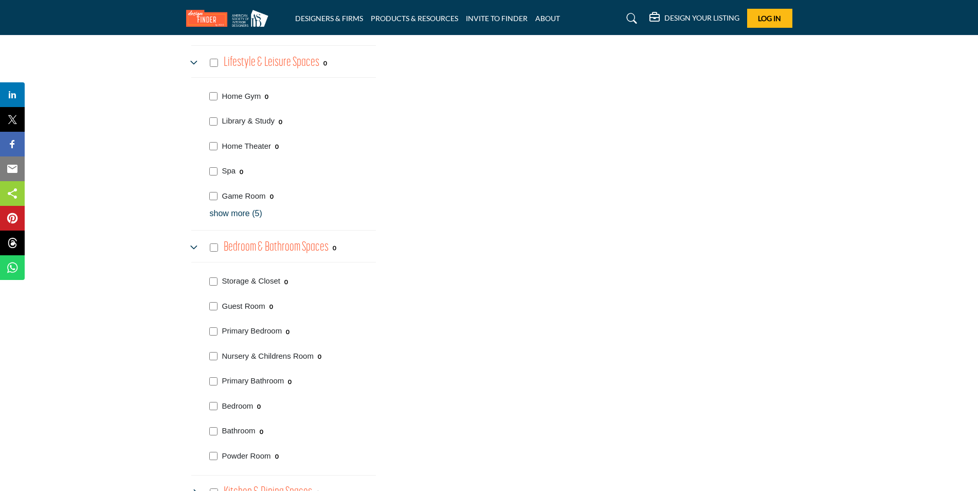
click at [232, 210] on p "show more (5)" at bounding box center [293, 213] width 166 height 12
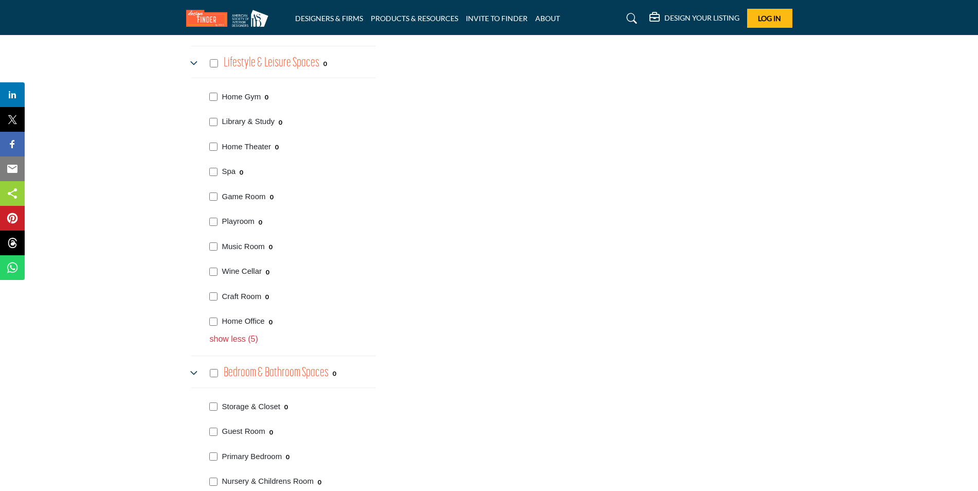
scroll to position [996, 0]
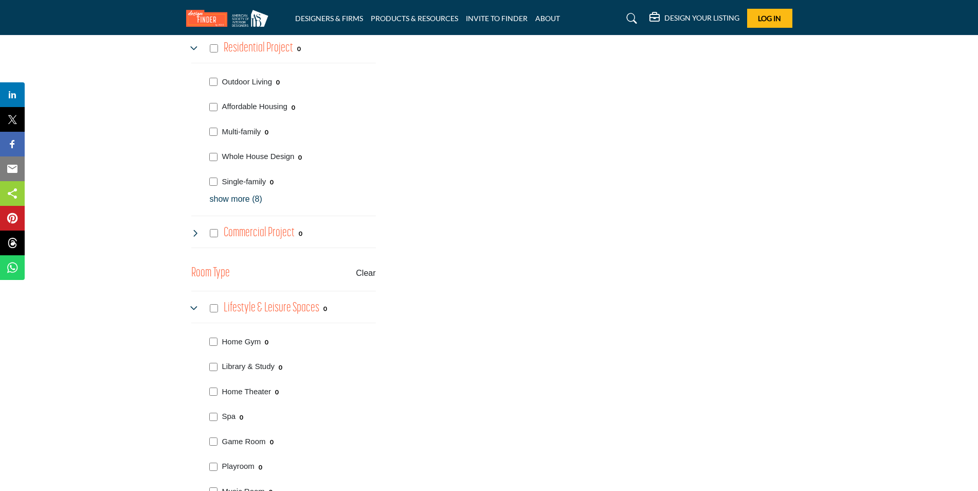
scroll to position [668, 0]
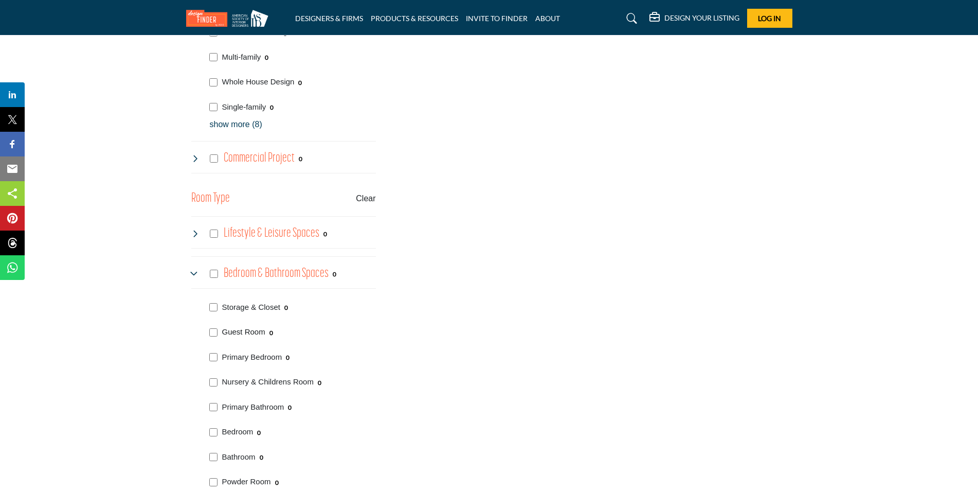
scroll to position [771, 0]
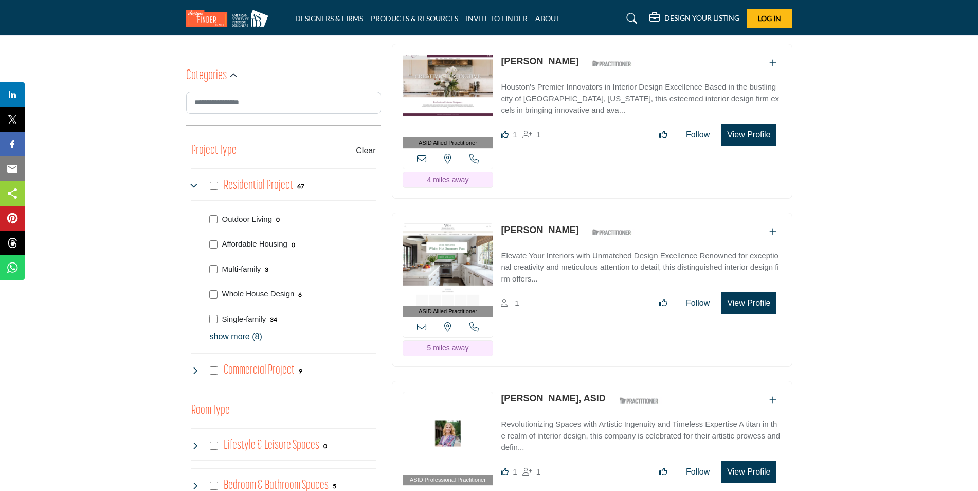
scroll to position [514, 0]
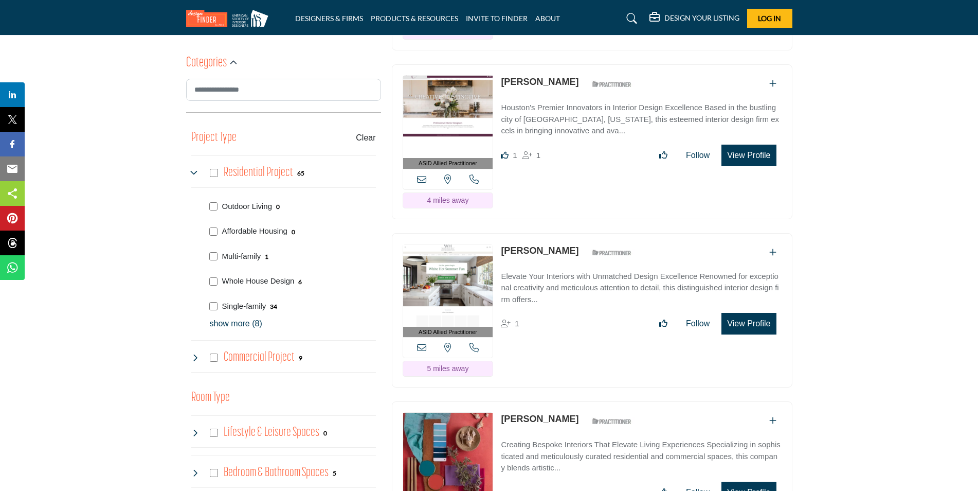
scroll to position [566, 0]
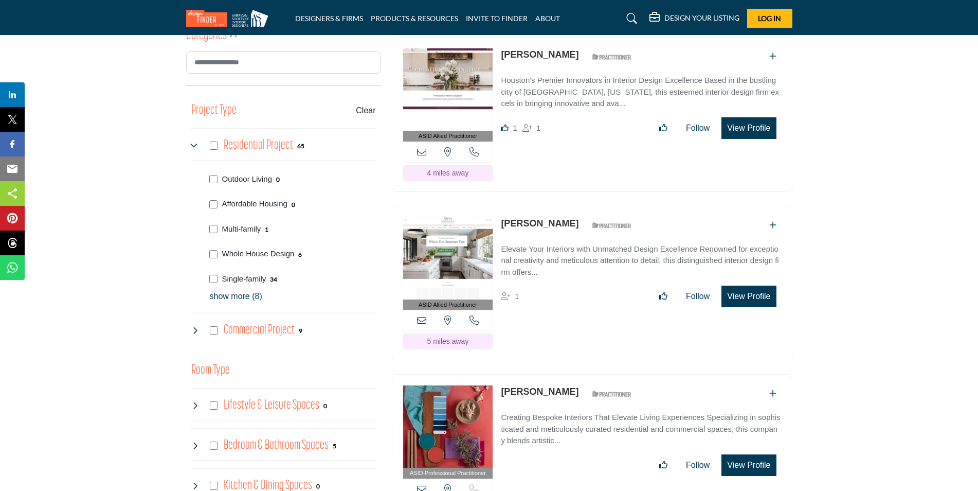
click at [243, 294] on p "show more (8)" at bounding box center [293, 296] width 166 height 12
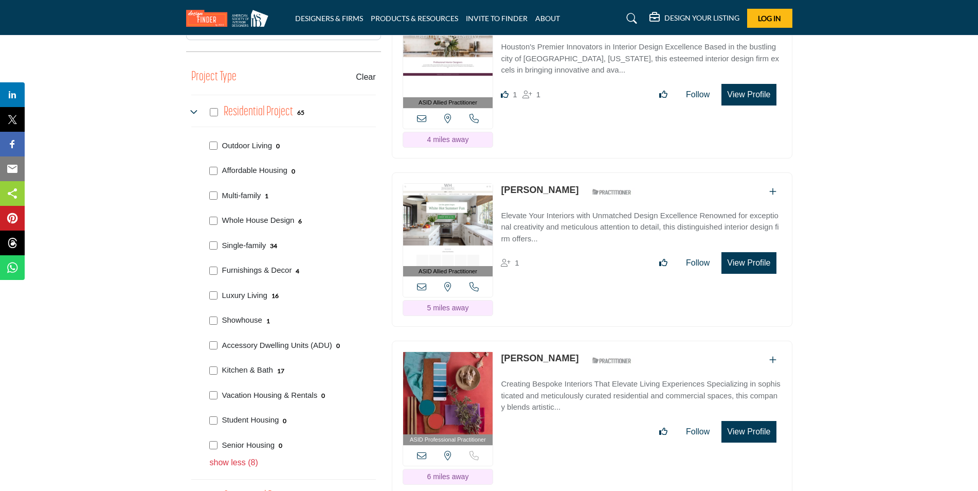
scroll to position [617, 0]
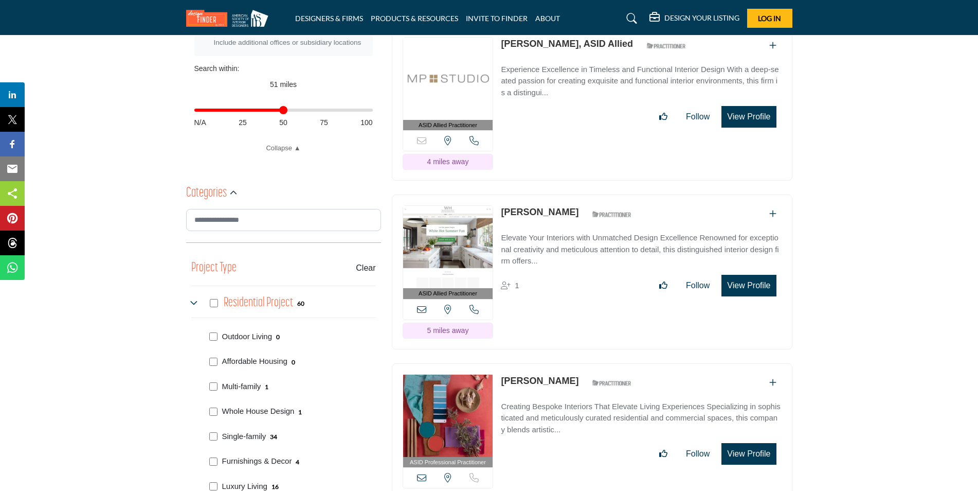
scroll to position [752, 0]
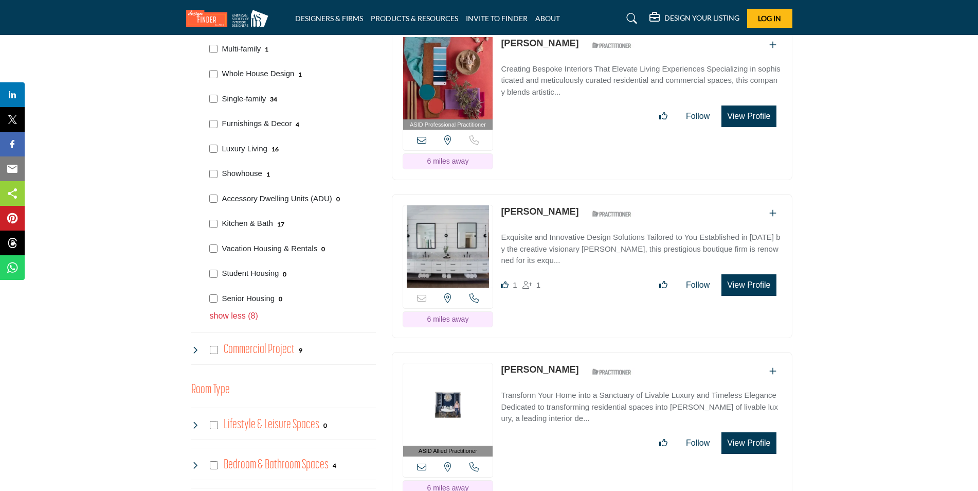
scroll to position [771, 0]
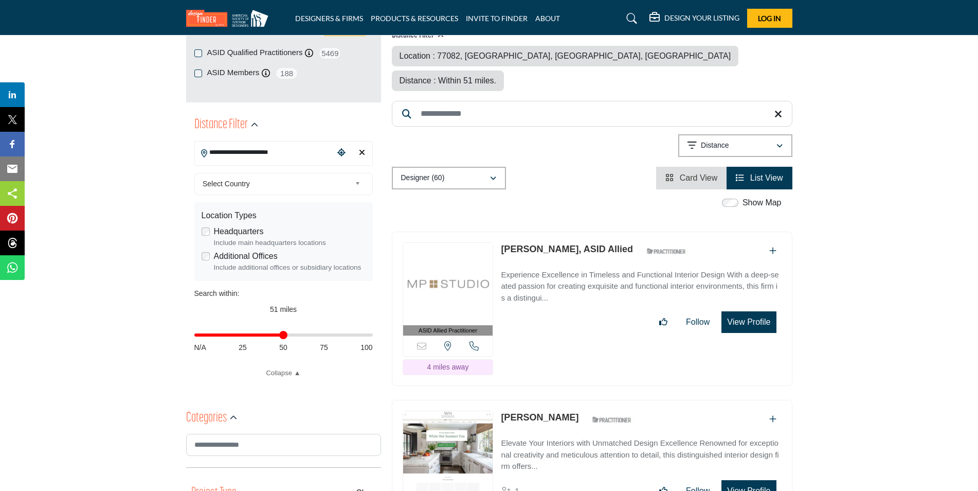
scroll to position [154, 0]
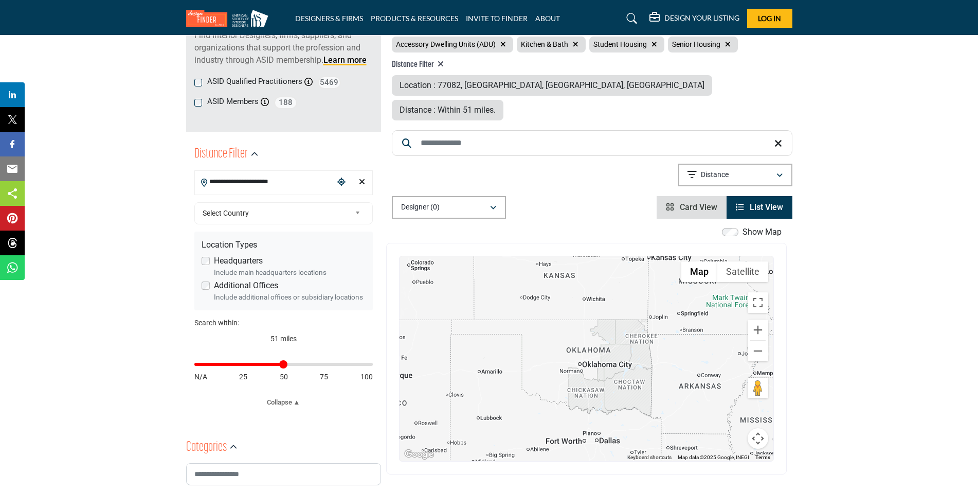
drag, startPoint x: 575, startPoint y: 364, endPoint x: 541, endPoint y: 228, distance: 140.0
click at [541, 243] on div "← Move left → Move right ↑ Move up ↓ Move down + Zoom in - Zoom out Home Jump l…" at bounding box center [586, 358] width 401 height 231
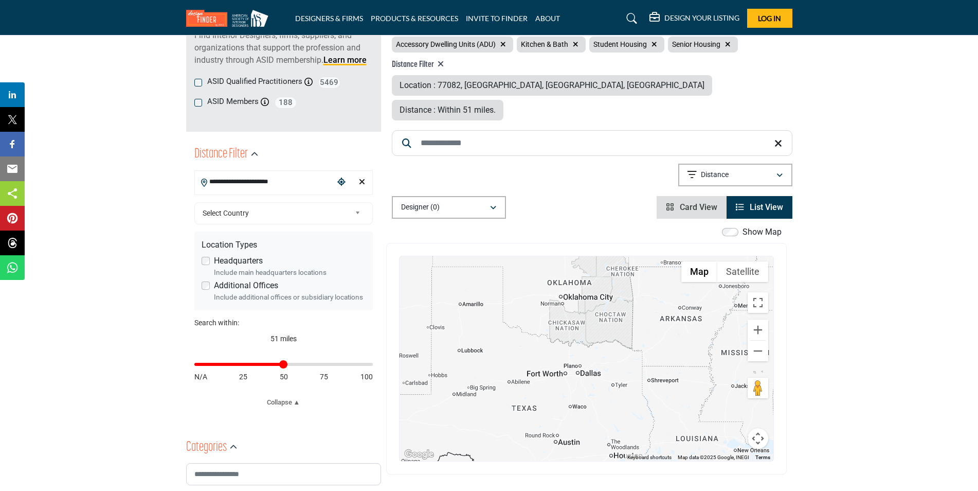
drag, startPoint x: 538, startPoint y: 371, endPoint x: 515, endPoint y: 309, distance: 67.0
click at [515, 309] on div at bounding box center [587, 358] width 374 height 205
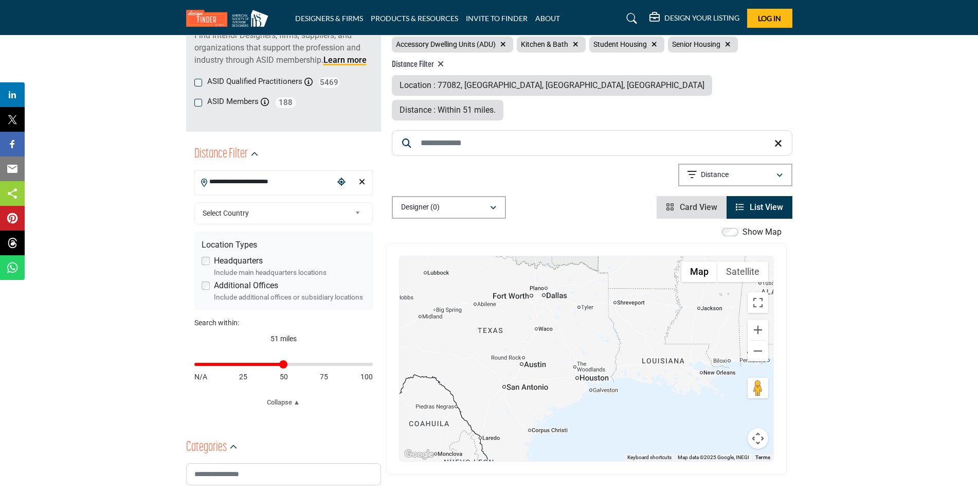
drag, startPoint x: 517, startPoint y: 348, endPoint x: 496, endPoint y: 307, distance: 45.5
click at [496, 307] on div at bounding box center [587, 358] width 374 height 205
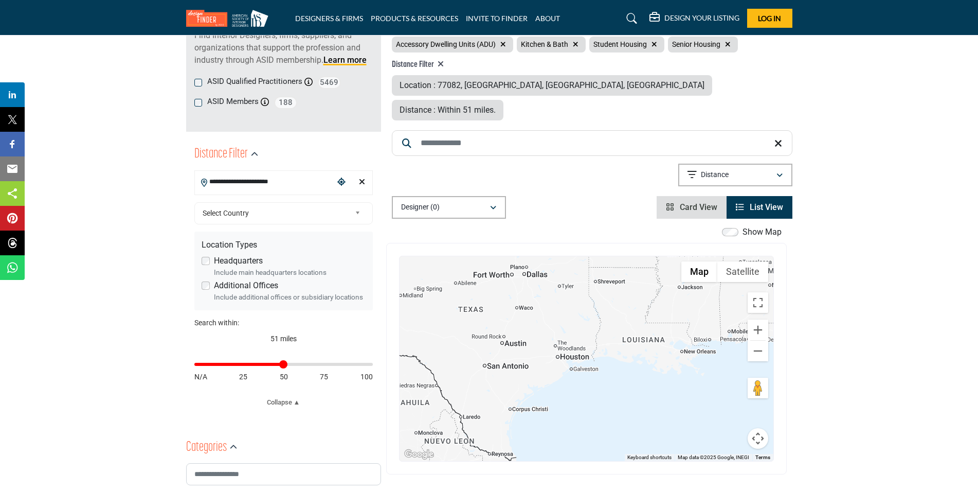
drag, startPoint x: 553, startPoint y: 336, endPoint x: 534, endPoint y: 318, distance: 26.2
click at [534, 318] on div at bounding box center [587, 358] width 374 height 205
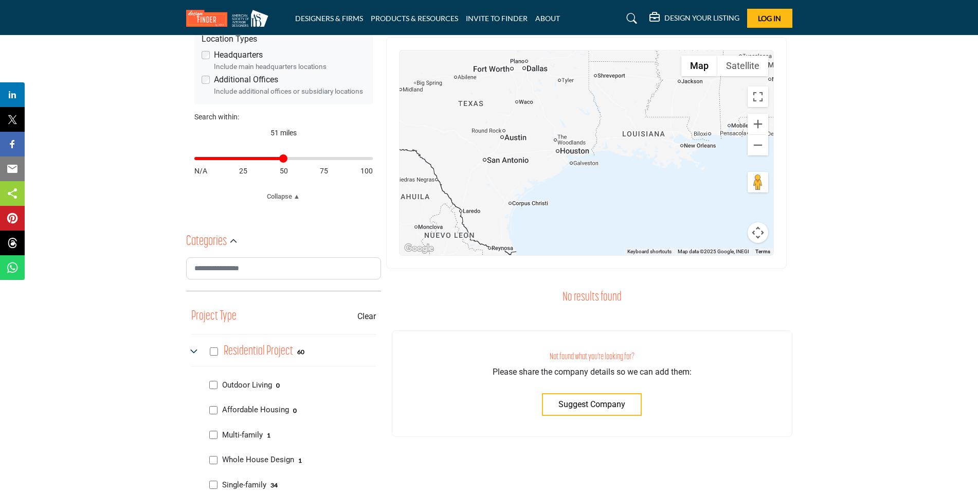
scroll to position [206, 0]
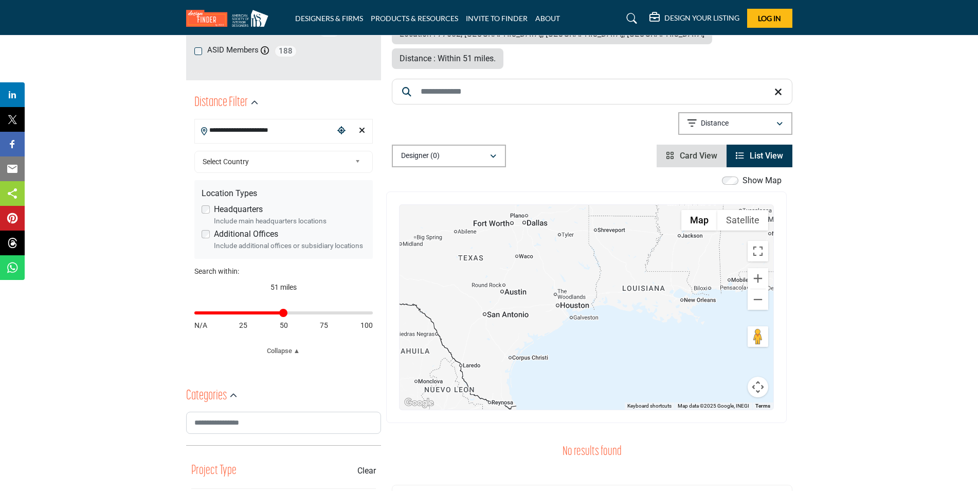
click at [706, 151] on span "Card View" at bounding box center [699, 156] width 38 height 10
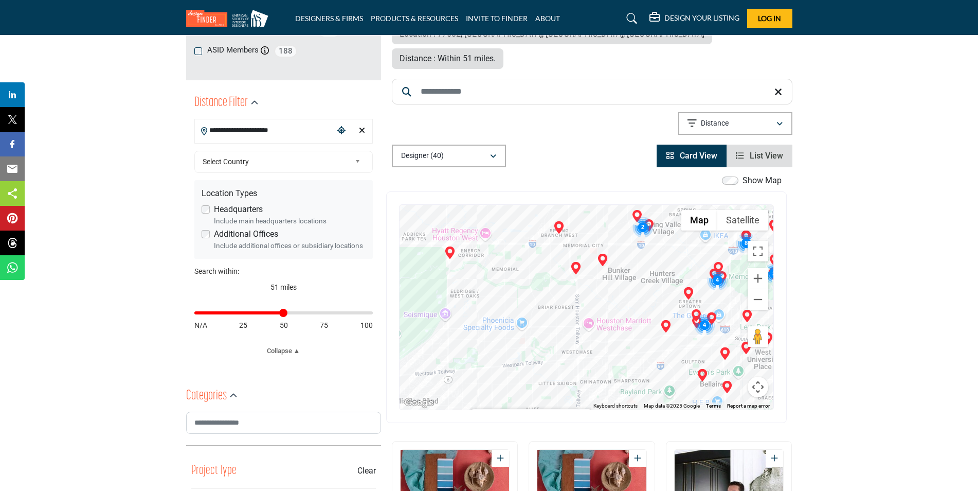
drag, startPoint x: 547, startPoint y: 243, endPoint x: 634, endPoint y: 335, distance: 126.9
click at [634, 335] on div "Nikole Starr - (HQ) 12919 Southwest Fwy Ste 146, Nikole Starr Interiors, 77477-…" at bounding box center [587, 307] width 374 height 205
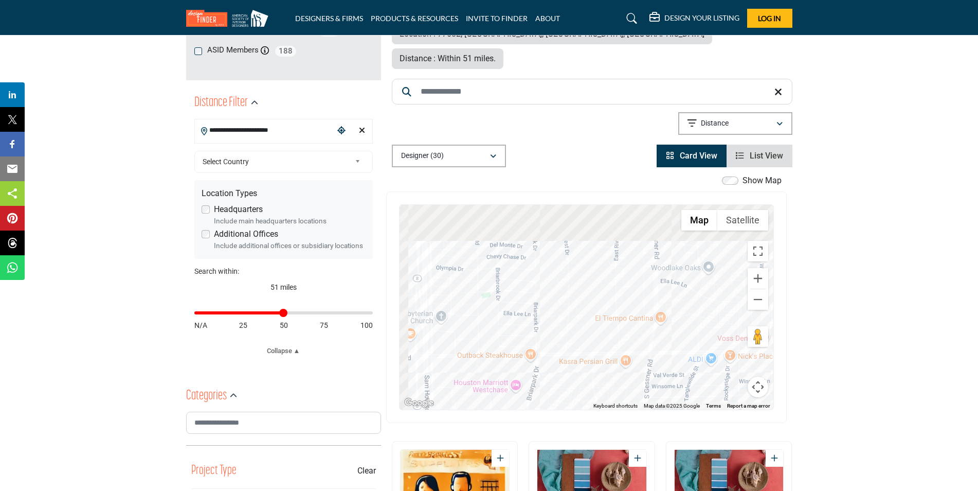
drag, startPoint x: 513, startPoint y: 285, endPoint x: 586, endPoint y: 349, distance: 96.6
click at [586, 349] on div "Nikole Starr - (HQ) 12919 Southwest Fwy Ste 146, Nikole Starr Interiors, 77477-…" at bounding box center [587, 307] width 374 height 205
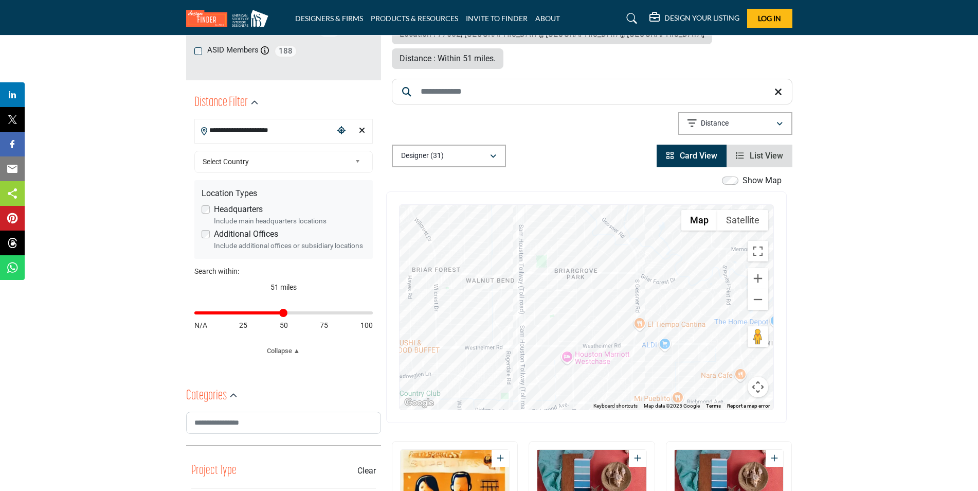
drag, startPoint x: 542, startPoint y: 293, endPoint x: 582, endPoint y: 309, distance: 42.9
click at [582, 309] on div "Nikole Starr - (HQ) 12919 Southwest Fwy Ste 146, Nikole Starr Interiors, 77477-…" at bounding box center [587, 307] width 374 height 205
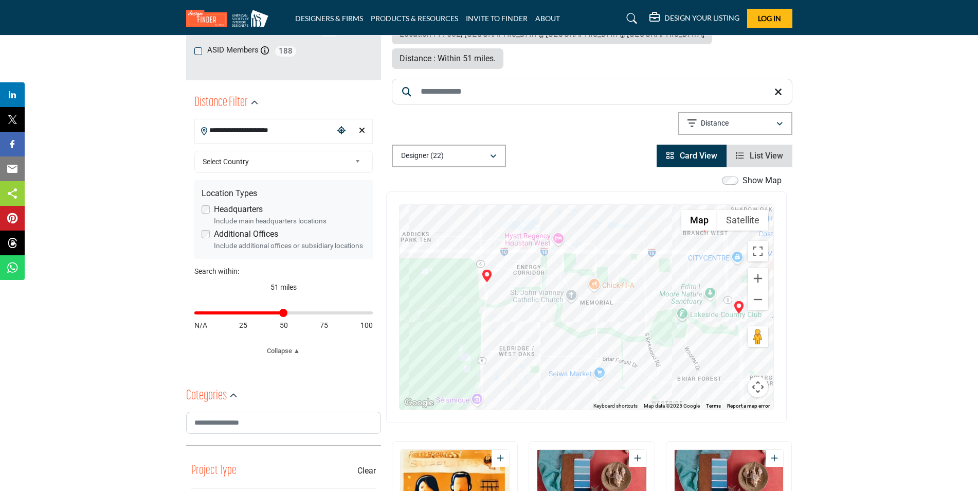
drag, startPoint x: 521, startPoint y: 286, endPoint x: 715, endPoint y: 364, distance: 208.3
click at [715, 364] on div "Nikole Starr - (HQ) 12919 Southwest Fwy Ste 146, Nikole Starr Interiors, 77477-…" at bounding box center [587, 307] width 374 height 205
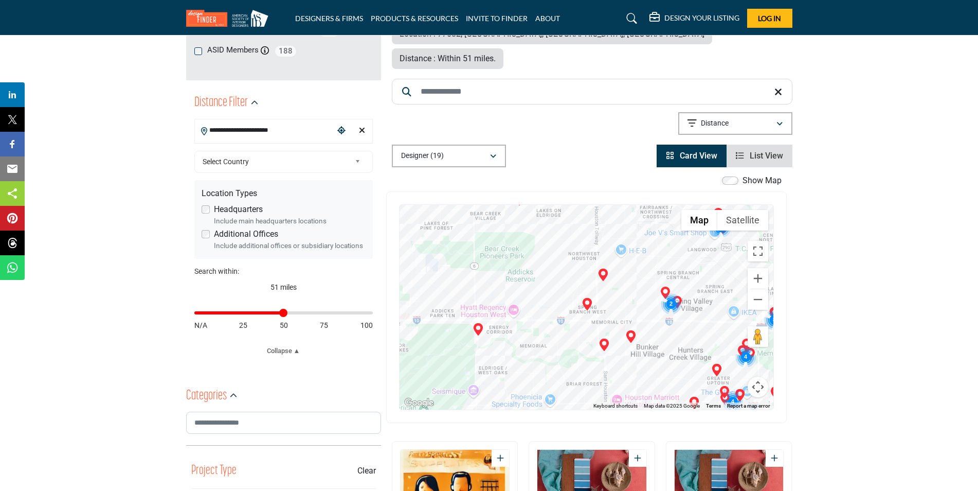
drag, startPoint x: 584, startPoint y: 321, endPoint x: 551, endPoint y: 340, distance: 38.3
click at [551, 340] on div "Nikole Starr - (HQ) 12919 Southwest Fwy Ste 146, Nikole Starr Interiors, 77477-…" at bounding box center [587, 307] width 374 height 205
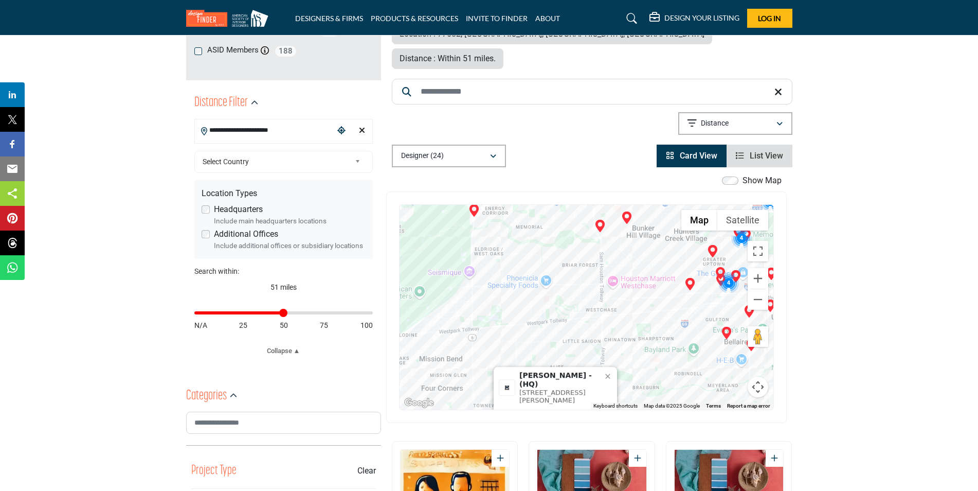
drag, startPoint x: 551, startPoint y: 340, endPoint x: 546, endPoint y: 221, distance: 119.9
click at [546, 221] on div "Nikole Starr - (HQ) 12919 Southwest Fwy Ste 146, Nikole Starr Interiors, 77477-…" at bounding box center [587, 307] width 374 height 205
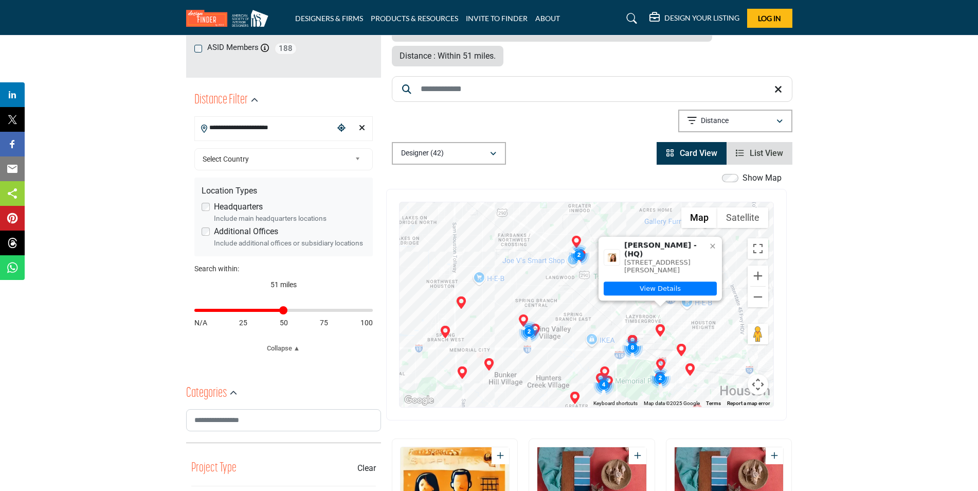
scroll to position [206, 0]
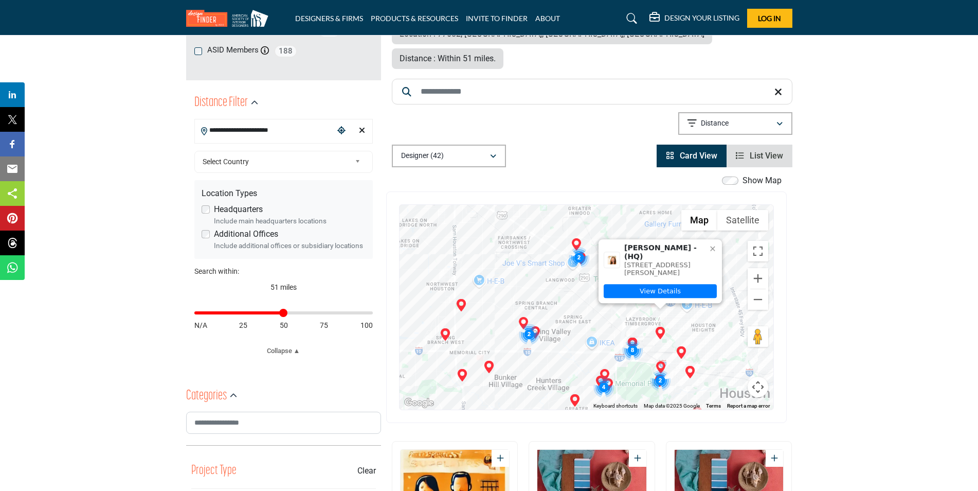
click at [759, 151] on span "List View" at bounding box center [766, 156] width 33 height 10
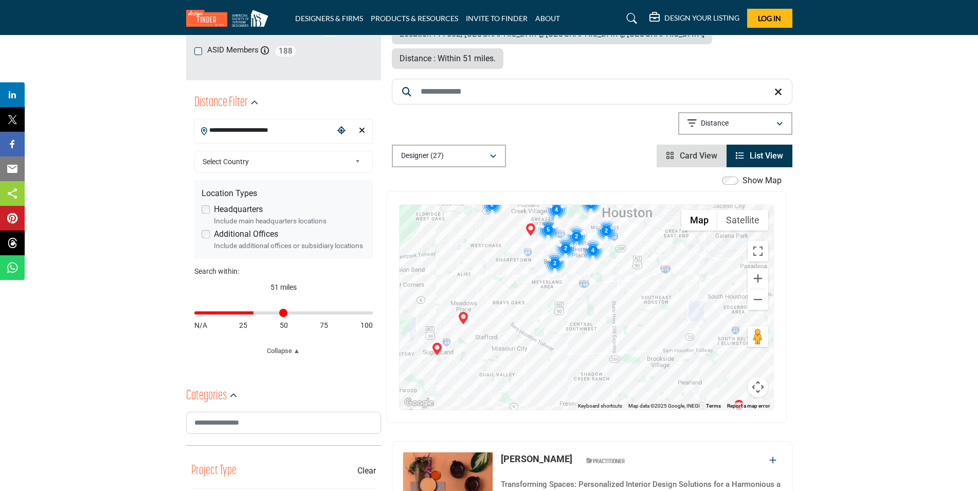
drag, startPoint x: 282, startPoint y: 312, endPoint x: 254, endPoint y: 313, distance: 28.3
type input "**"
click at [254, 313] on input "Distance in miles" at bounding box center [283, 313] width 178 height 2
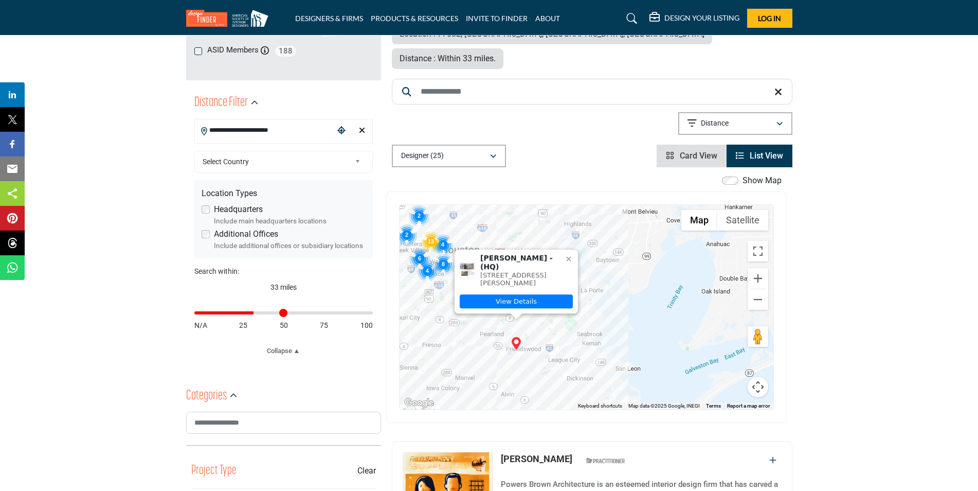
drag, startPoint x: 525, startPoint y: 304, endPoint x: 554, endPoint y: 305, distance: 28.3
click at [554, 305] on div "Jody Cornelius - (HQ) 404 Chester Dr, 77546-4308, USA View Details" at bounding box center [587, 307] width 374 height 205
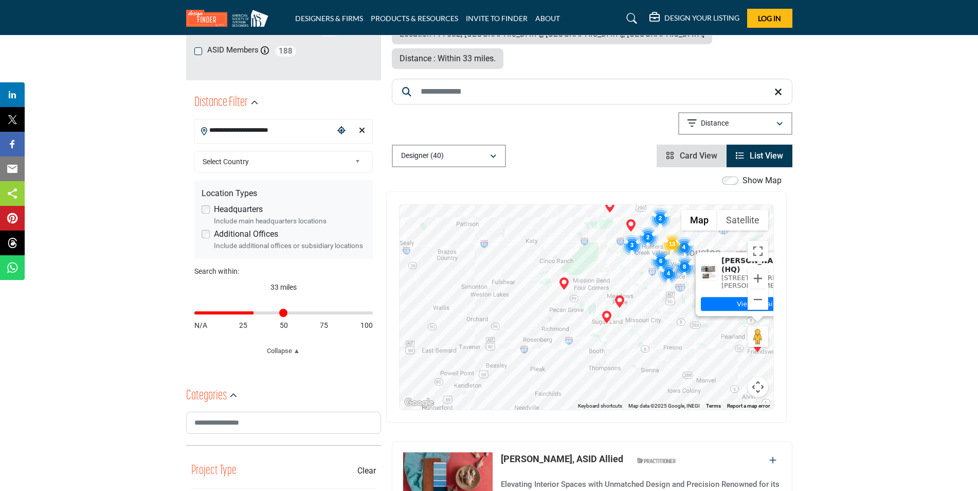
drag, startPoint x: 561, startPoint y: 340, endPoint x: 809, endPoint y: 342, distance: 247.3
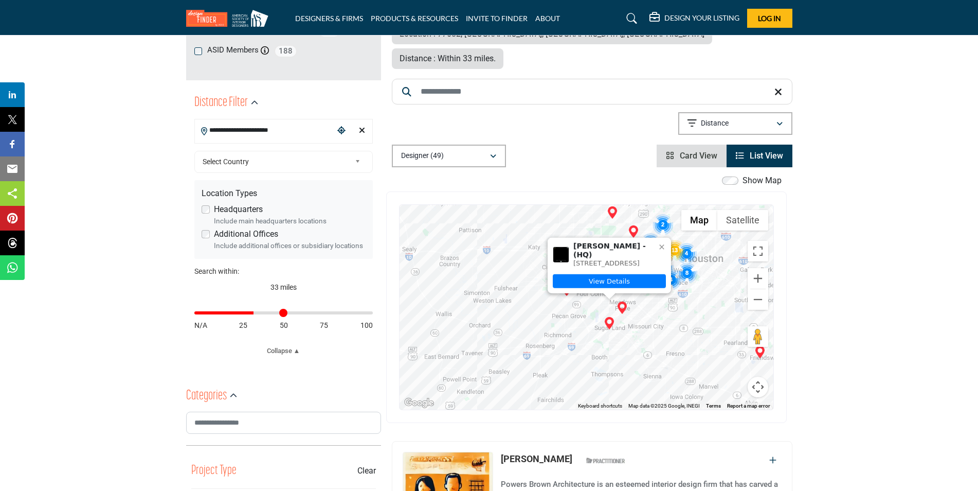
click at [611, 317] on img "Teena Caldwell (HQ)" at bounding box center [609, 323] width 12 height 12
click at [608, 317] on img "Teena Caldwell (HQ)" at bounding box center [609, 323] width 12 height 12
click at [606, 274] on link "View Details" at bounding box center [609, 281] width 113 height 14
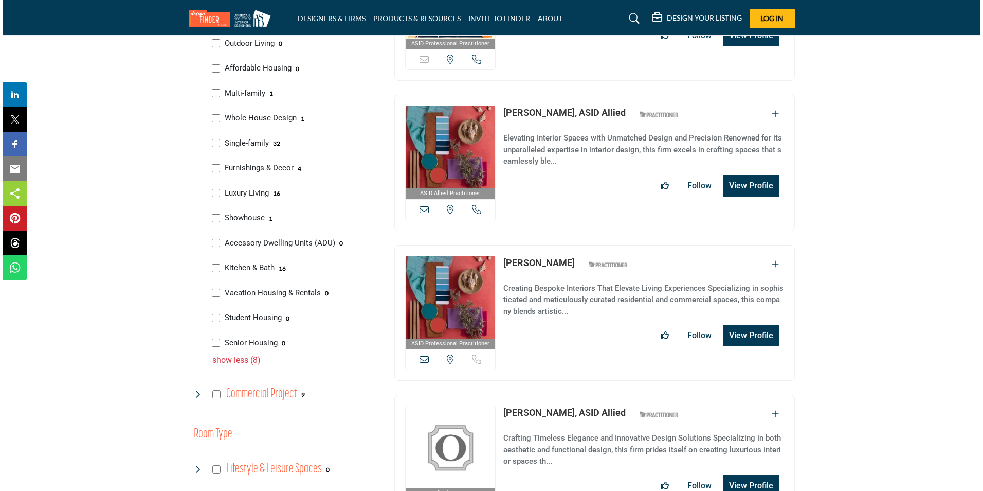
scroll to position [720, 0]
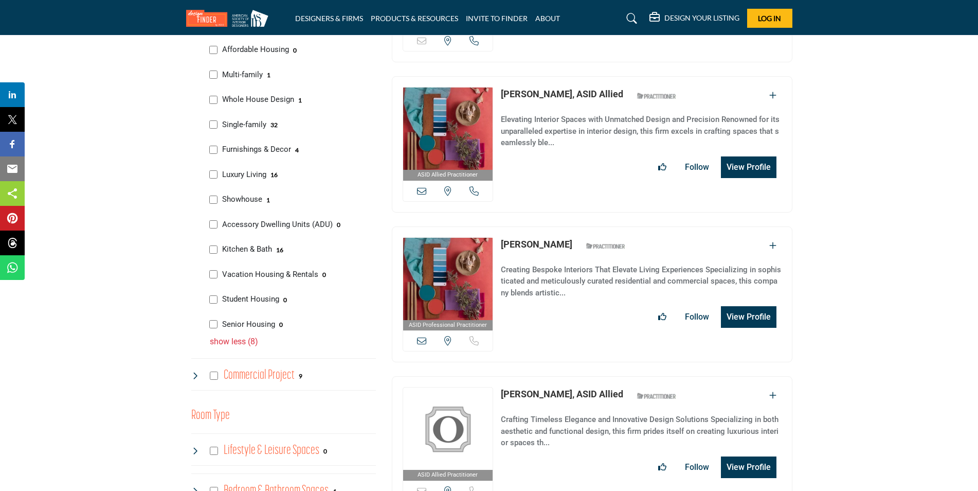
click at [756, 306] on button "View Profile" at bounding box center [749, 317] width 56 height 22
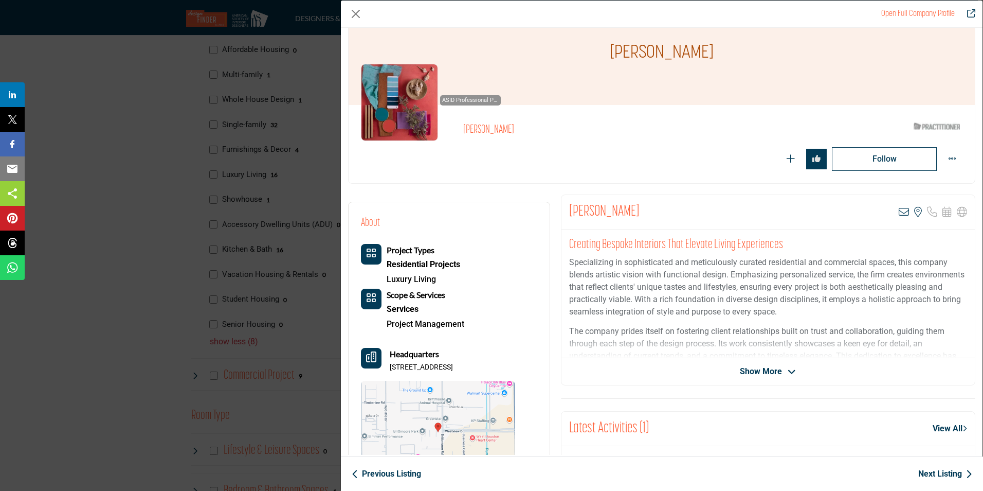
scroll to position [51, 0]
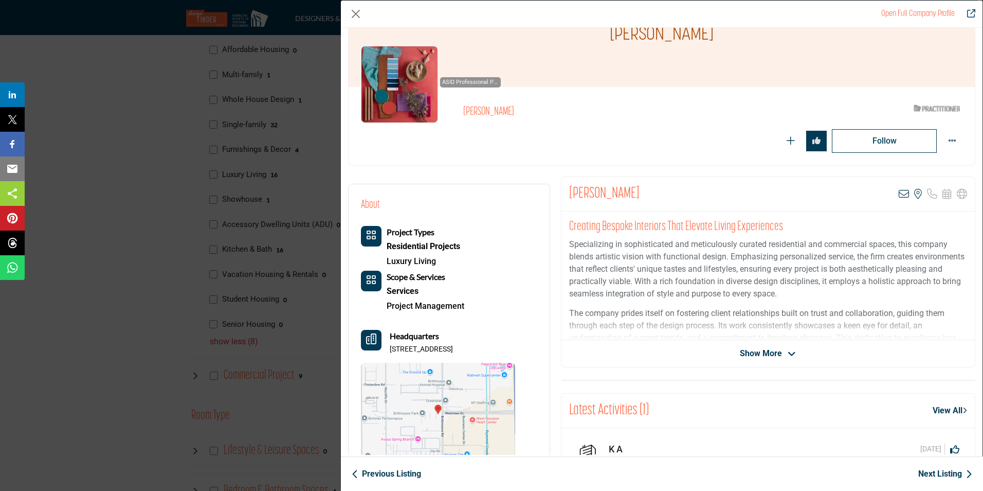
click at [761, 354] on span "Show More" at bounding box center [761, 353] width 42 height 12
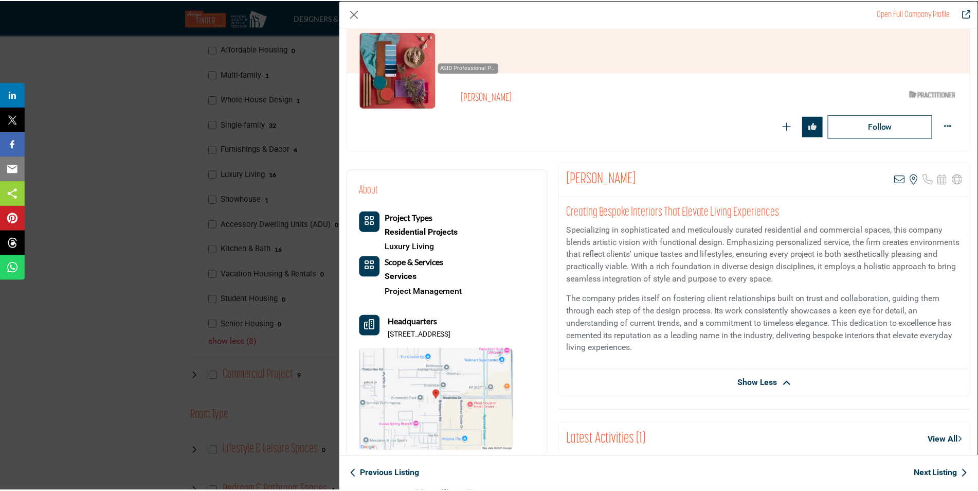
scroll to position [0, 0]
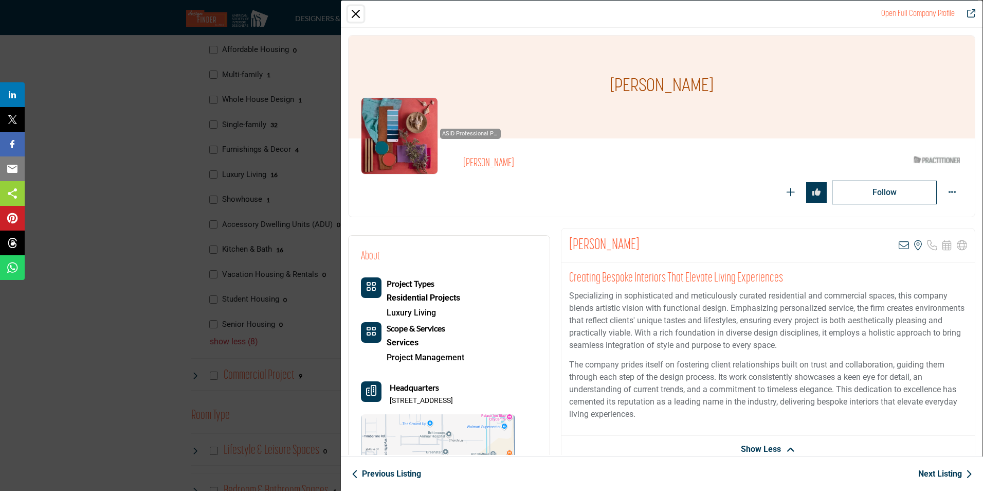
click at [353, 16] on button "Close" at bounding box center [355, 13] width 15 height 15
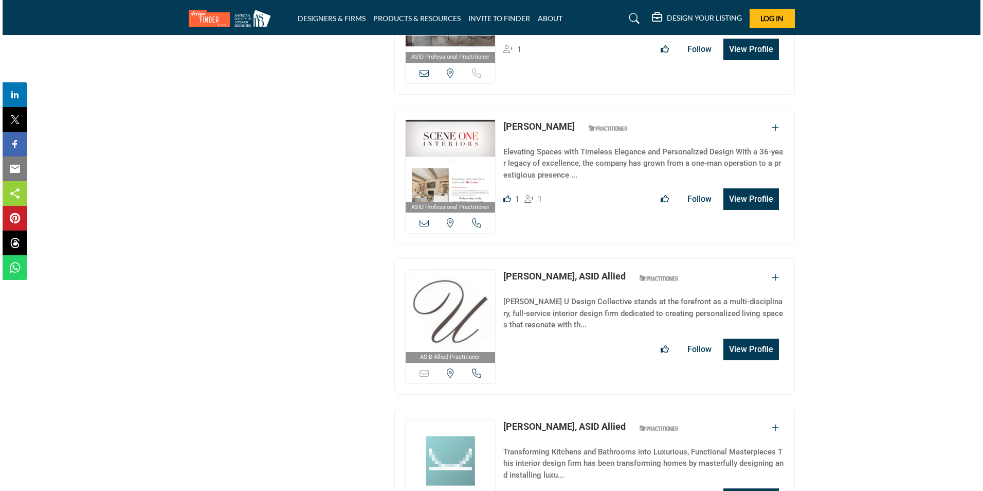
scroll to position [5039, 0]
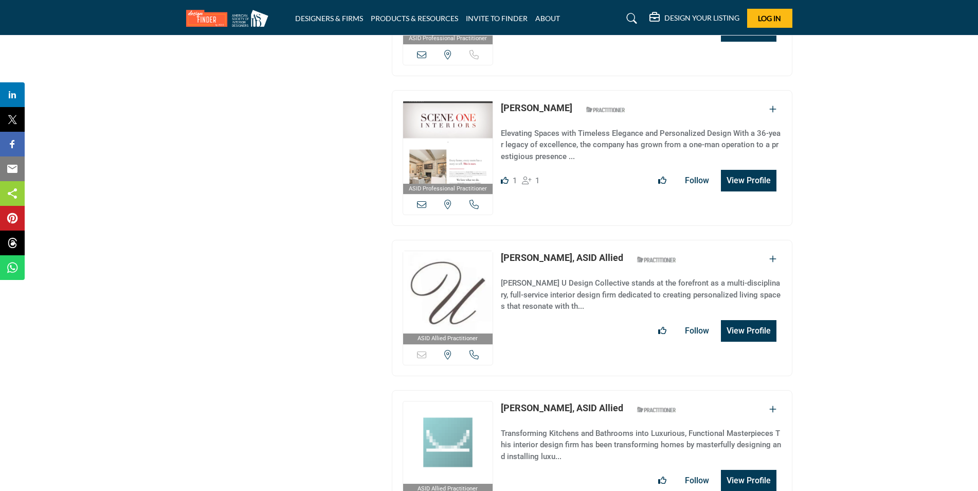
click at [756, 320] on button "View Profile" at bounding box center [749, 331] width 56 height 22
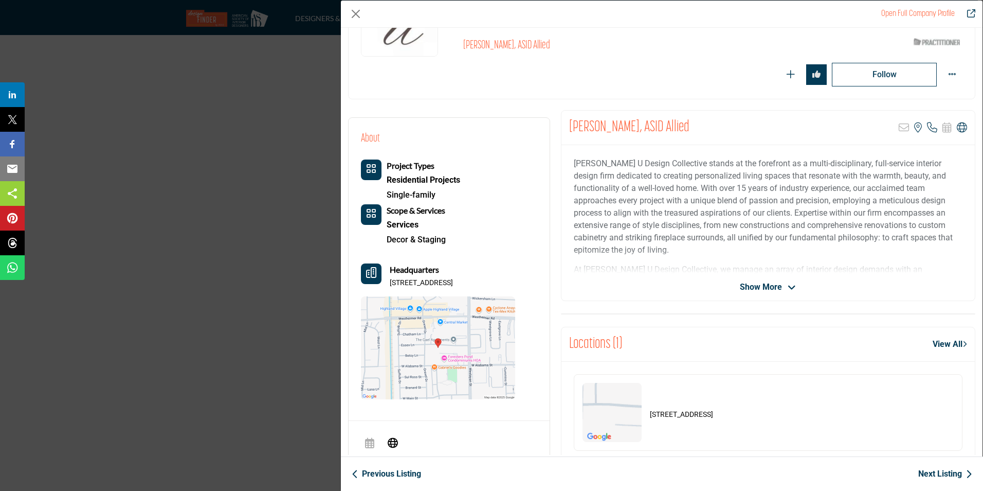
scroll to position [109, 0]
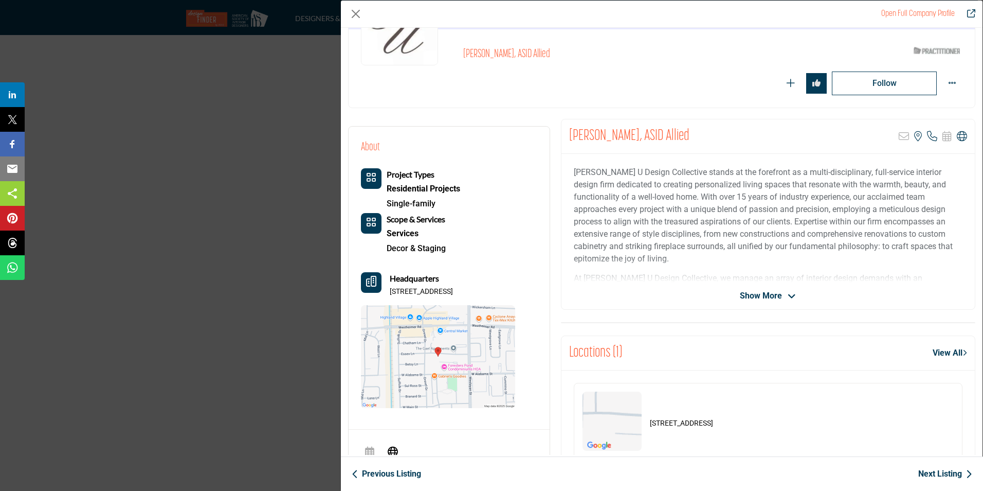
click at [940, 351] on link "View All" at bounding box center [950, 353] width 34 height 12
click at [770, 293] on span "Show More" at bounding box center [761, 295] width 42 height 12
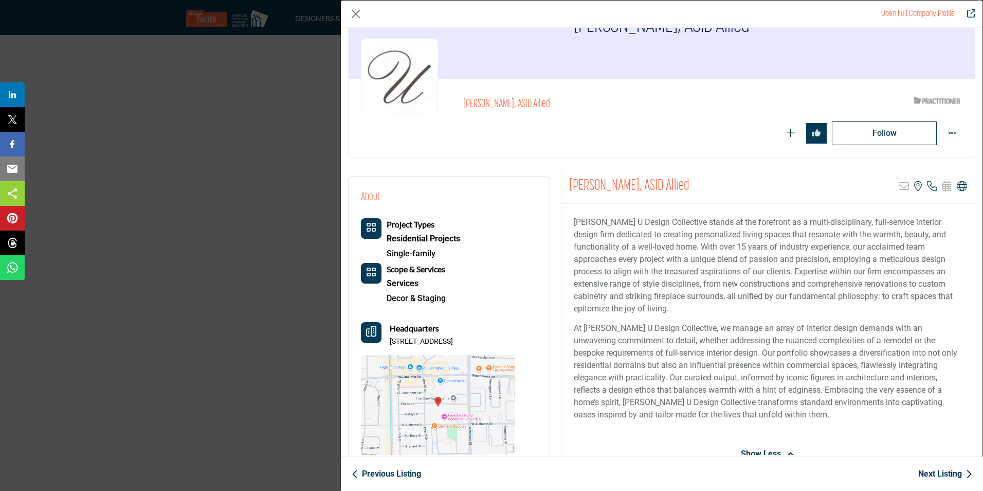
scroll to position [58, 0]
click at [959, 186] on icon "Company Data Modal" at bounding box center [962, 188] width 10 height 10
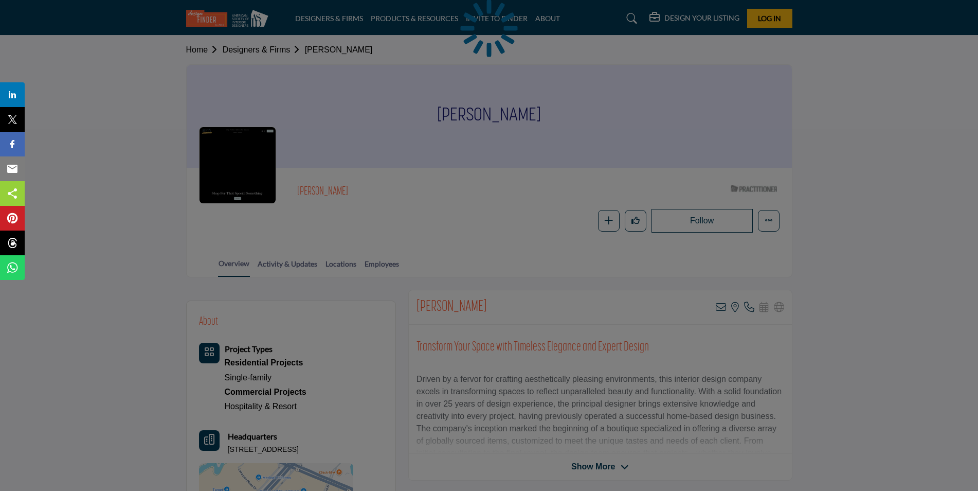
scroll to position [51, 0]
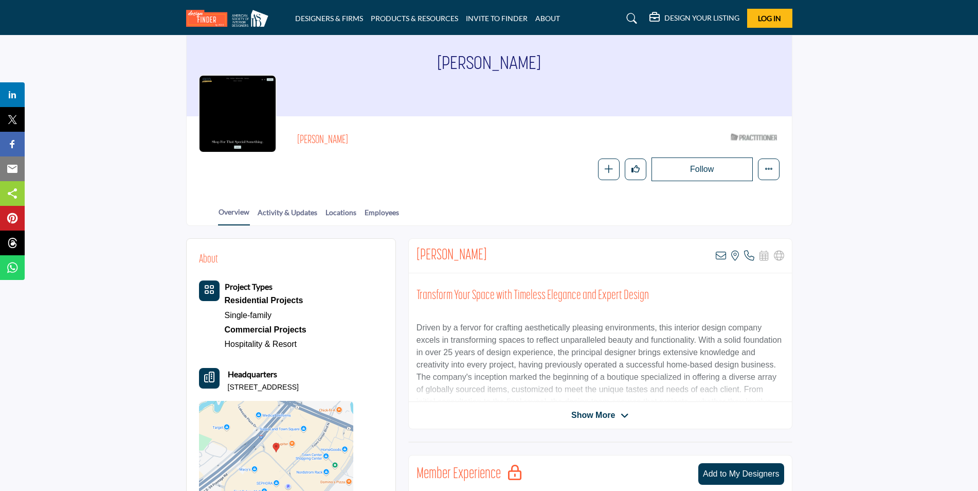
click at [607, 411] on span "Show More" at bounding box center [593, 415] width 44 height 12
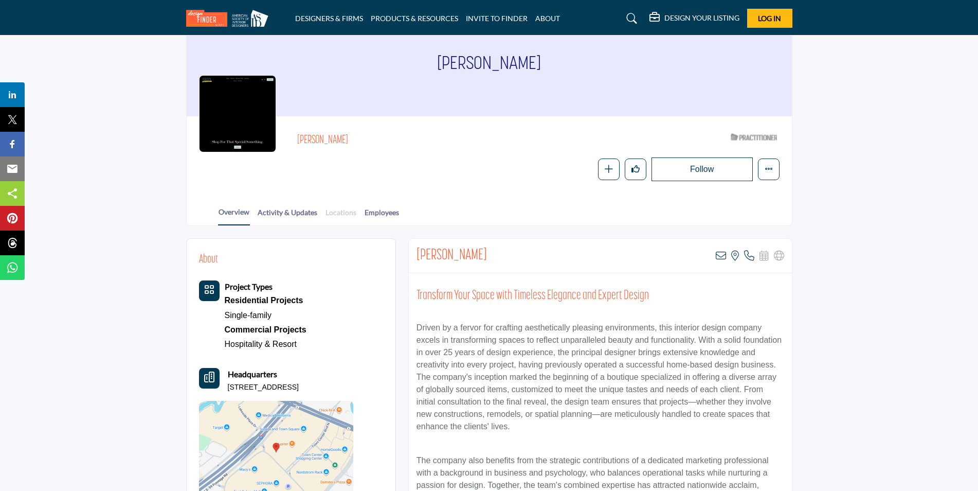
click at [336, 211] on link "Locations" at bounding box center [341, 216] width 32 height 18
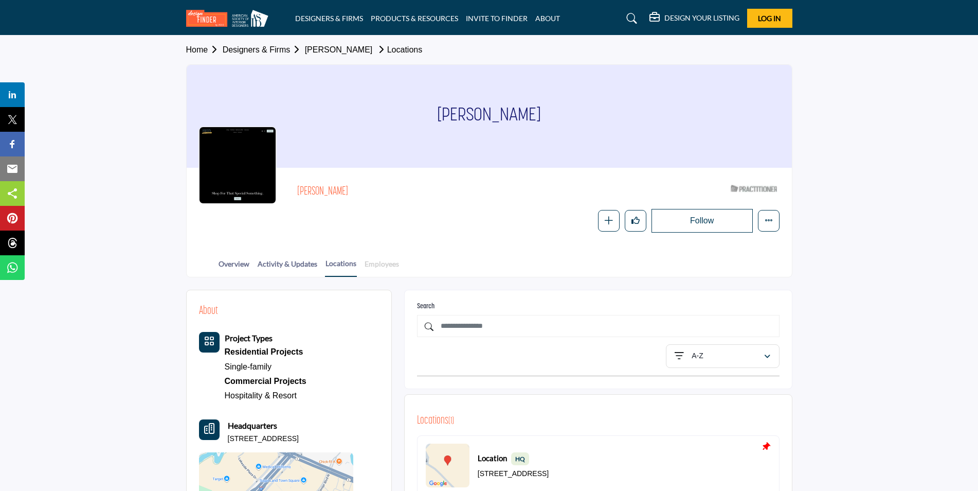
click at [385, 264] on link "Employees" at bounding box center [381, 267] width 35 height 18
click at [376, 262] on link "Employees" at bounding box center [381, 267] width 35 height 18
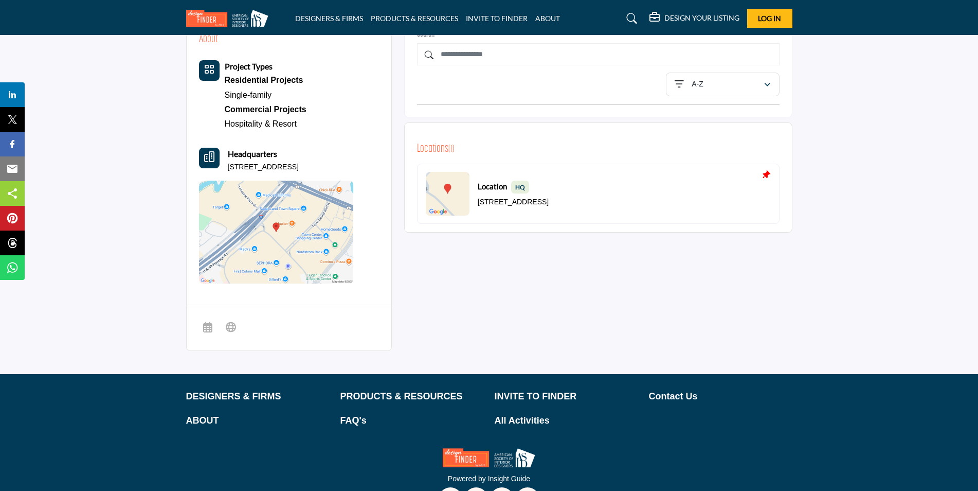
scroll to position [253, 0]
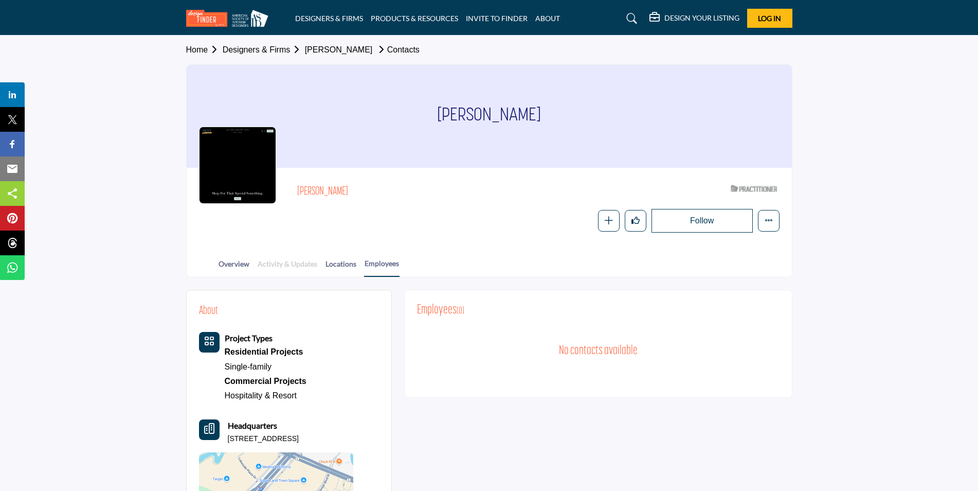
click at [309, 263] on link "Activity & Updates" at bounding box center [287, 267] width 61 height 18
click at [307, 259] on link "Activity & Updates" at bounding box center [287, 267] width 61 height 18
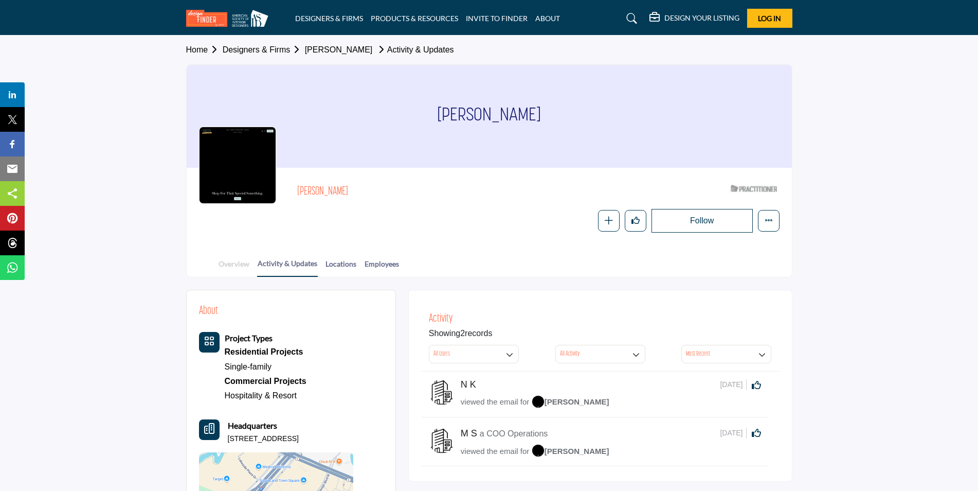
click at [230, 261] on link "Overview" at bounding box center [234, 267] width 32 height 18
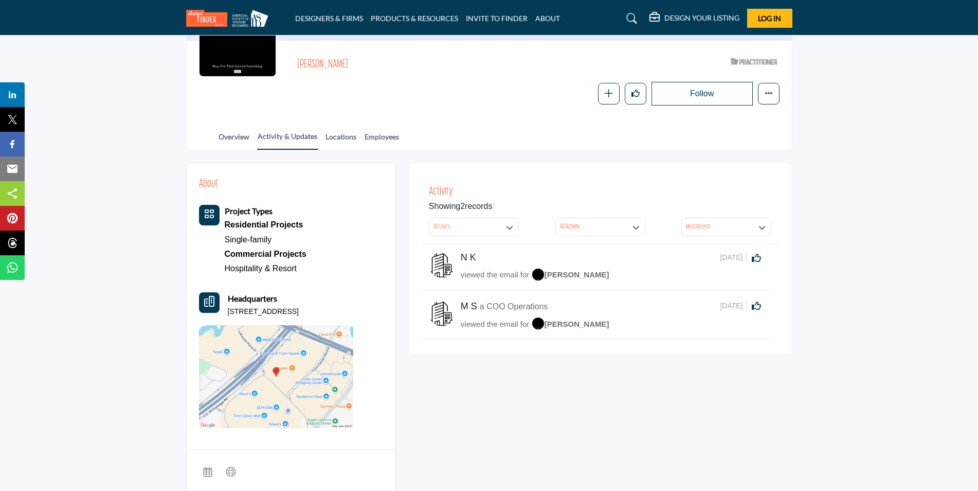
scroll to position [99, 0]
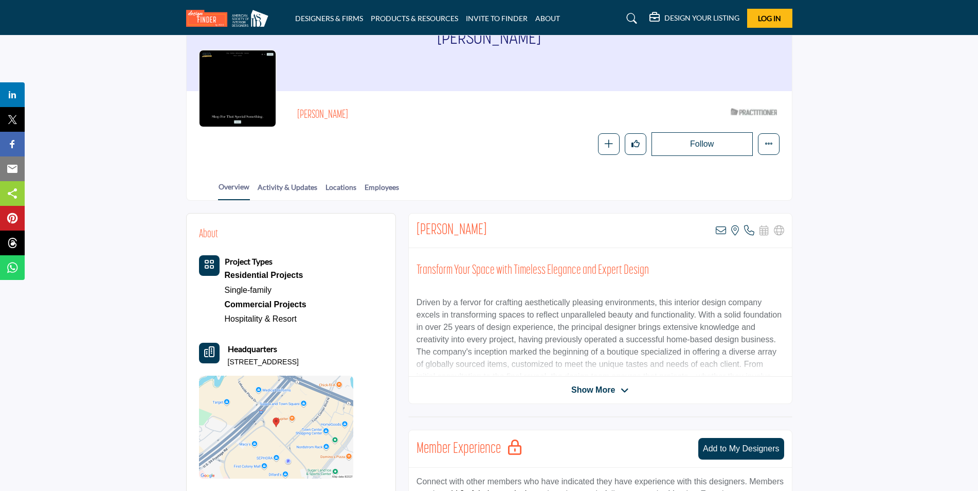
scroll to position [25, 0]
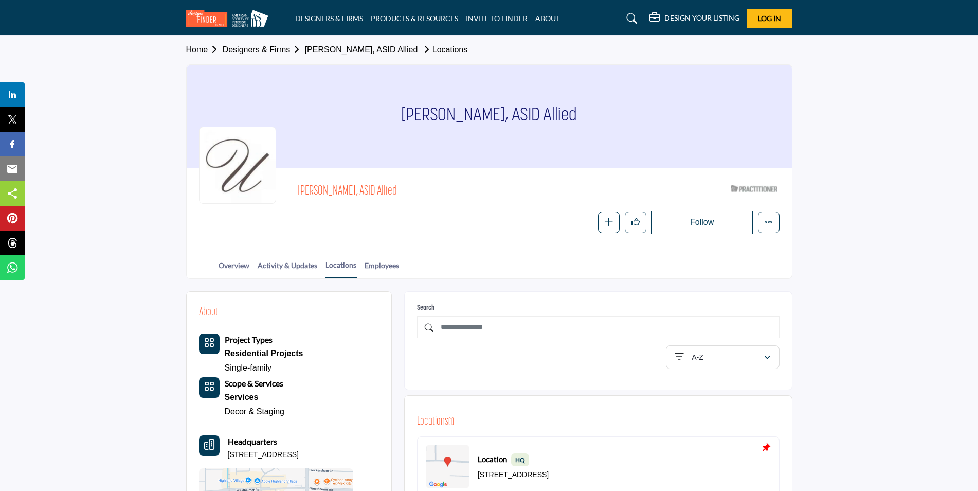
click at [654, 258] on div "Overview Activity & Updates Locations Employees" at bounding box center [501, 262] width 579 height 32
click at [767, 224] on icon "More details" at bounding box center [769, 221] width 8 height 8
click at [817, 361] on span "Visit Website" at bounding box center [812, 356] width 43 height 11
click at [269, 47] on link "Designers & Firms" at bounding box center [264, 49] width 82 height 9
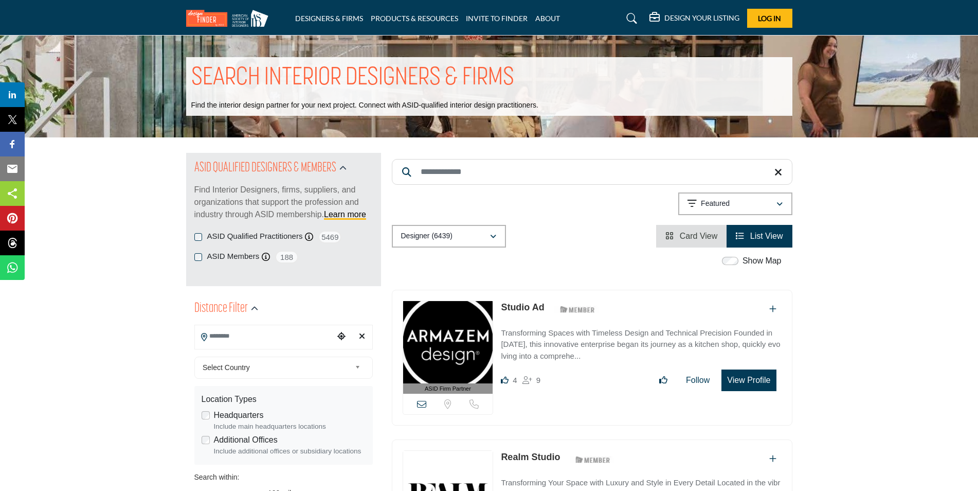
click at [243, 336] on input "Search Location" at bounding box center [264, 336] width 139 height 20
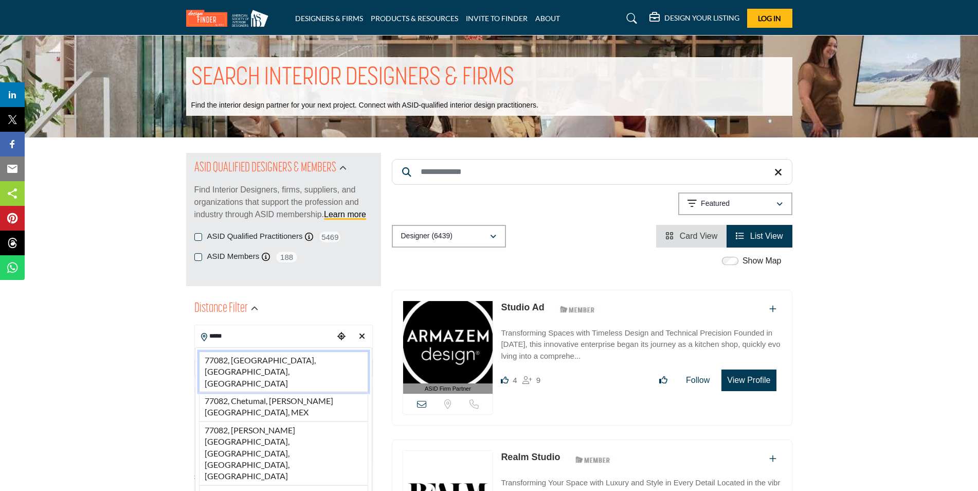
click at [239, 362] on li "77082, [GEOGRAPHIC_DATA], [GEOGRAPHIC_DATA], [GEOGRAPHIC_DATA]" at bounding box center [283, 371] width 169 height 41
type input "**********"
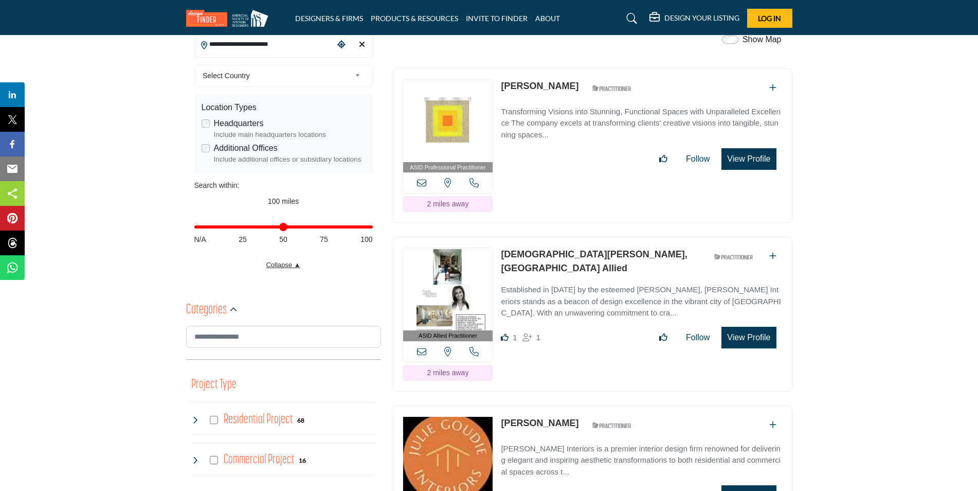
scroll to position [309, 0]
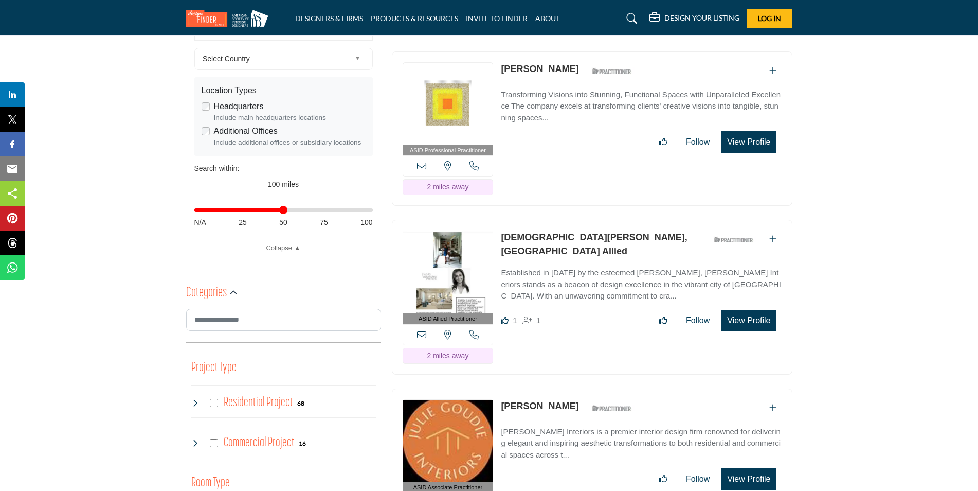
drag, startPoint x: 369, startPoint y: 211, endPoint x: 284, endPoint y: 210, distance: 84.3
type input "**"
click at [284, 210] on input "Distance in miles" at bounding box center [283, 210] width 178 height 2
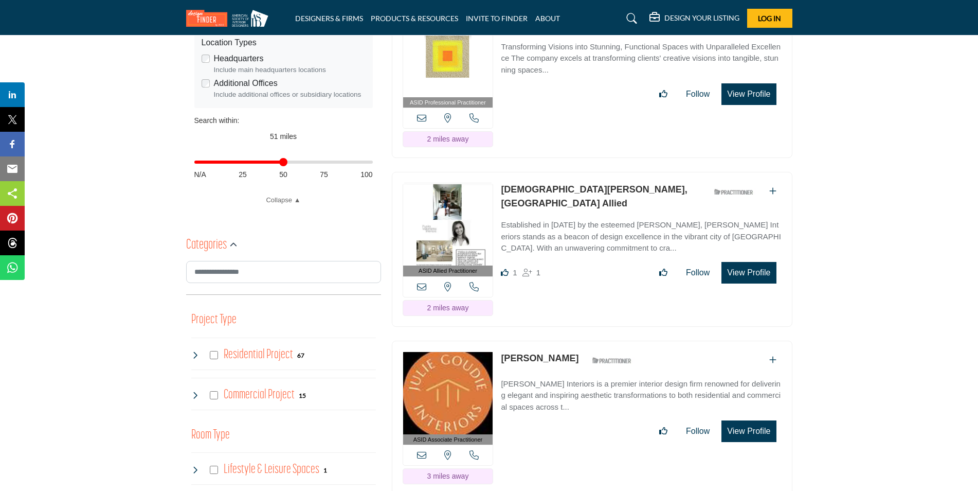
scroll to position [463, 0]
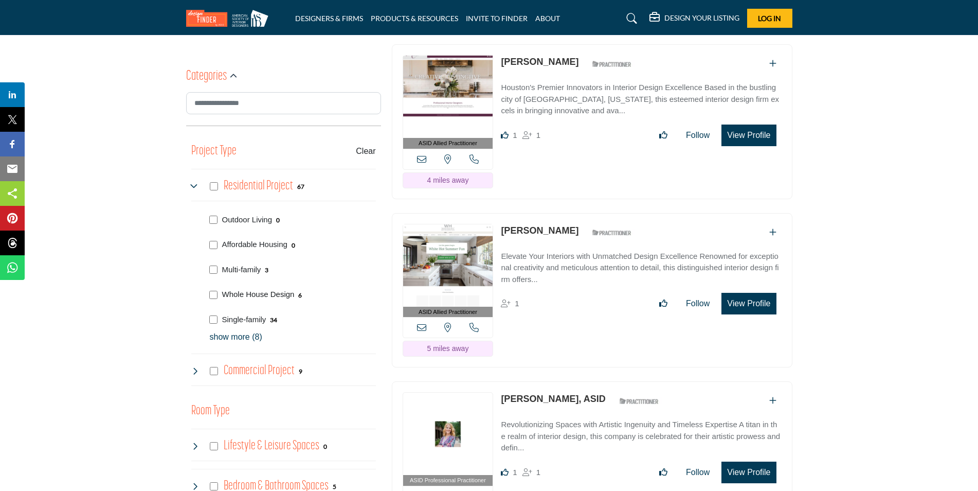
scroll to position [566, 0]
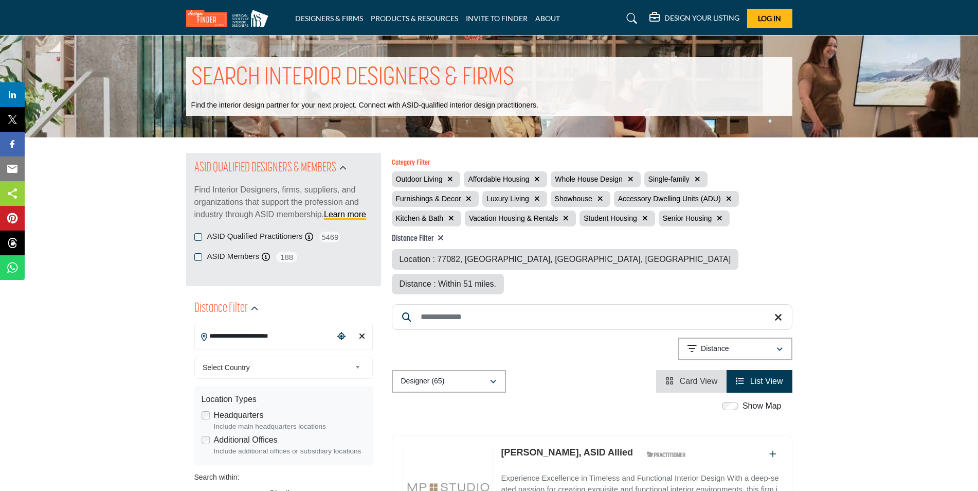
click at [597, 199] on icon "button" at bounding box center [600, 198] width 6 height 7
click at [664, 198] on button "button" at bounding box center [665, 199] width 12 height 12
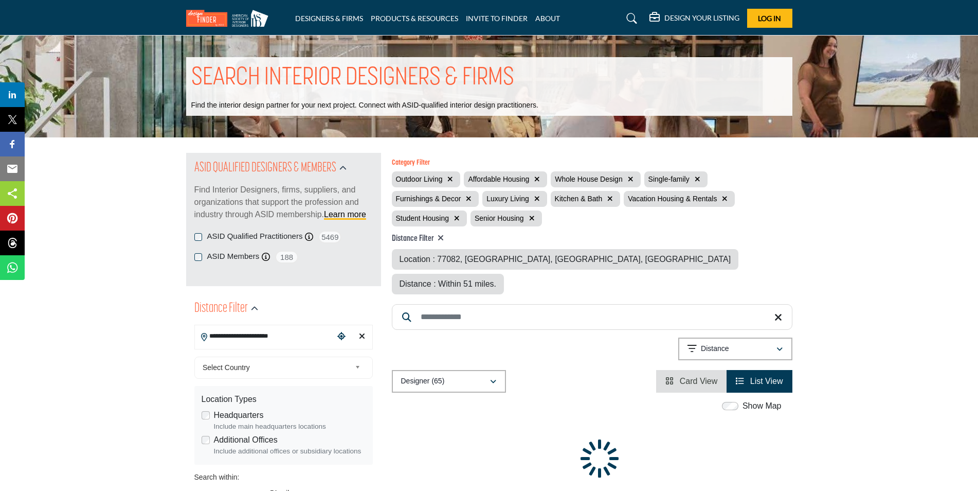
click at [628, 178] on icon "button" at bounding box center [631, 178] width 6 height 7
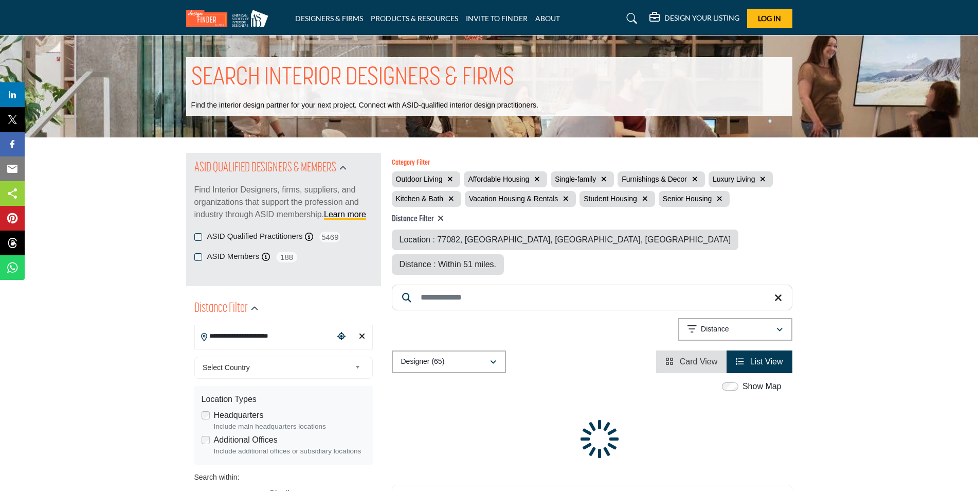
click at [536, 177] on icon "button" at bounding box center [537, 178] width 6 height 7
click at [569, 197] on icon "button" at bounding box center [572, 198] width 6 height 7
click at [571, 195] on button "button" at bounding box center [567, 199] width 12 height 12
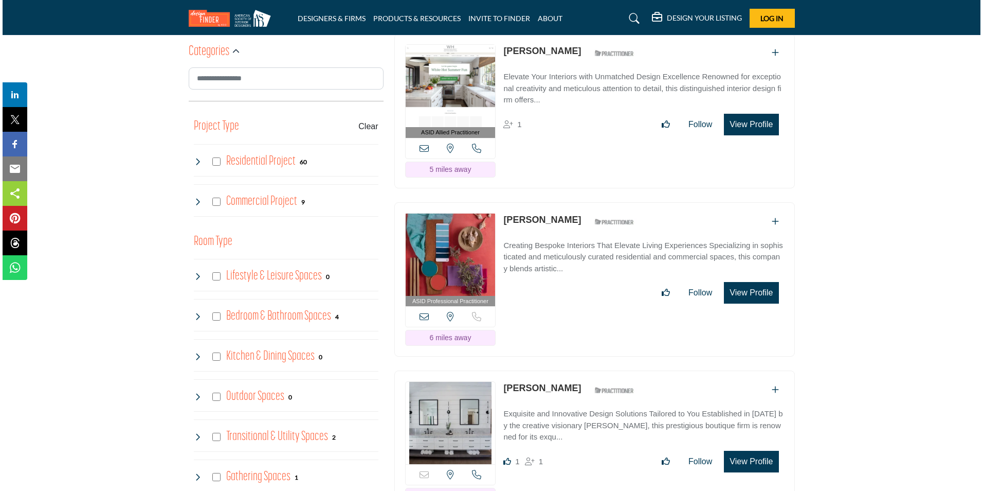
scroll to position [566, 0]
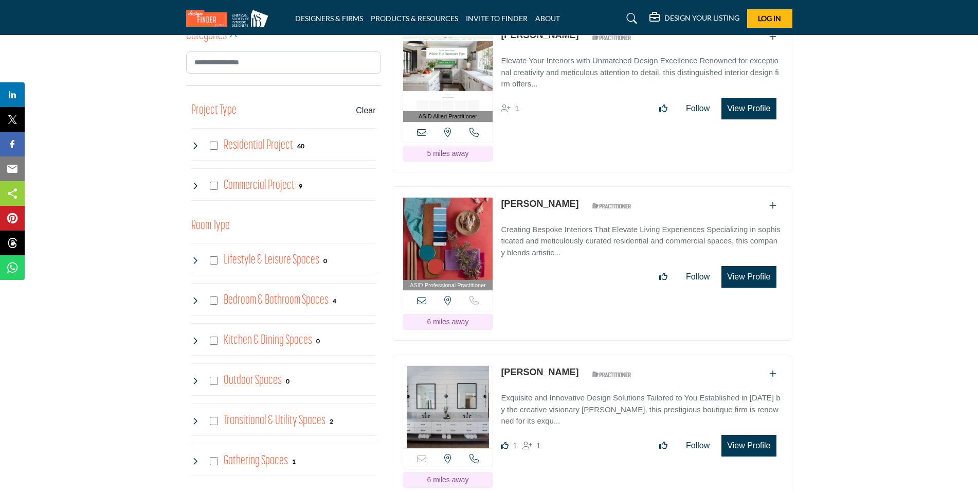
click at [774, 266] on button "View Profile" at bounding box center [748, 277] width 55 height 22
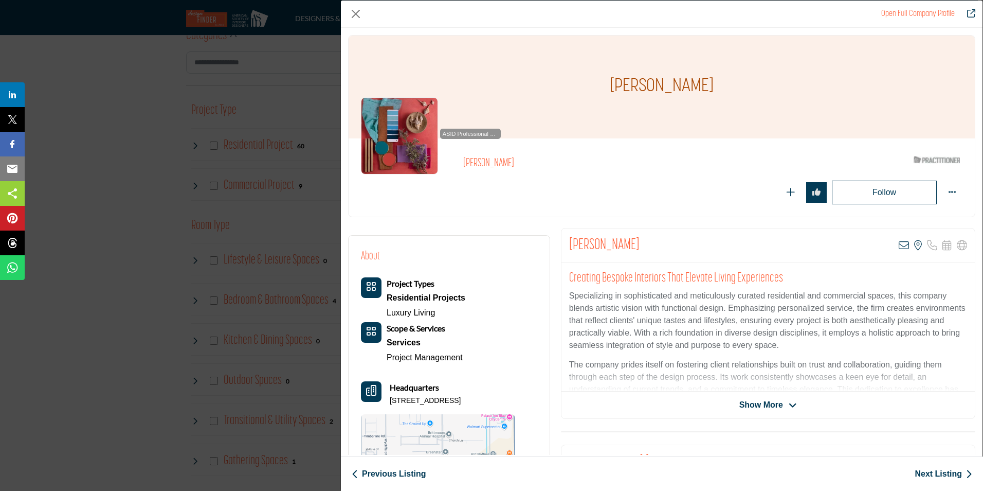
click at [765, 403] on span "Show More" at bounding box center [761, 404] width 44 height 12
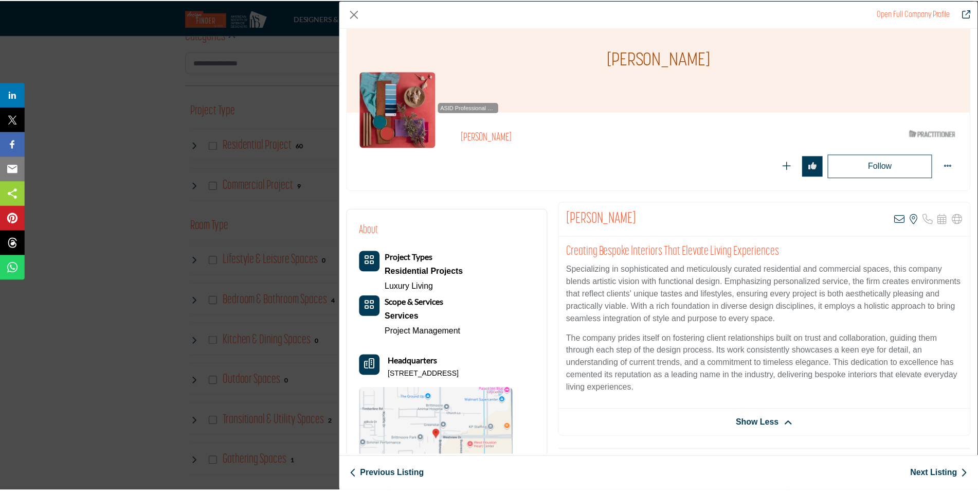
scroll to position [51, 0]
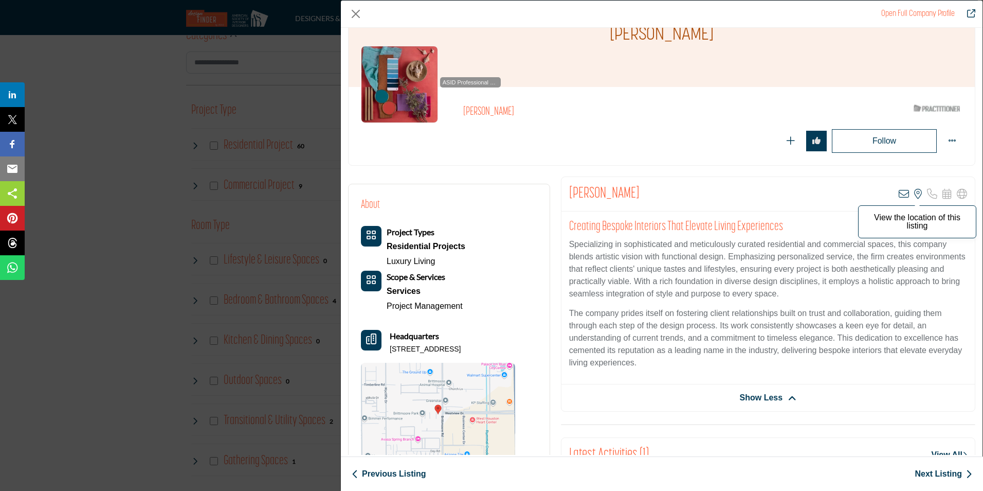
click at [914, 195] on icon "Company Data Modal" at bounding box center [918, 194] width 8 height 10
click at [353, 8] on button "Close" at bounding box center [355, 13] width 15 height 15
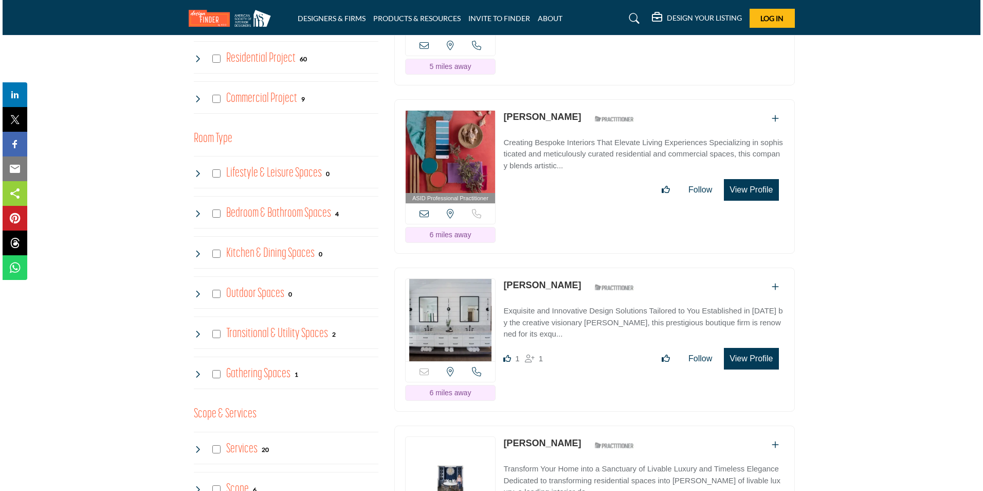
scroll to position [668, 0]
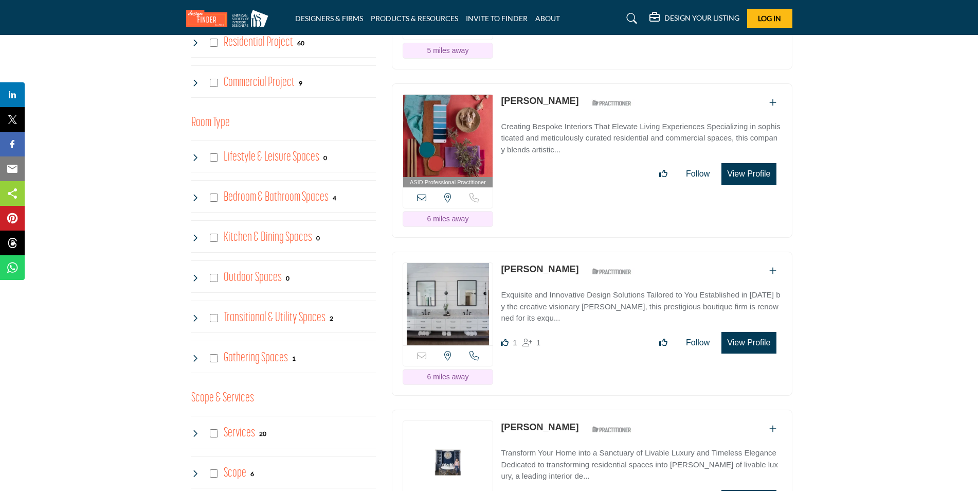
click at [760, 332] on button "View Profile" at bounding box center [748, 343] width 55 height 22
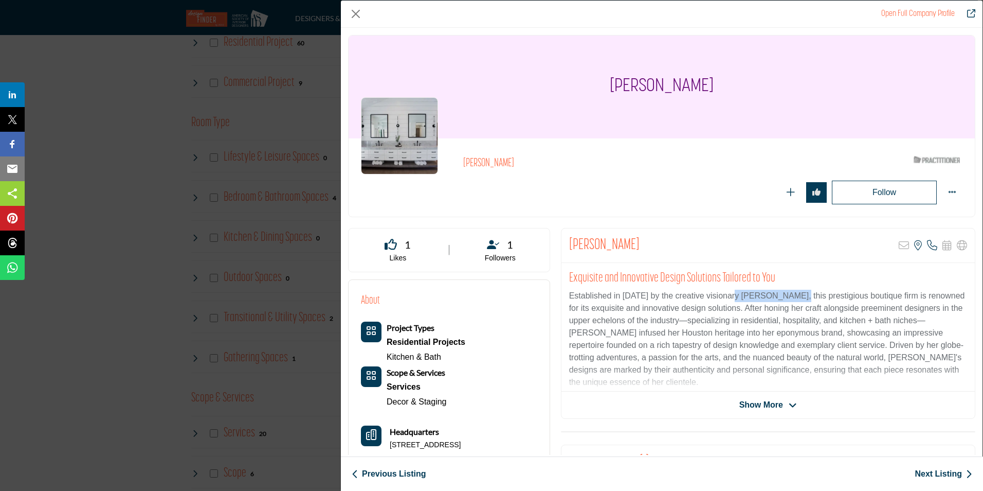
drag, startPoint x: 730, startPoint y: 296, endPoint x: 796, endPoint y: 292, distance: 66.5
click at [796, 292] on p "Established in 2017 by the creative visionary Jeanette McNeely, this prestigiou…" at bounding box center [768, 338] width 398 height 99
copy p "Jeanette McNeely"
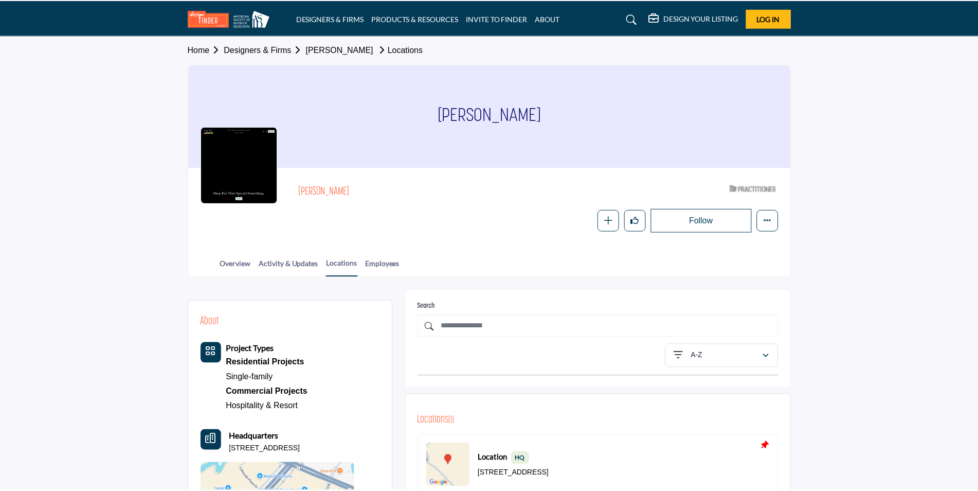
scroll to position [253, 0]
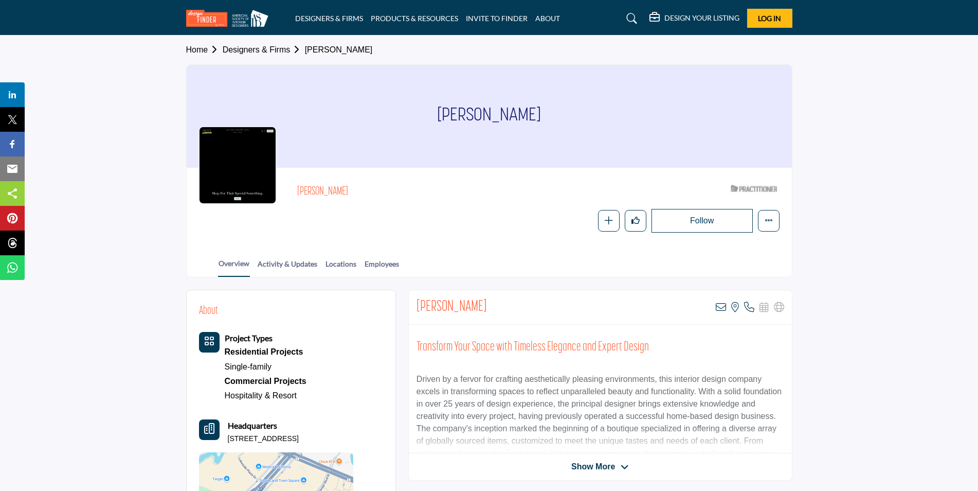
click at [243, 48] on link "Designers & Firms" at bounding box center [264, 49] width 82 height 9
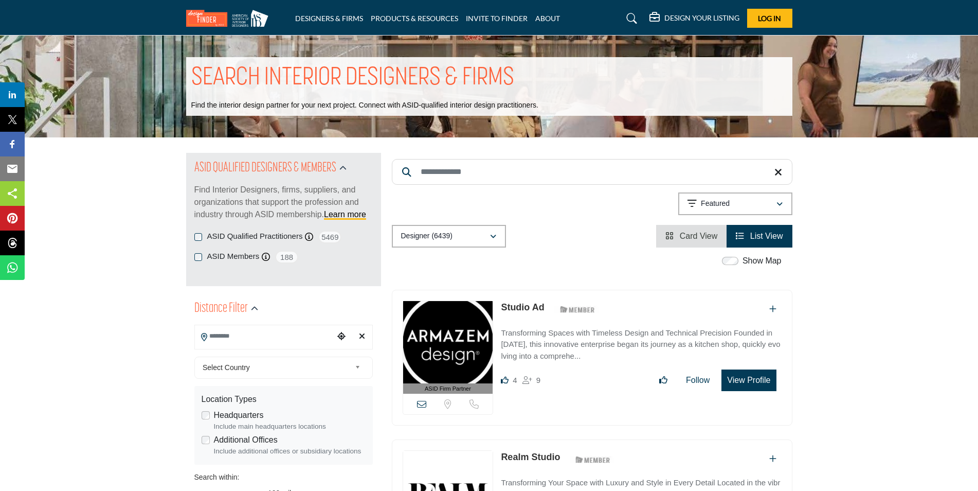
click at [244, 334] on input "Search Location" at bounding box center [264, 336] width 139 height 20
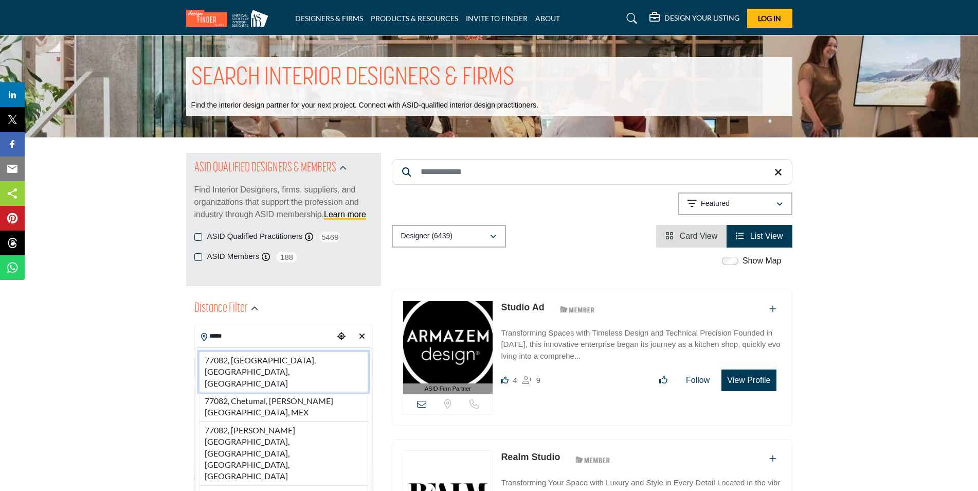
click at [244, 359] on li "77082, [GEOGRAPHIC_DATA], [GEOGRAPHIC_DATA], [GEOGRAPHIC_DATA]" at bounding box center [283, 371] width 169 height 41
type input "**********"
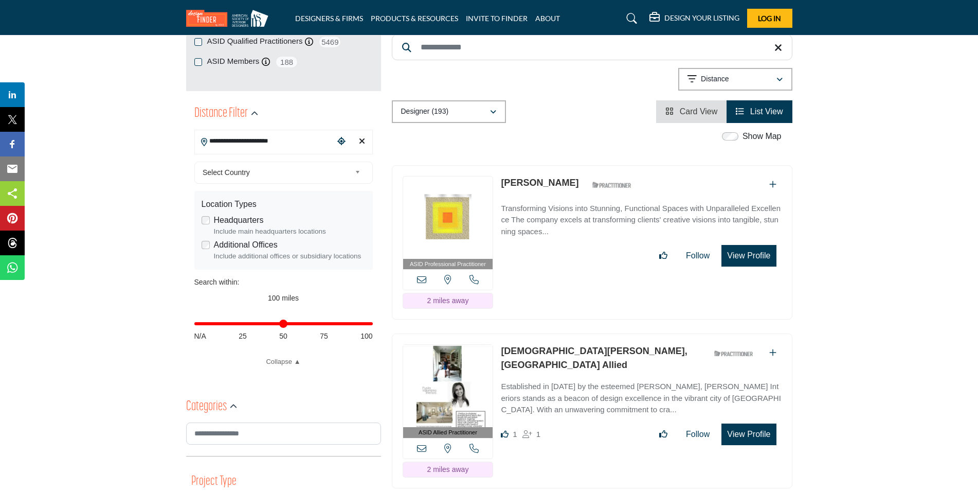
scroll to position [206, 0]
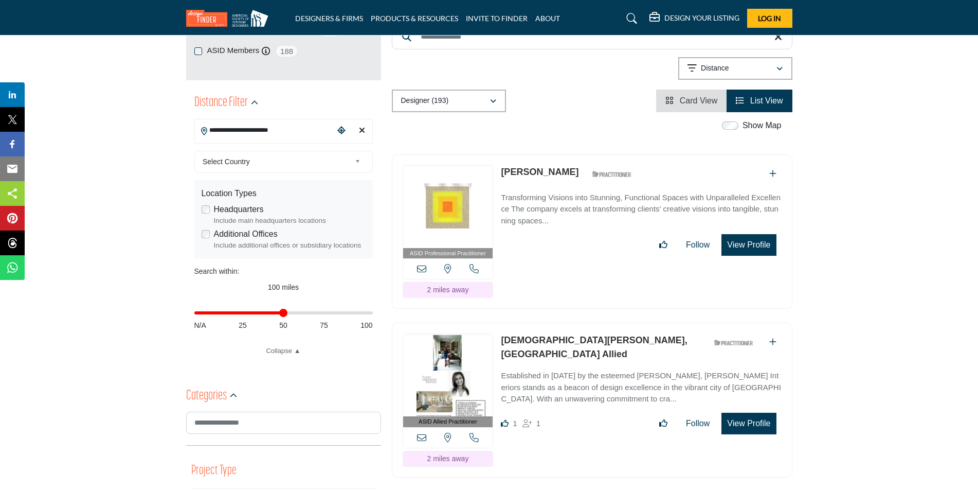
drag, startPoint x: 368, startPoint y: 316, endPoint x: 286, endPoint y: 318, distance: 81.3
type input "**"
click at [286, 314] on input "Distance in miles" at bounding box center [283, 313] width 178 height 2
click at [213, 404] on h2 "Categories" at bounding box center [206, 396] width 41 height 19
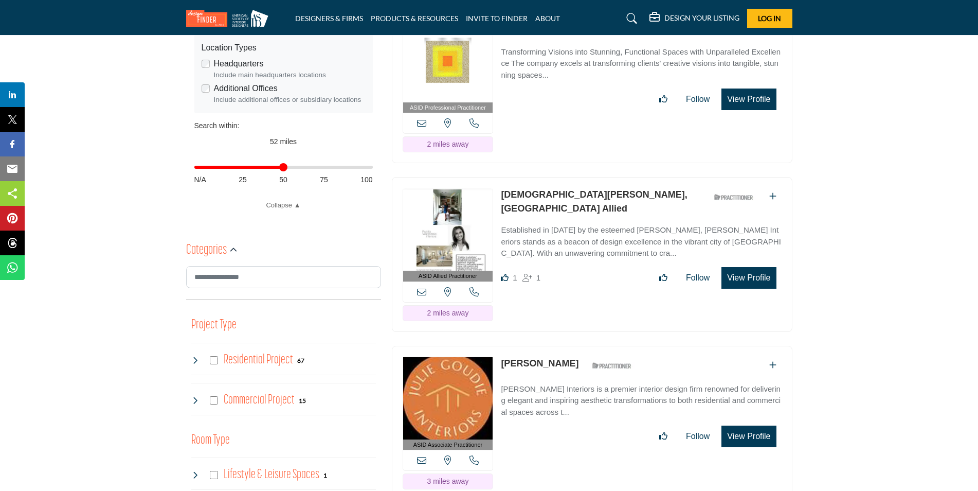
scroll to position [360, 0]
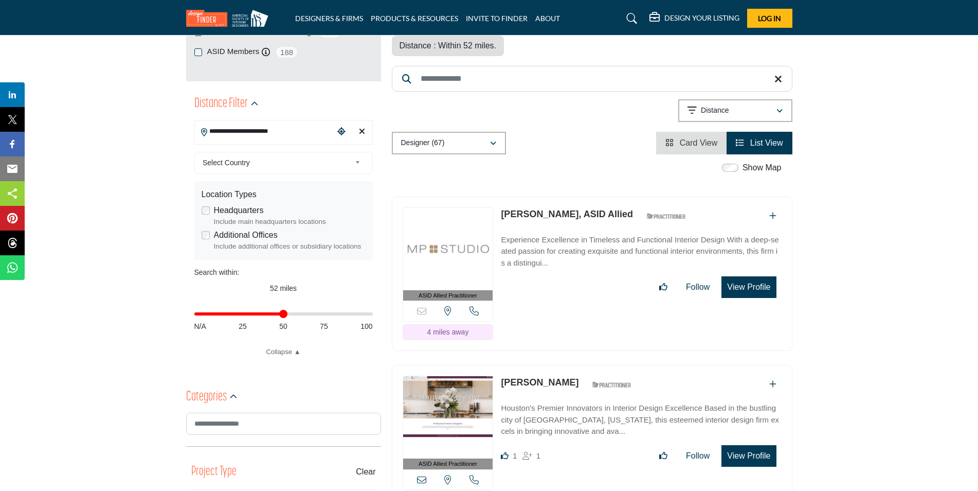
scroll to position [257, 0]
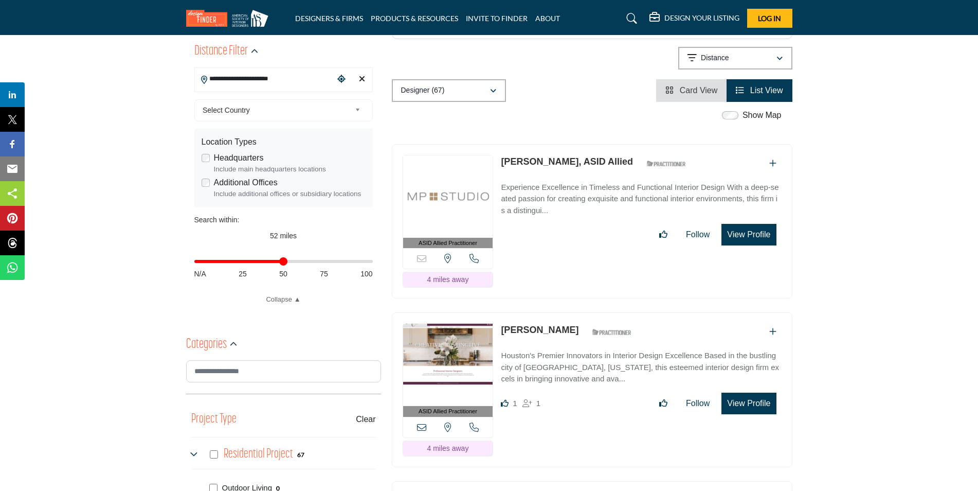
click at [546, 156] on link "[PERSON_NAME], ASID Allied" at bounding box center [567, 161] width 132 height 10
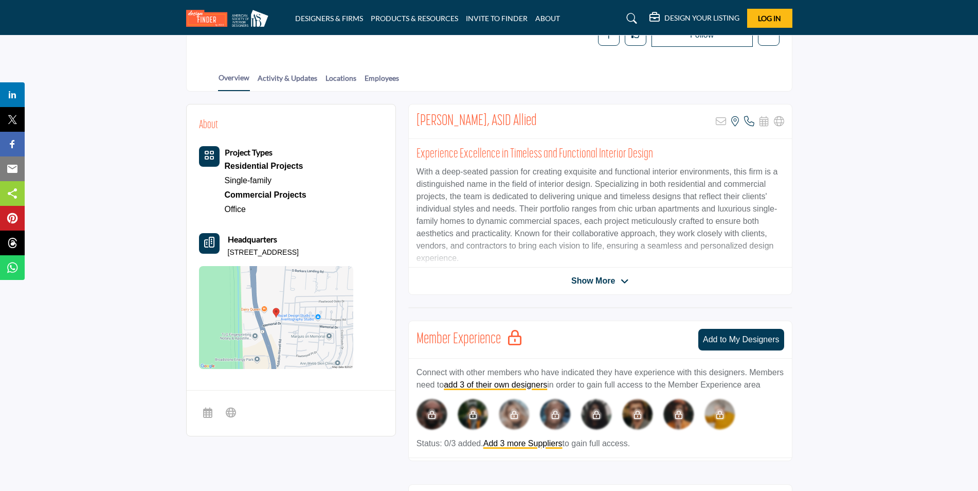
scroll to position [154, 0]
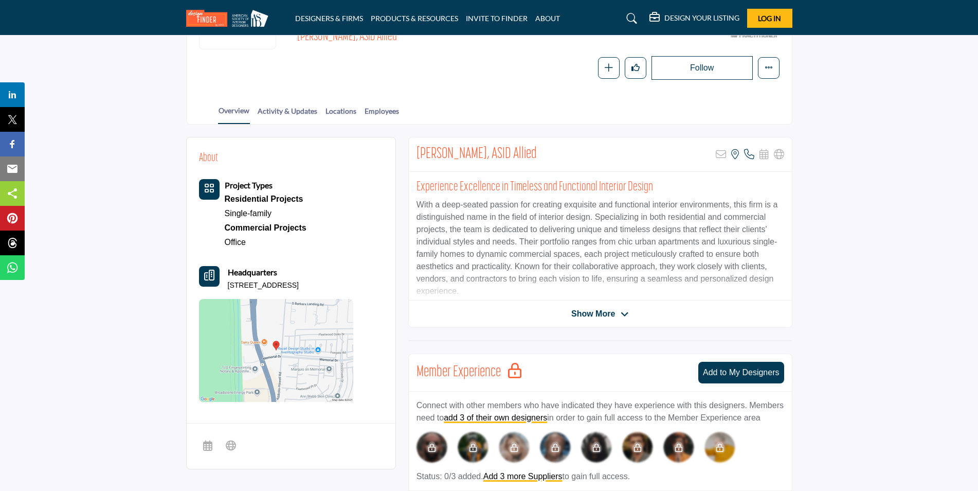
click at [582, 309] on span "Show More" at bounding box center [593, 313] width 44 height 12
